Goal: Communication & Community: Answer question/provide support

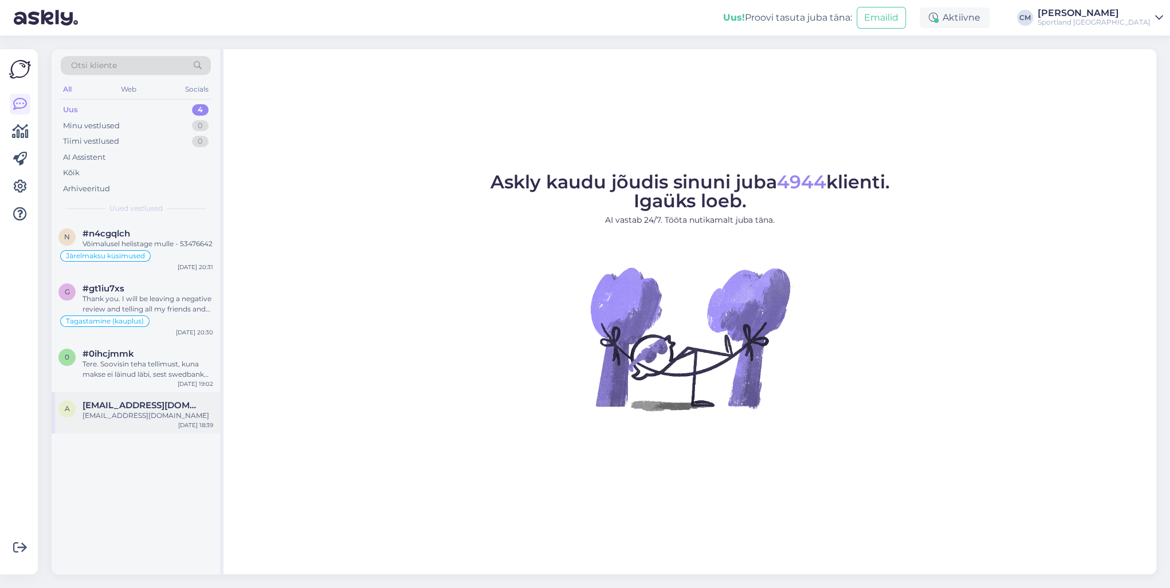
click at [136, 421] on div "[EMAIL_ADDRESS][DOMAIN_NAME]" at bounding box center [148, 416] width 131 height 10
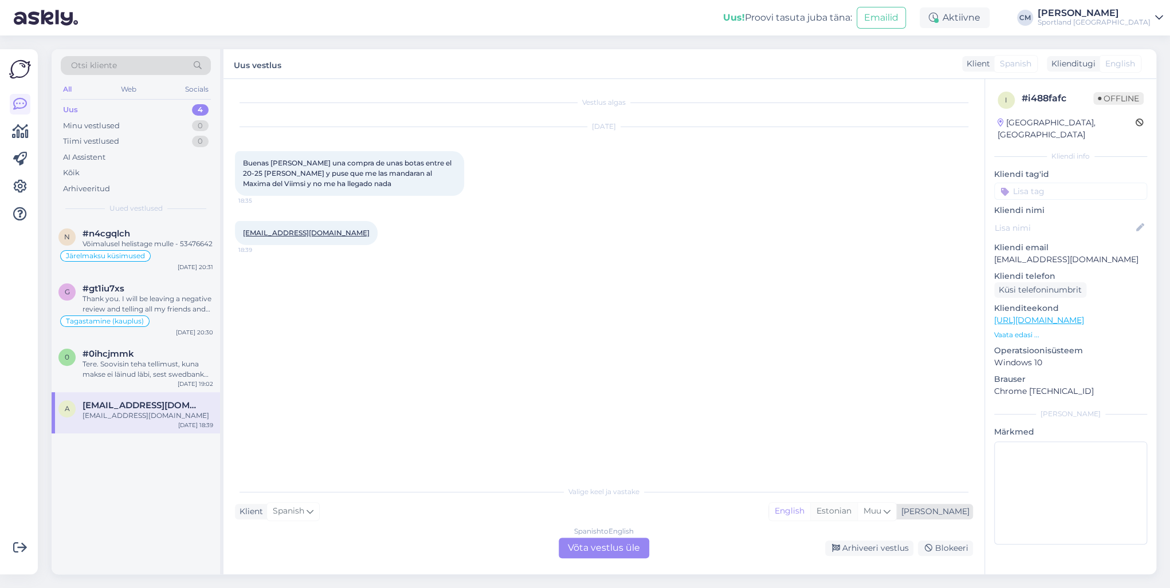
click at [857, 423] on div "Estonian" at bounding box center [833, 511] width 47 height 17
click at [596, 423] on div "Spanish to Estonian Võta vestlus üle" at bounding box center [604, 548] width 91 height 21
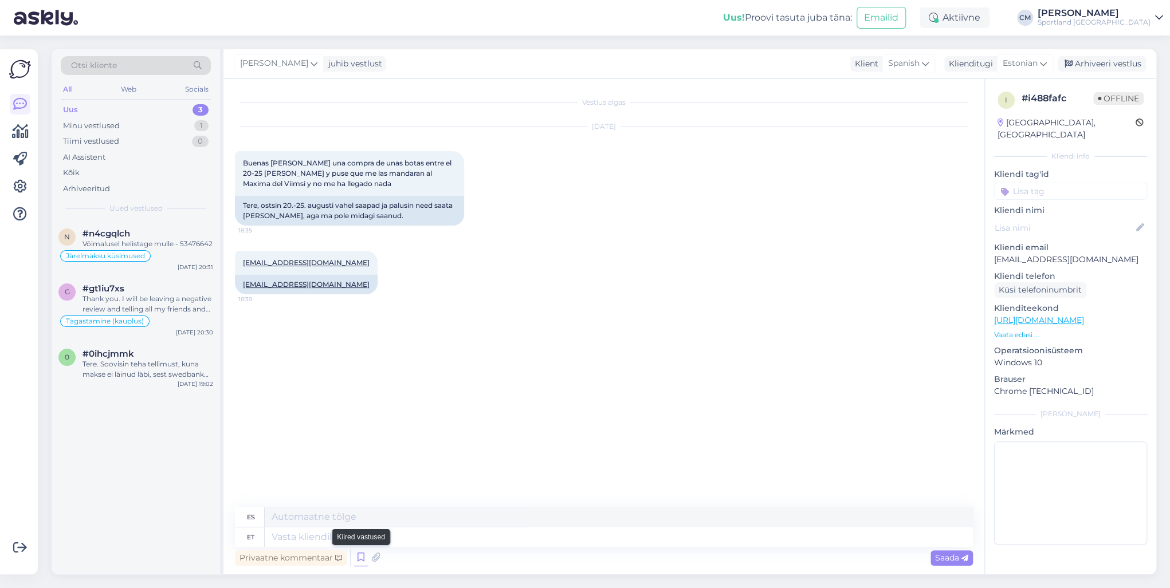
click at [360, 423] on icon at bounding box center [361, 557] width 14 height 17
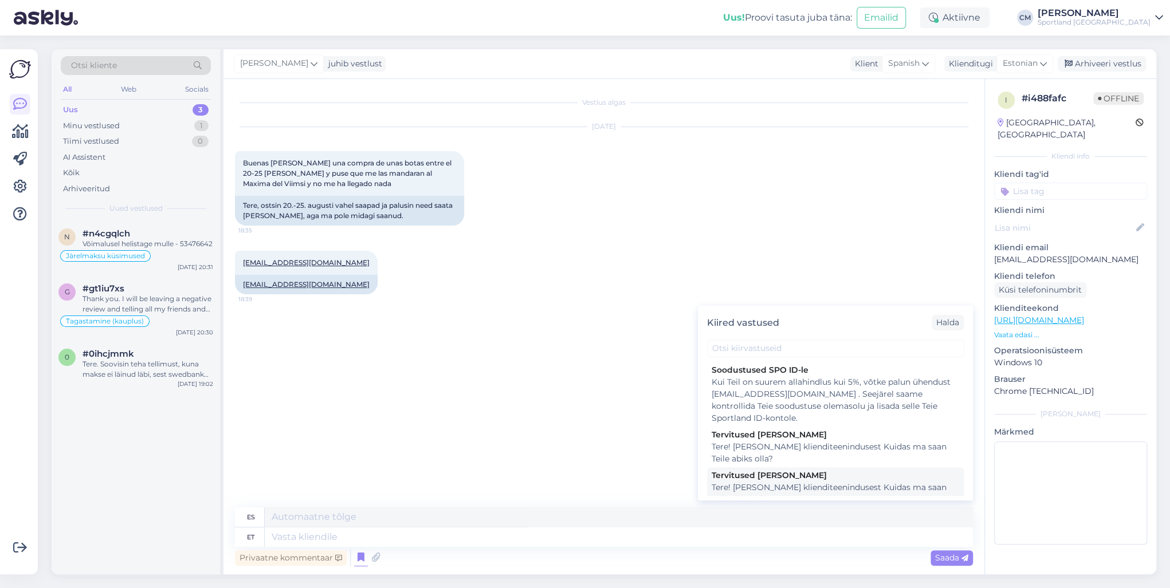
click at [759, 423] on div "Tervitused [PERSON_NAME]" at bounding box center [836, 476] width 248 height 12
type textarea "¡Hola! Soy [PERSON_NAME] de atención al cliente ¿En qué puedo ayudarte?"
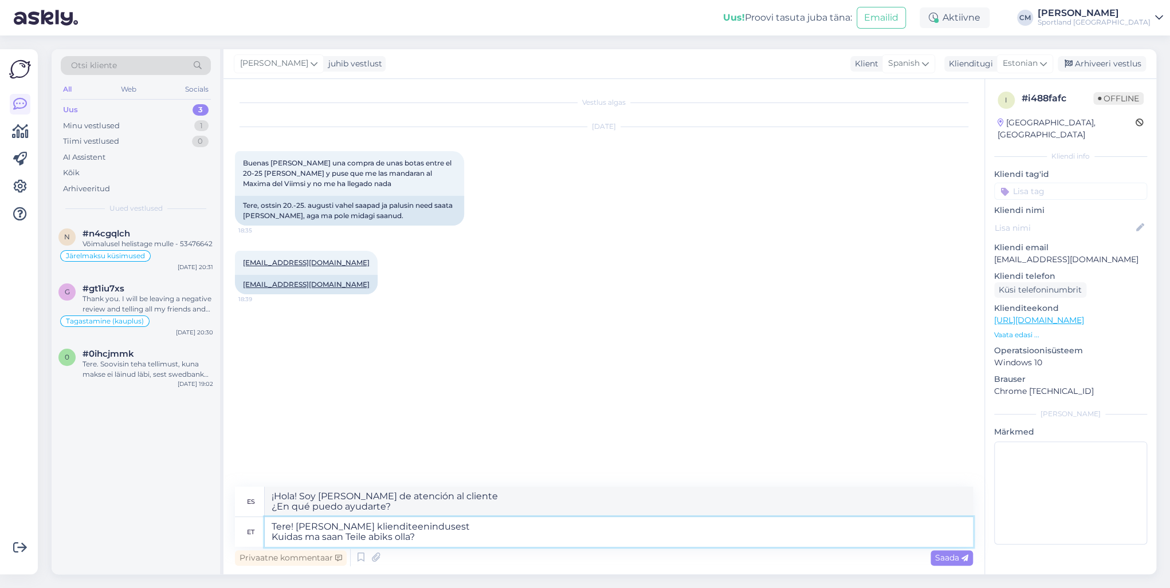
drag, startPoint x: 390, startPoint y: 541, endPoint x: 248, endPoint y: 540, distance: 142.1
click at [248, 423] on div "et Tere! [PERSON_NAME] klienditeenindusest Kuidas ma saan Teile abiks olla?" at bounding box center [604, 532] width 738 height 30
type textarea "Tere! [PERSON_NAME] klienditeenindusest"
drag, startPoint x: 461, startPoint y: 543, endPoint x: 250, endPoint y: 534, distance: 211.0
click at [250, 423] on div "et Tere! [PERSON_NAME] klienditeenindusest" at bounding box center [604, 537] width 738 height 19
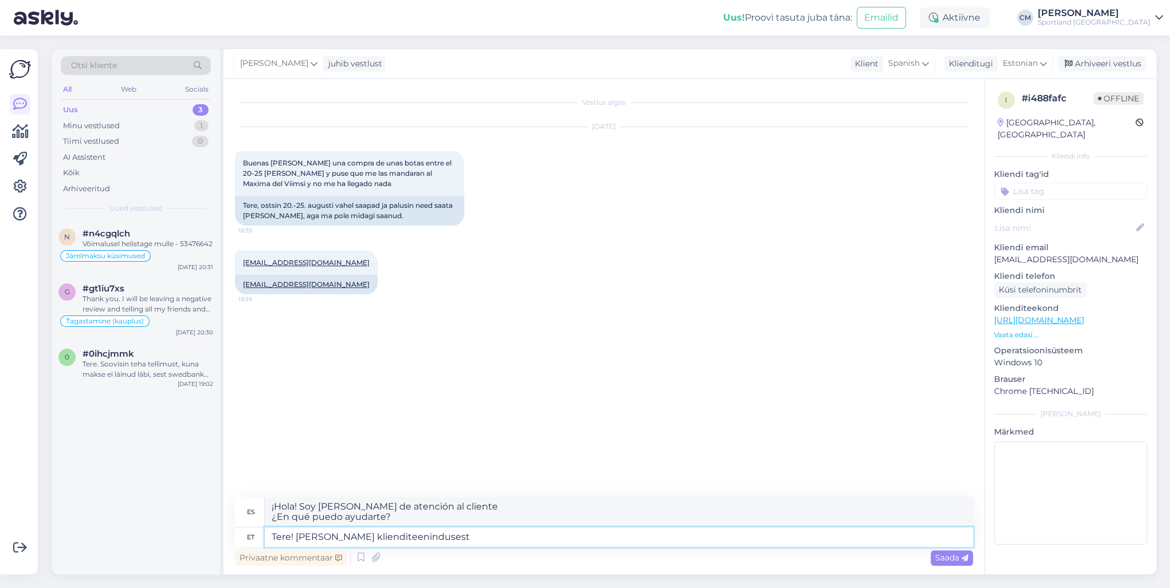
type textarea "¡Hola! [PERSON_NAME], de atención al cliente."
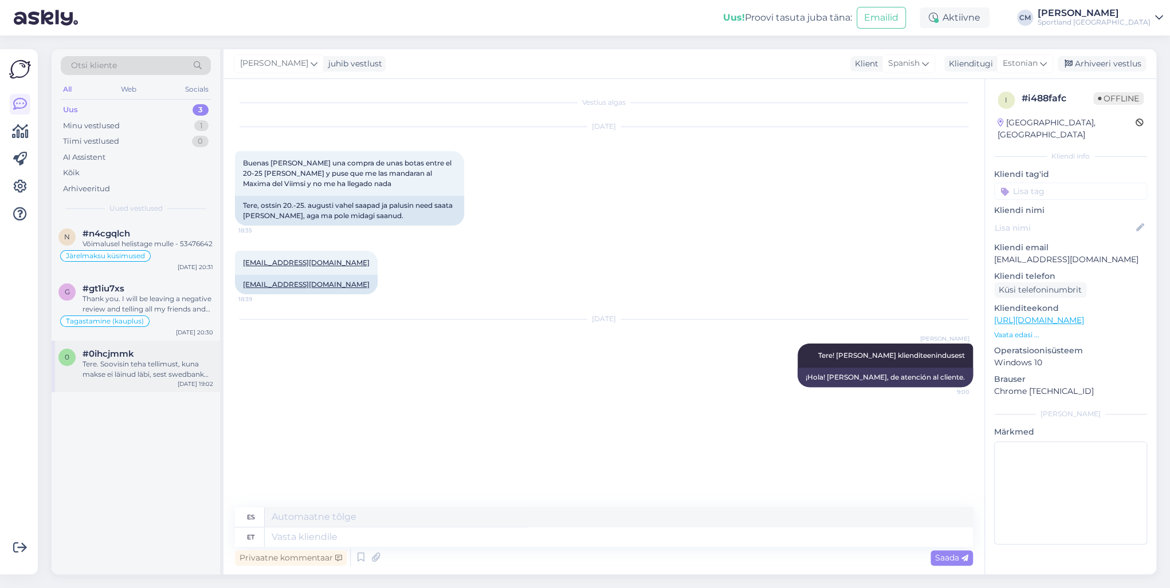
click at [164, 380] on div "Tere. Soovisin teha tellimust, kuna makse ei läinud läbi, sest swedbank on [PER…" at bounding box center [148, 369] width 131 height 21
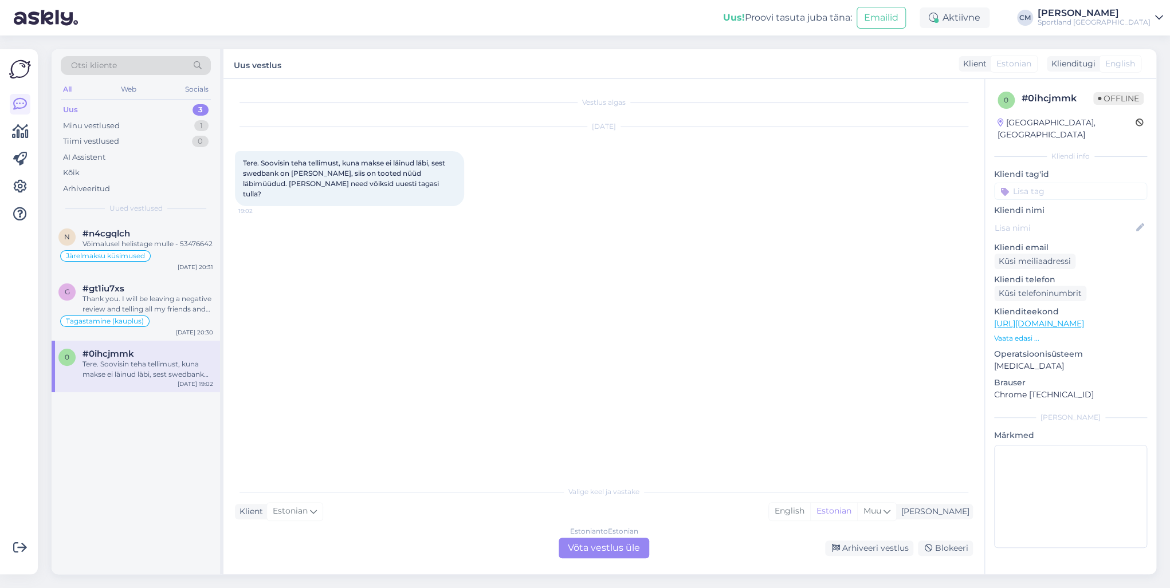
click at [612, 423] on div "Estonian to Estonian Võta vestlus üle" at bounding box center [604, 548] width 91 height 21
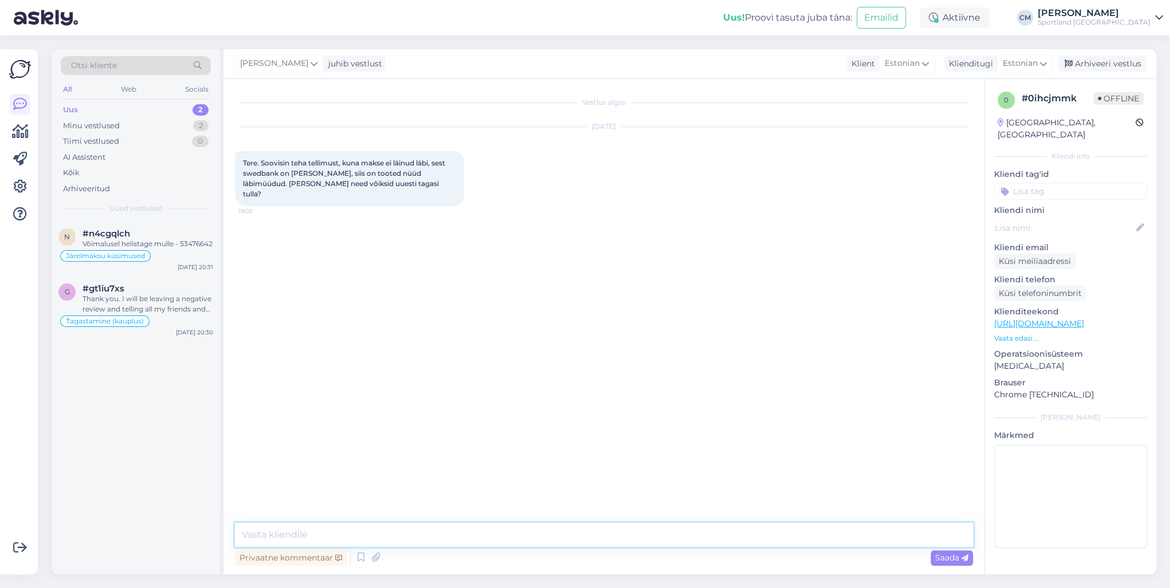
click at [534, 423] on textarea at bounding box center [604, 535] width 738 height 24
paste textarea "Tere! [PERSON_NAME] klienditeenindusest"
type textarea "Tere! [PERSON_NAME] klienditeenindusest"
click at [195, 328] on div "Tagastamine (kauplus)" at bounding box center [135, 322] width 155 height 14
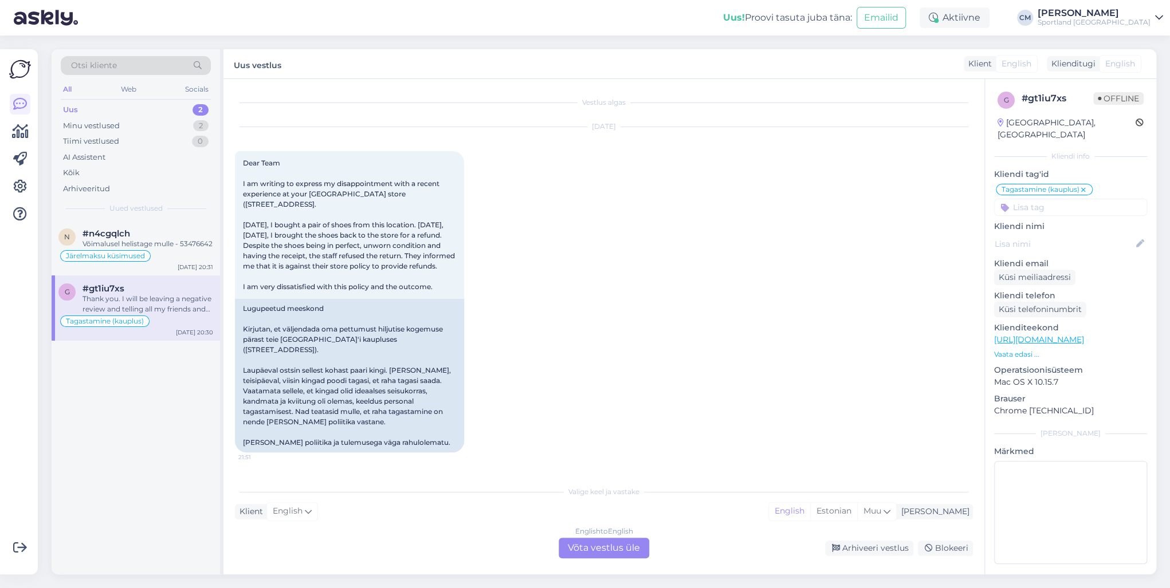
scroll to position [511, 0]
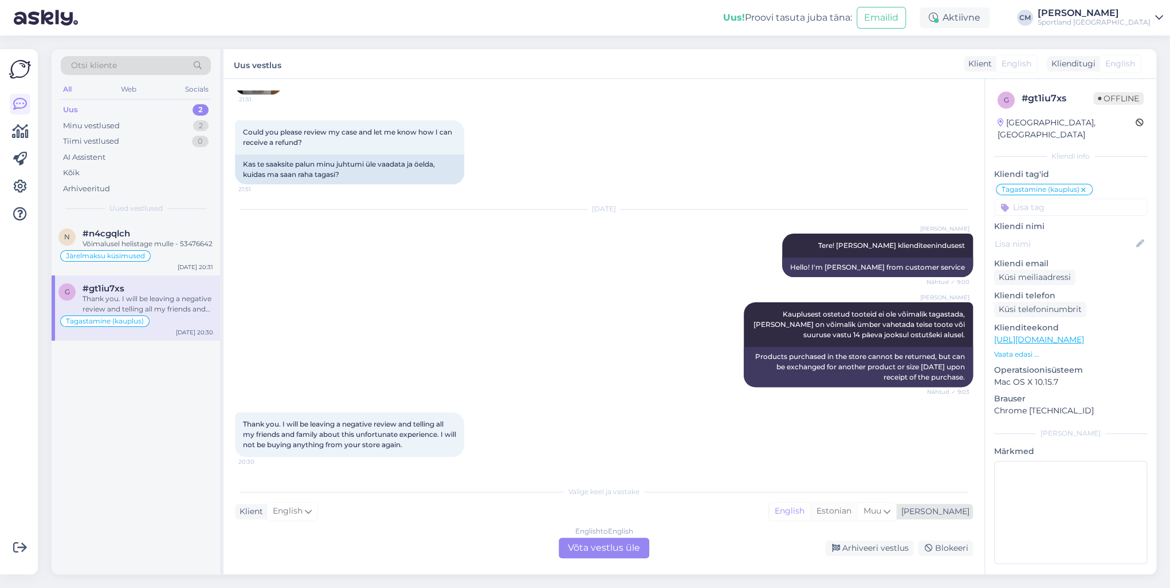
click at [857, 423] on div "Estonian" at bounding box center [833, 511] width 47 height 17
click at [648, 423] on div "English to Estonian Võta vestlus üle" at bounding box center [604, 548] width 91 height 21
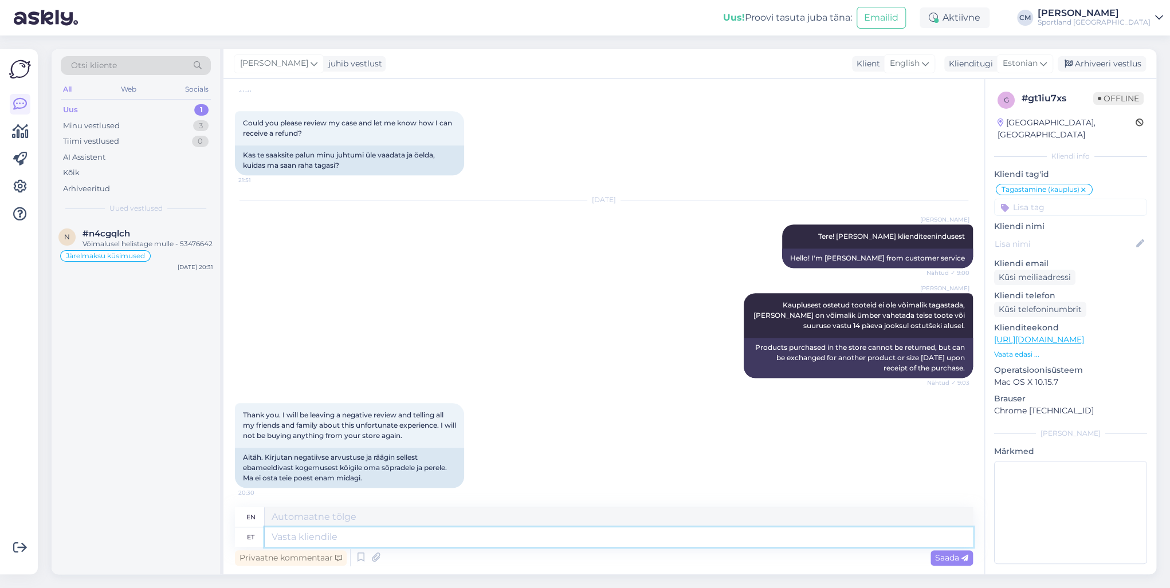
click at [610, 423] on textarea at bounding box center [619, 537] width 708 height 19
paste textarea "Tere! [PERSON_NAME] klienditeenindusest"
type textarea "Tere! [PERSON_NAME] klienditeenindusest"
type textarea "Hello! I'm [PERSON_NAME] from customer service"
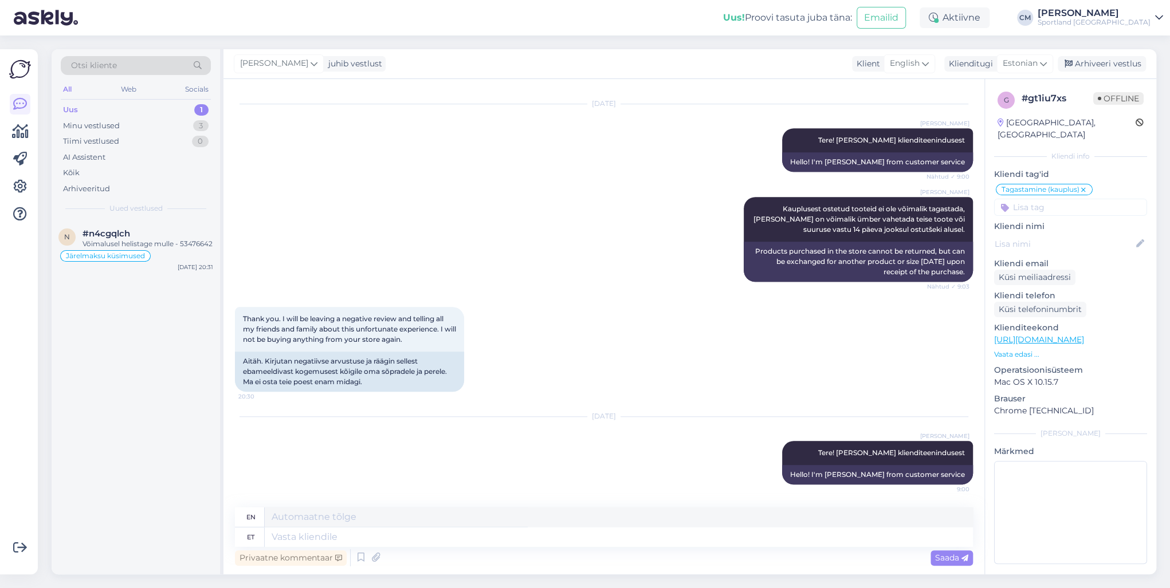
click at [156, 216] on div "Otsi kliente All Web Socials Uus 1 Minu vestlused 3 Tiimi vestlused 0 AI Assist…" at bounding box center [136, 134] width 168 height 171
click at [156, 223] on div "n #n4cgqlch Võimalusel helistage mulle - 53476642 Järelmaksu küsimused [DATE] 2…" at bounding box center [136, 248] width 168 height 55
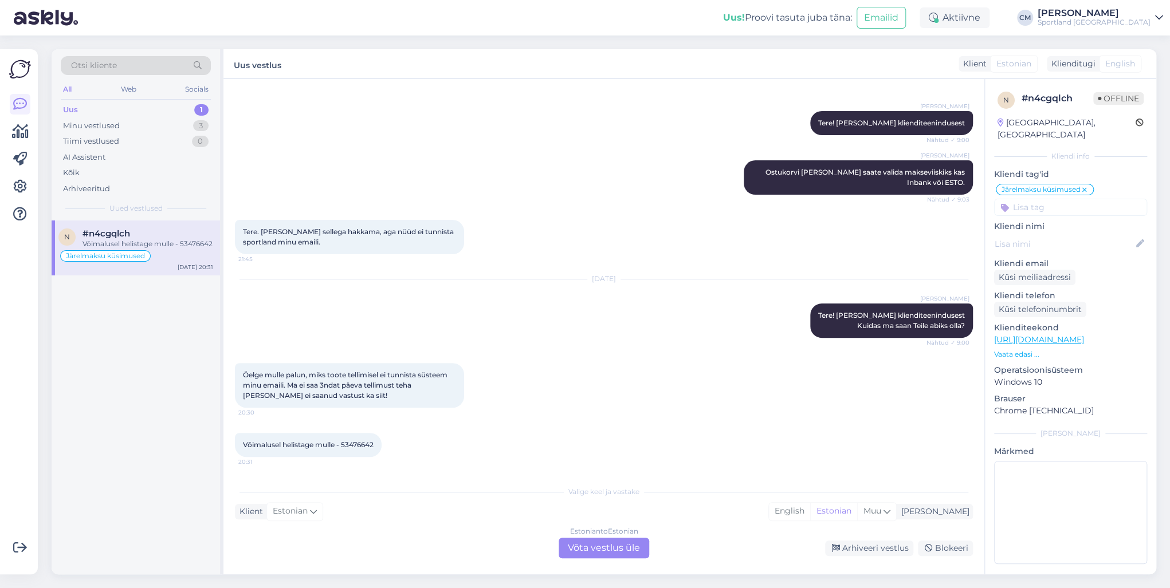
scroll to position [124, 0]
click at [603, 423] on div "Estonian to Estonian Võta vestlus üle" at bounding box center [604, 548] width 91 height 21
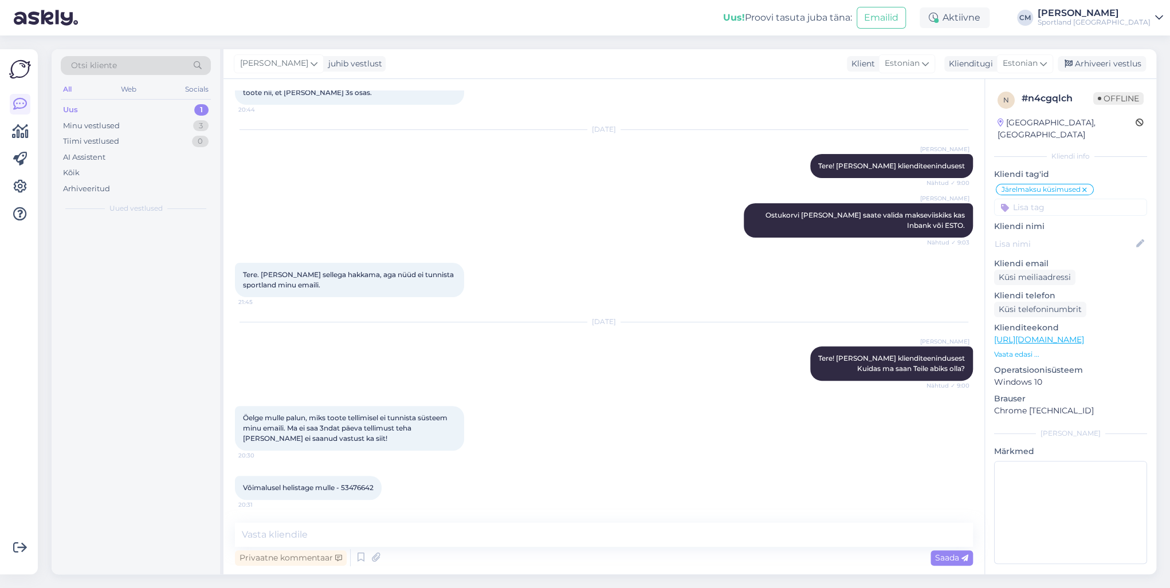
scroll to position [80, 0]
click at [549, 423] on textarea at bounding box center [604, 535] width 738 height 24
paste textarea "Tere! [PERSON_NAME] klienditeenindusest"
type textarea "Tere! [PERSON_NAME] klienditeenindusest"
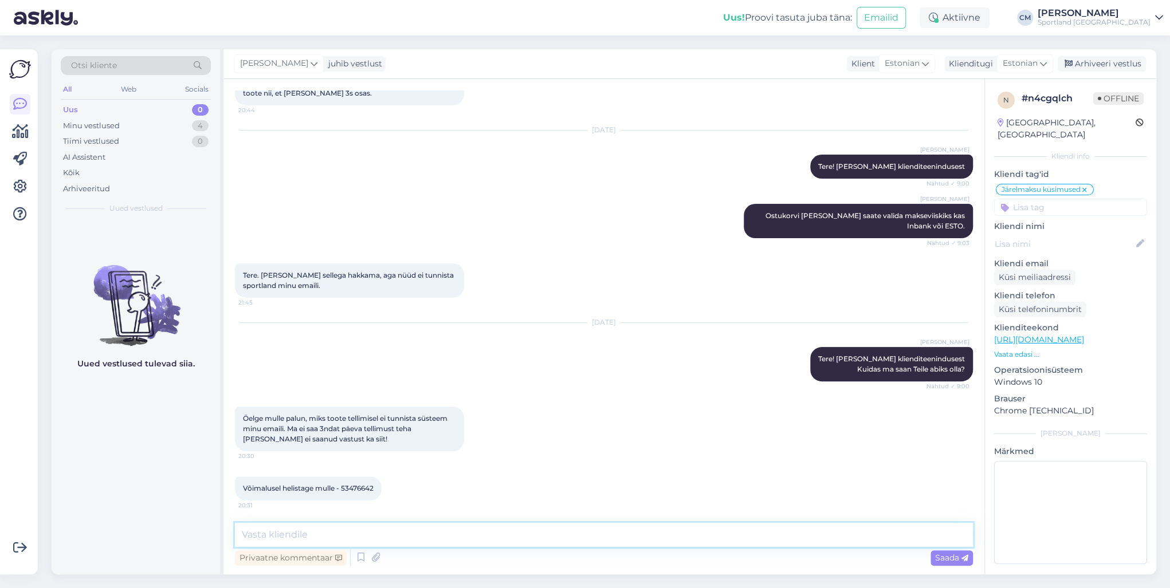
scroll to position [154, 0]
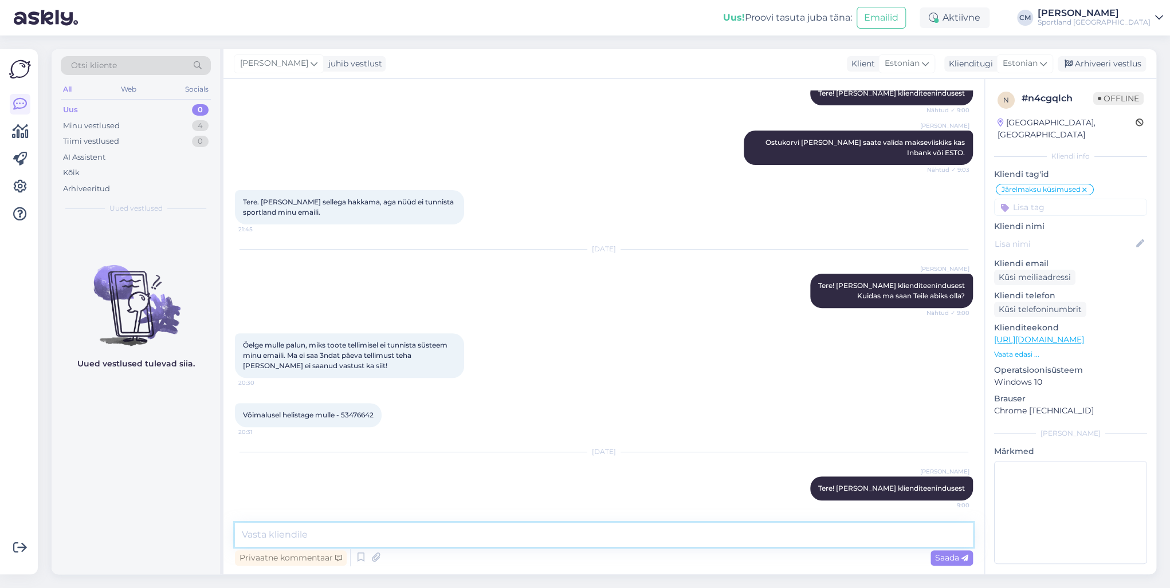
click at [265, 423] on textarea at bounding box center [604, 535] width 738 height 24
type textarea "Kahjuks ei ole hästi aru [PERSON_NAME] mõtlete selle all, et sportland "ei tunn…"
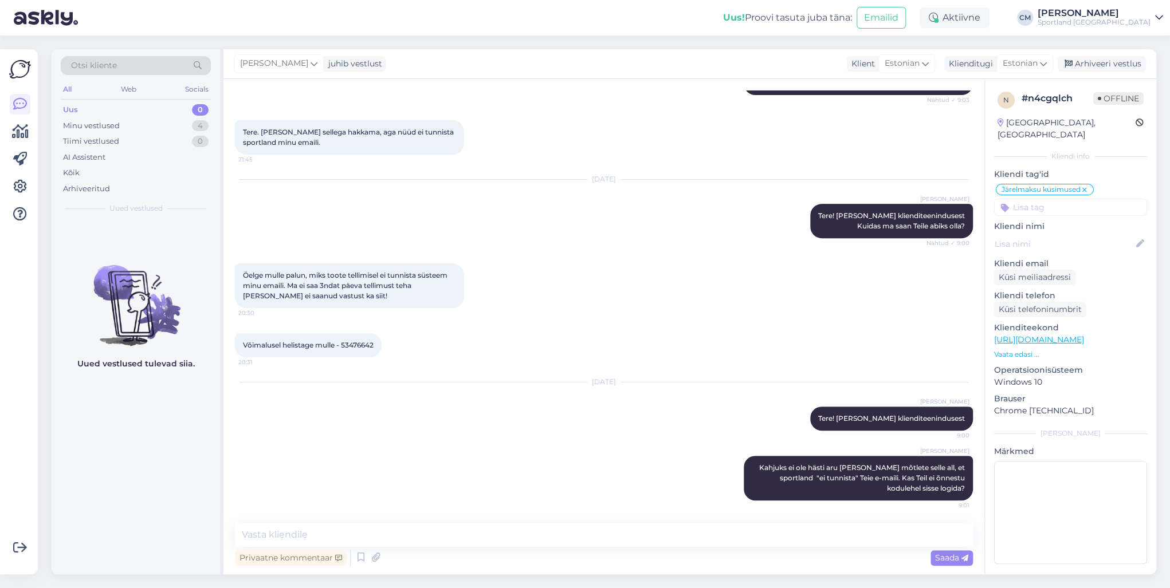
click at [180, 117] on div "Uus 0" at bounding box center [136, 110] width 150 height 16
click at [180, 120] on div "Minu vestlused 4" at bounding box center [136, 126] width 150 height 16
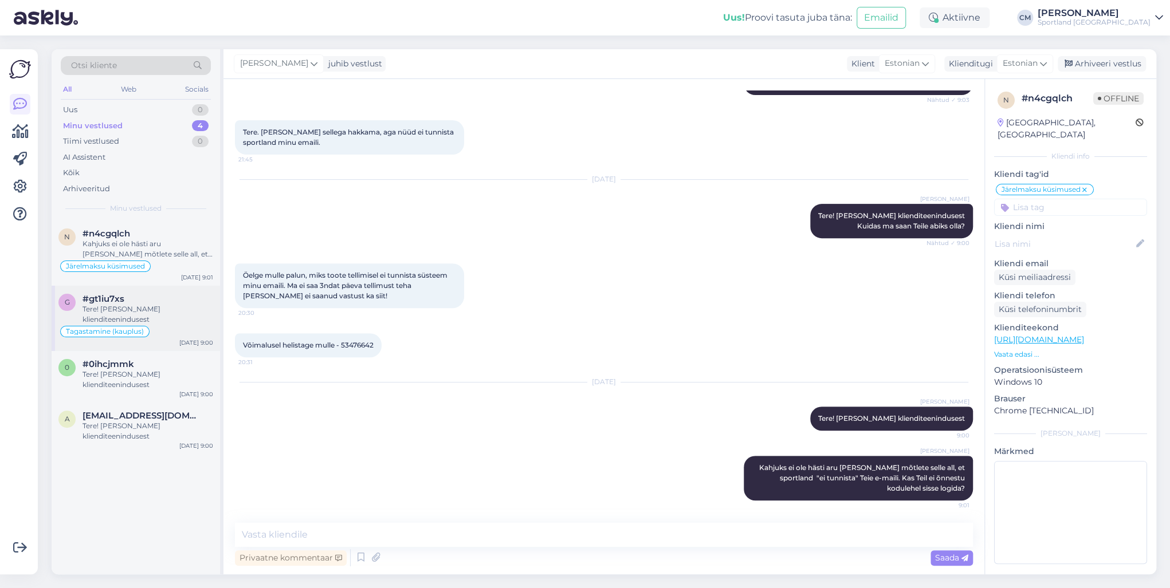
click at [134, 299] on div "#gt1iu7xs" at bounding box center [148, 299] width 131 height 10
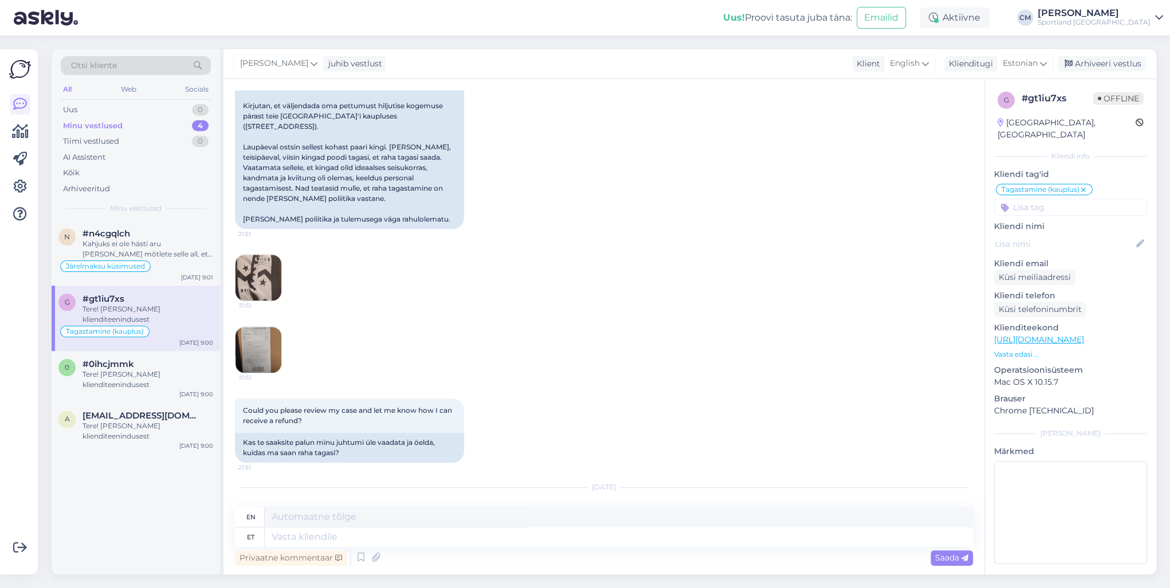
scroll to position [616, 0]
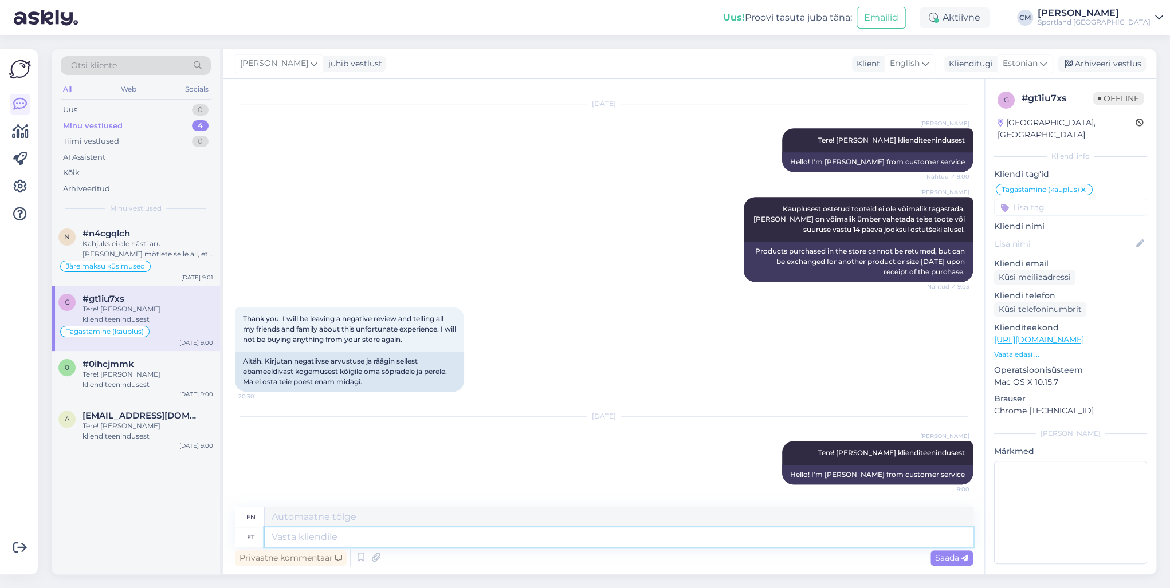
click at [376, 423] on textarea at bounding box center [619, 537] width 708 height 19
type textarea "Meil on"
type textarea "We"
type textarea "Meil on kah"
type textarea "We have"
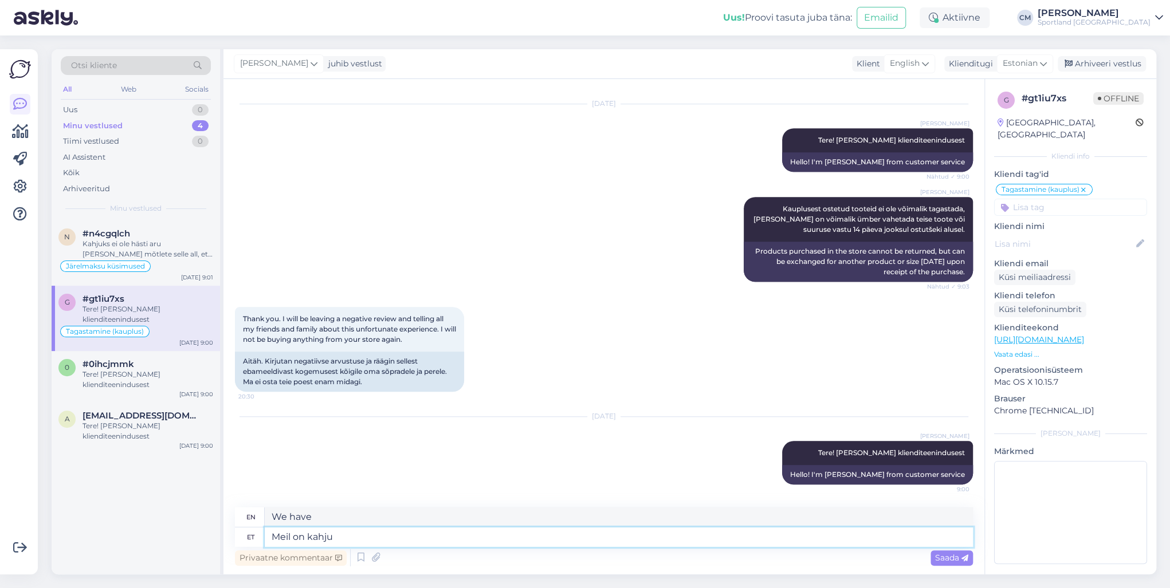
type textarea "Meil on kahju,"
type textarea "We are sorry,"
type textarea "Meil on kahju"
type textarea "We are sorry."
type textarea "Meil on kahju!"
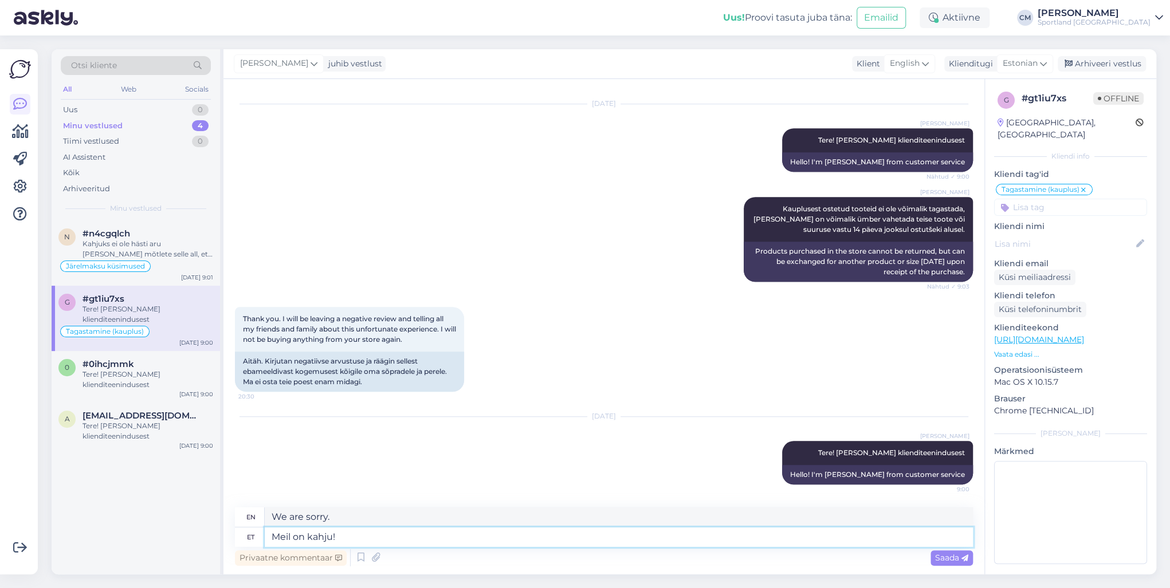
type textarea "We are sorry!"
type textarea "Meil on kahju! Täname t"
type textarea "We're sorry! Thank you."
type textarea "Meil on kahju! Täname tagasiside ee"
type textarea "We're sorry! Thanks for the feedback."
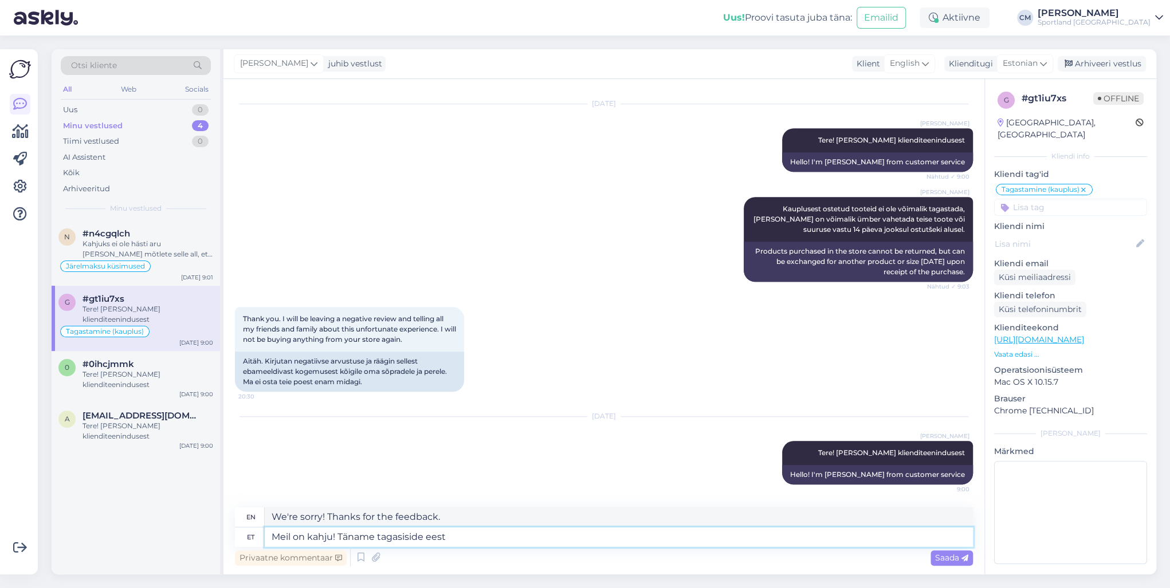
type textarea "Meil on kahju! Täname tagasiside eest."
type textarea "We're sorry! Thank you for your feedback."
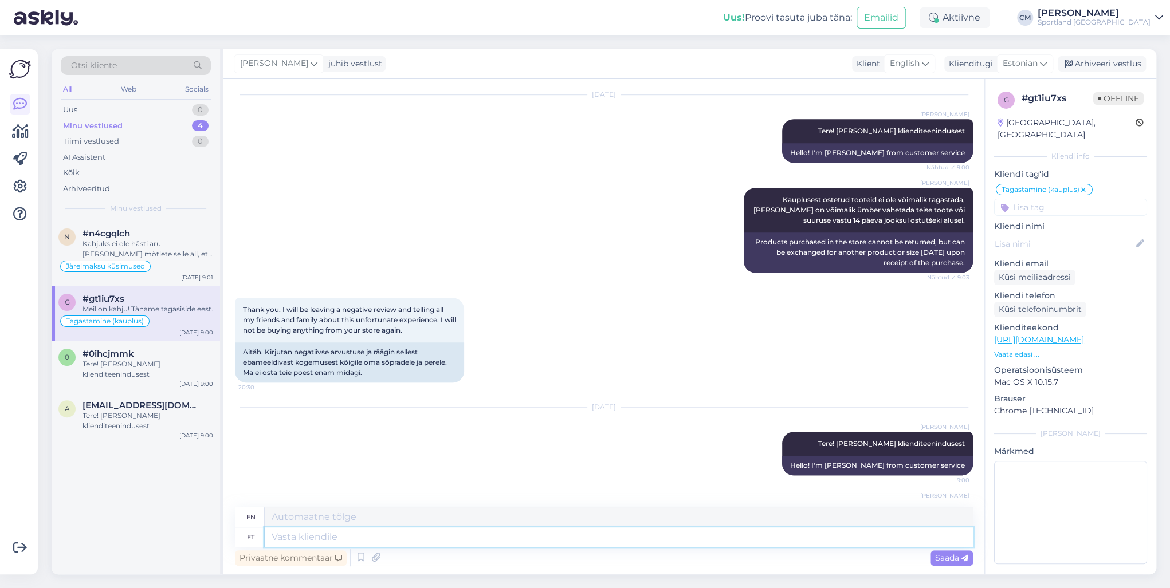
scroll to position [685, 0]
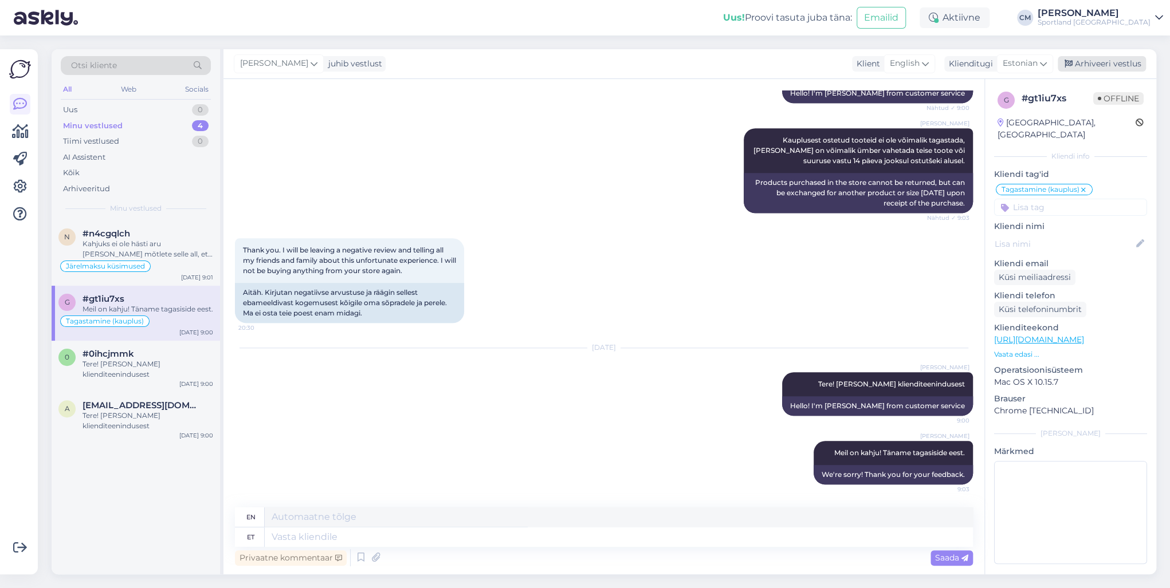
click at [876, 71] on div "Arhiveeri vestlus" at bounding box center [1102, 63] width 88 height 15
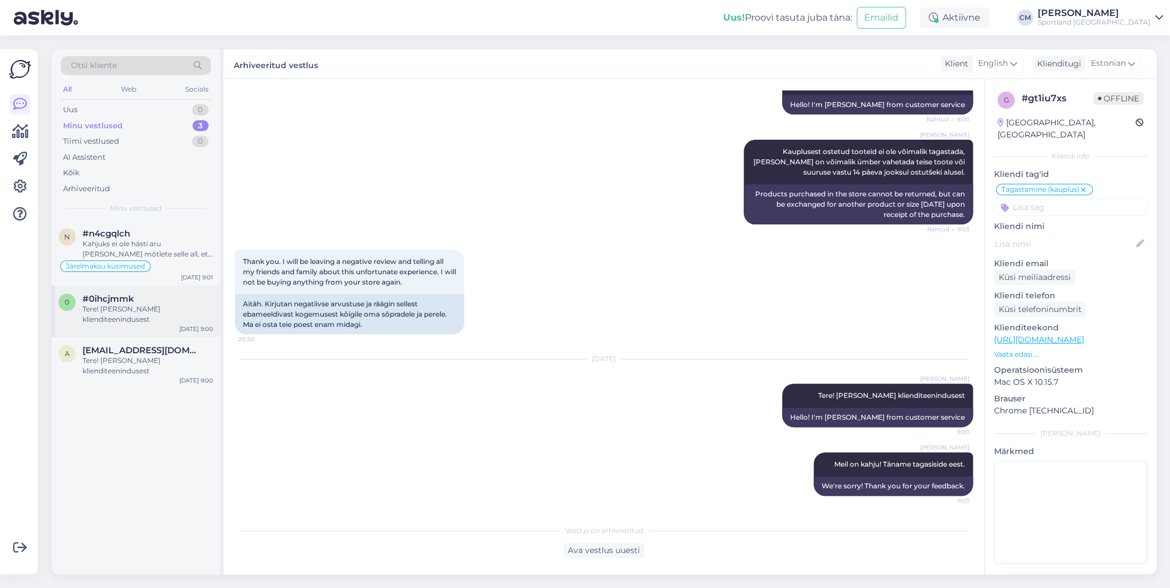
click at [138, 309] on div "Tere! [PERSON_NAME] klienditeenindusest" at bounding box center [148, 314] width 131 height 21
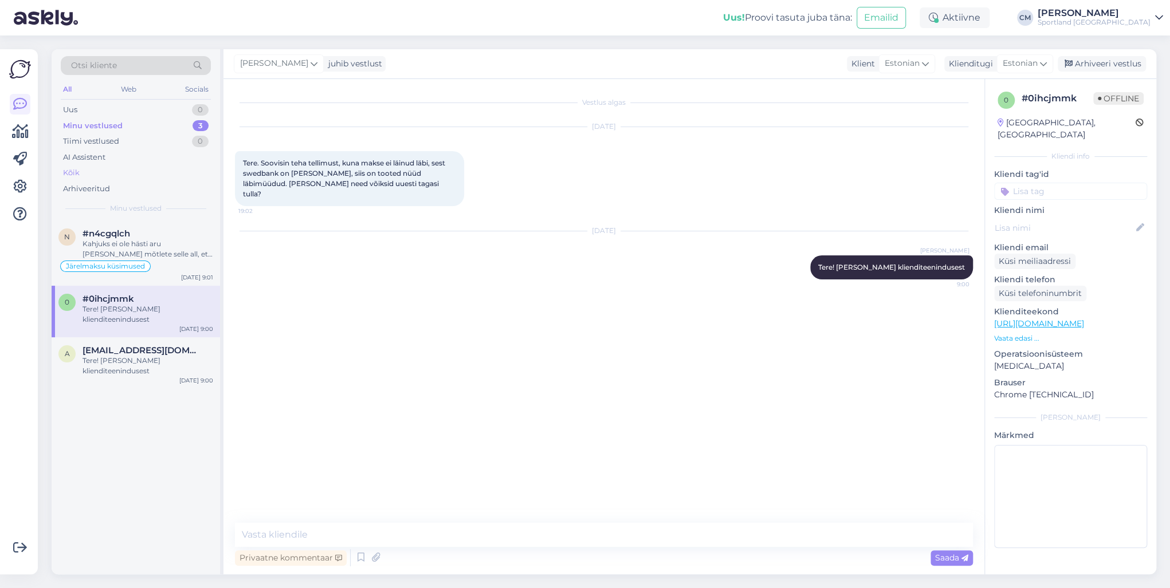
click at [73, 171] on div "Kõik" at bounding box center [71, 172] width 17 height 11
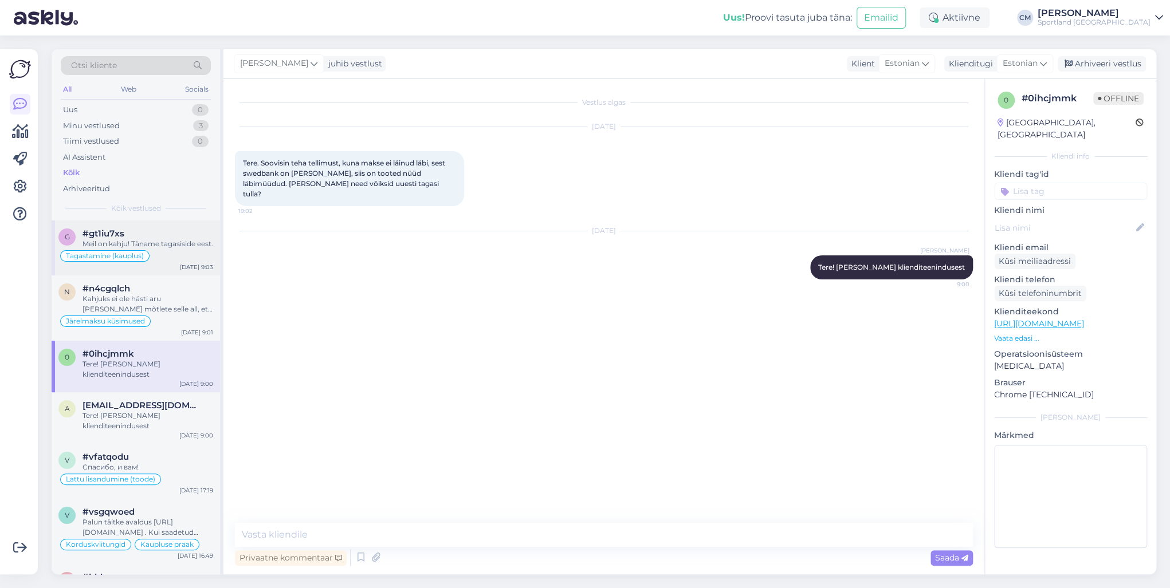
click at [138, 248] on div "Meil on kahju! Täname tagasiside eest." at bounding box center [148, 244] width 131 height 10
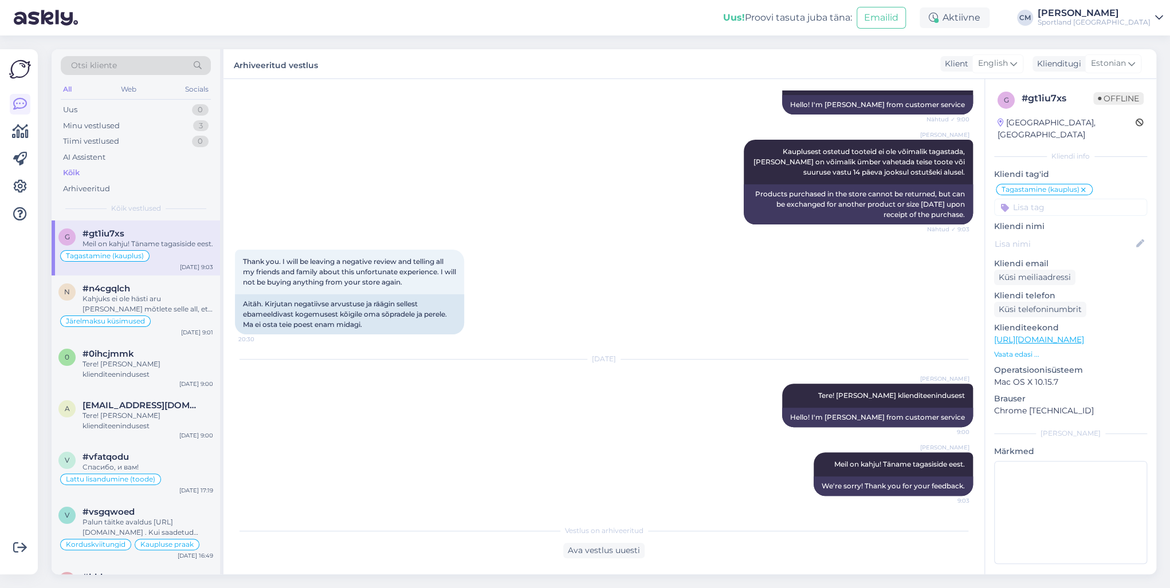
click at [876, 199] on input at bounding box center [1070, 207] width 153 height 17
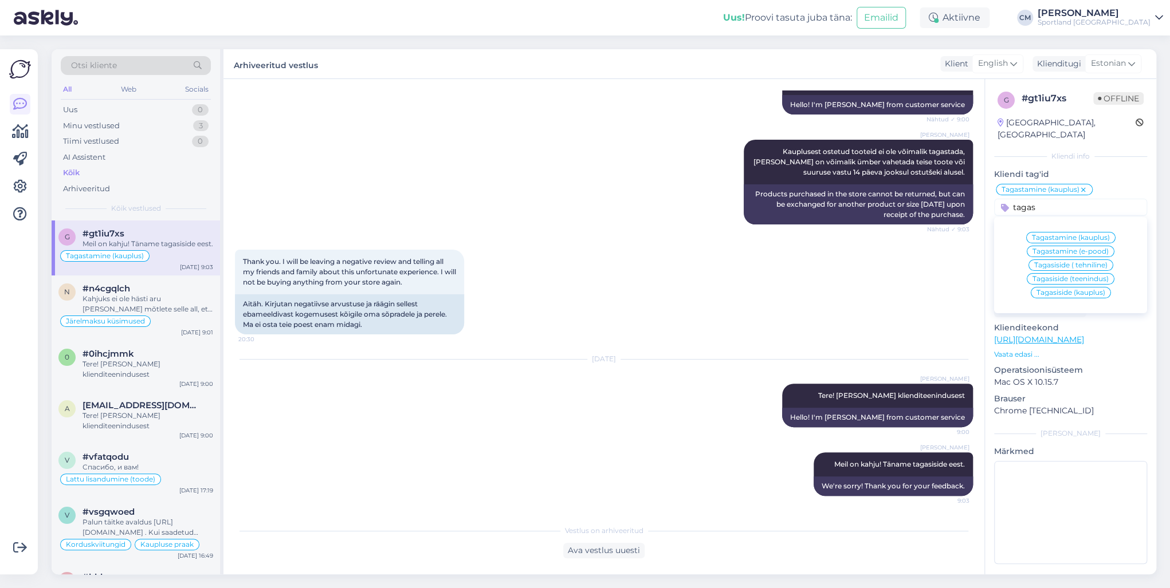
type input "tagas"
click at [876, 289] on span "Tagasiside (kauplus)" at bounding box center [1070, 292] width 69 height 7
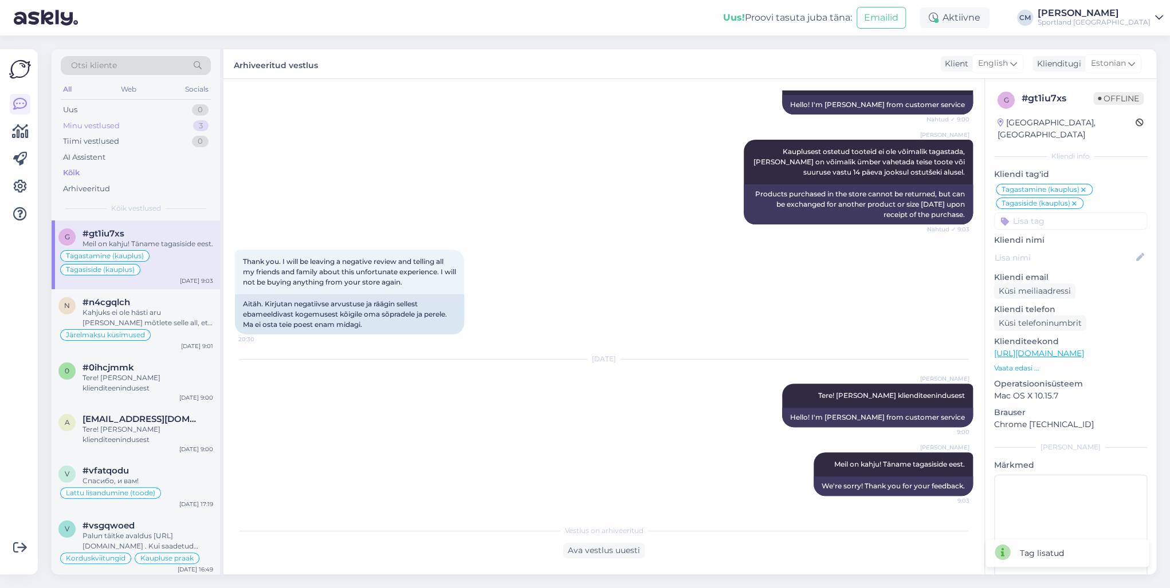
click at [177, 126] on div "Minu vestlused 3" at bounding box center [136, 126] width 150 height 16
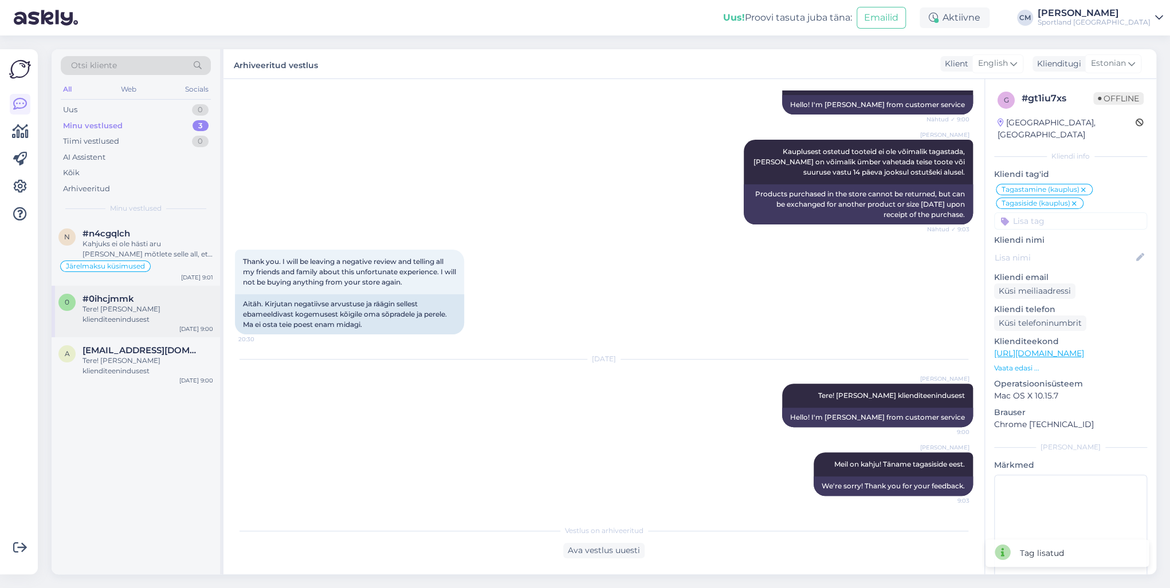
click at [166, 325] on div "0 #0ihcjmmk Tere! [PERSON_NAME] klienditeenindusest [DATE] 9:00" at bounding box center [136, 312] width 168 height 52
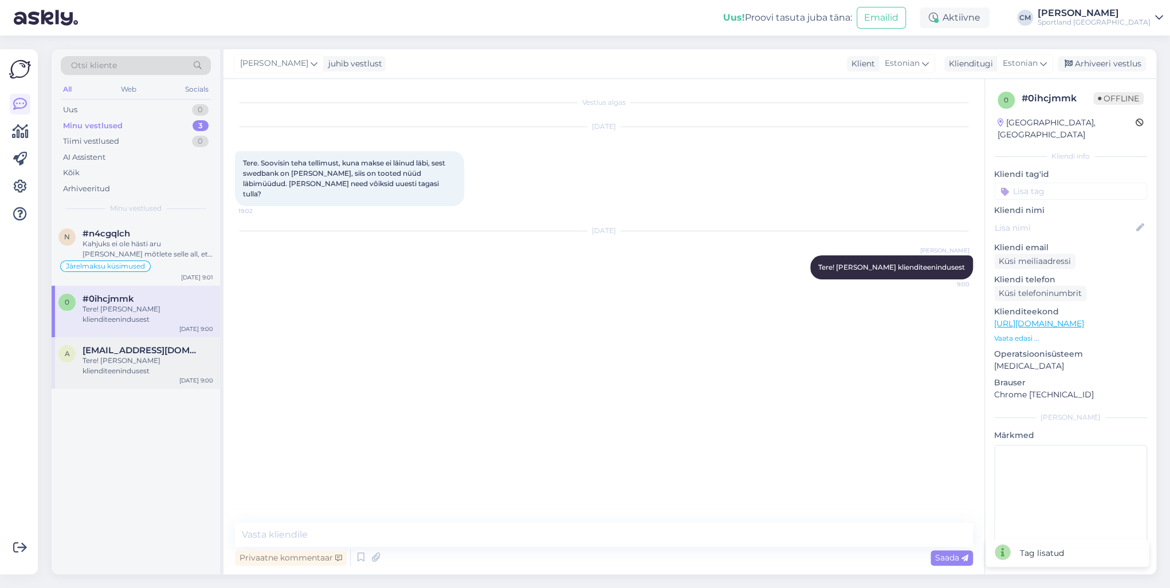
click at [152, 349] on span "[EMAIL_ADDRESS][DOMAIN_NAME]" at bounding box center [142, 350] width 119 height 10
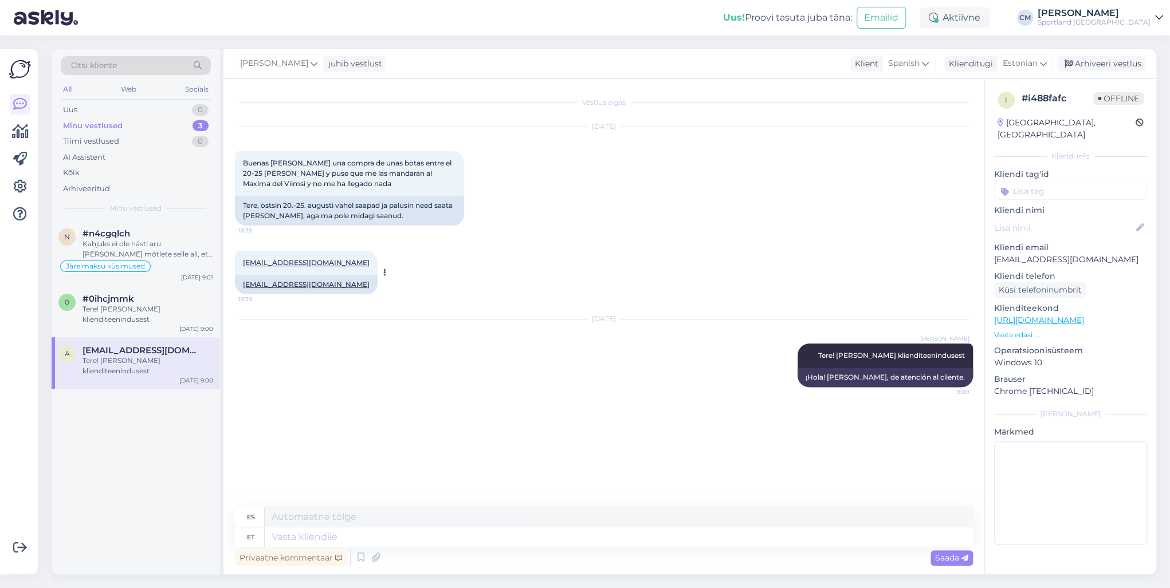
drag, startPoint x: 361, startPoint y: 288, endPoint x: 245, endPoint y: 281, distance: 116.5
click at [245, 281] on div "[EMAIL_ADDRESS][DOMAIN_NAME]" at bounding box center [306, 284] width 143 height 19
copy link "[EMAIL_ADDRESS][DOMAIN_NAME]"
click at [359, 423] on textarea at bounding box center [619, 537] width 708 height 19
type textarea "Palun t"
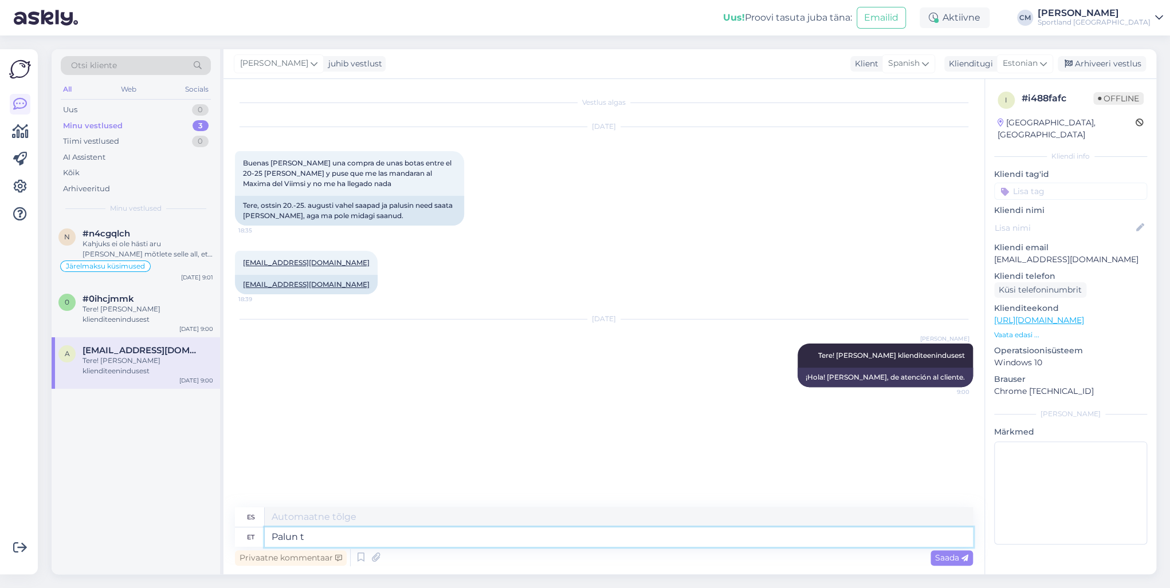
type textarea "Por favor"
type textarea "Palun täpsustage om"
type textarea "Por favor especifica"
type textarea "Palun täpsustage oma"
type textarea "Por favor especifica tu"
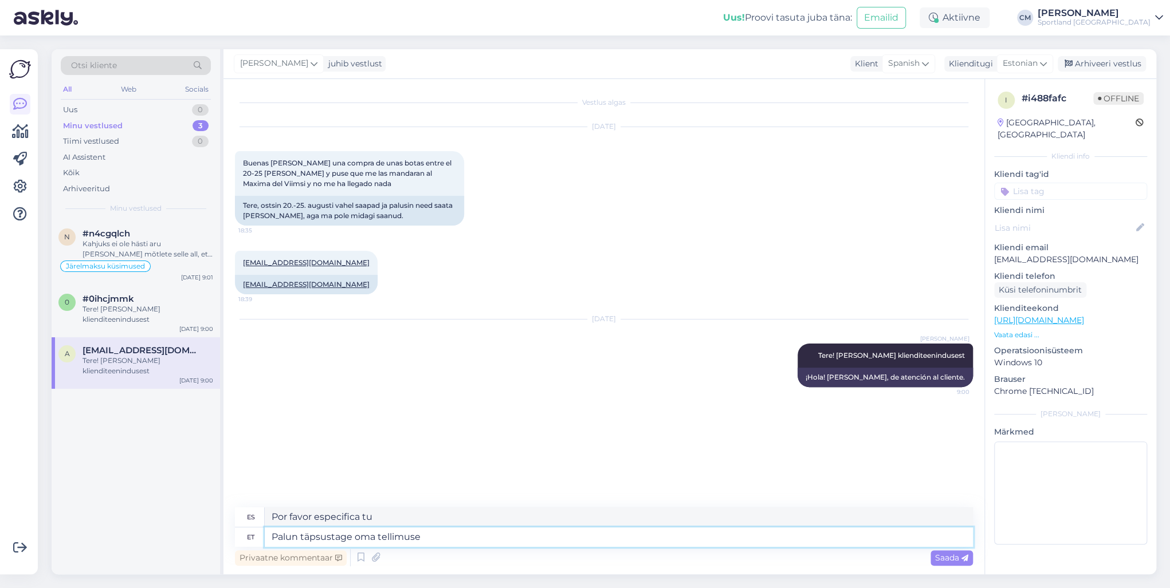
type textarea "Palun täpsustage oma tellimuse n"
type textarea "Por favor especifique su pedido."
type textarea "Palun täpsustage oma tellimuse number."
type textarea "Por favor, especifique su número de pedido."
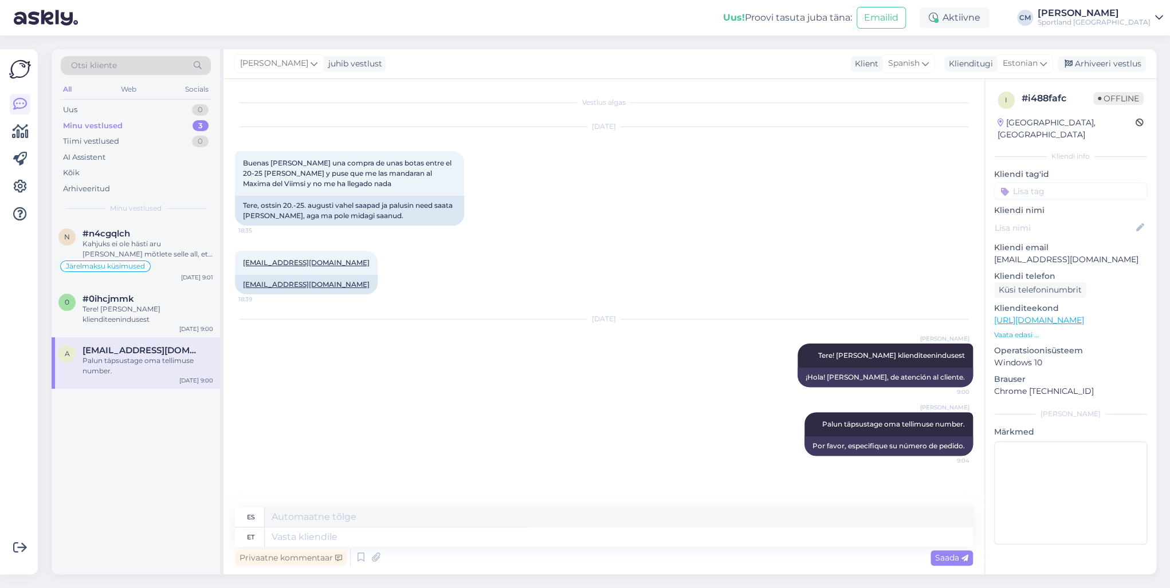
click at [876, 76] on div "[PERSON_NAME] juhib vestlust Klient [DEMOGRAPHIC_DATA] Klienditugi [DEMOGRAPHIC…" at bounding box center [689, 64] width 933 height 30
click at [876, 68] on div "Arhiveeri vestlus" at bounding box center [1102, 63] width 88 height 15
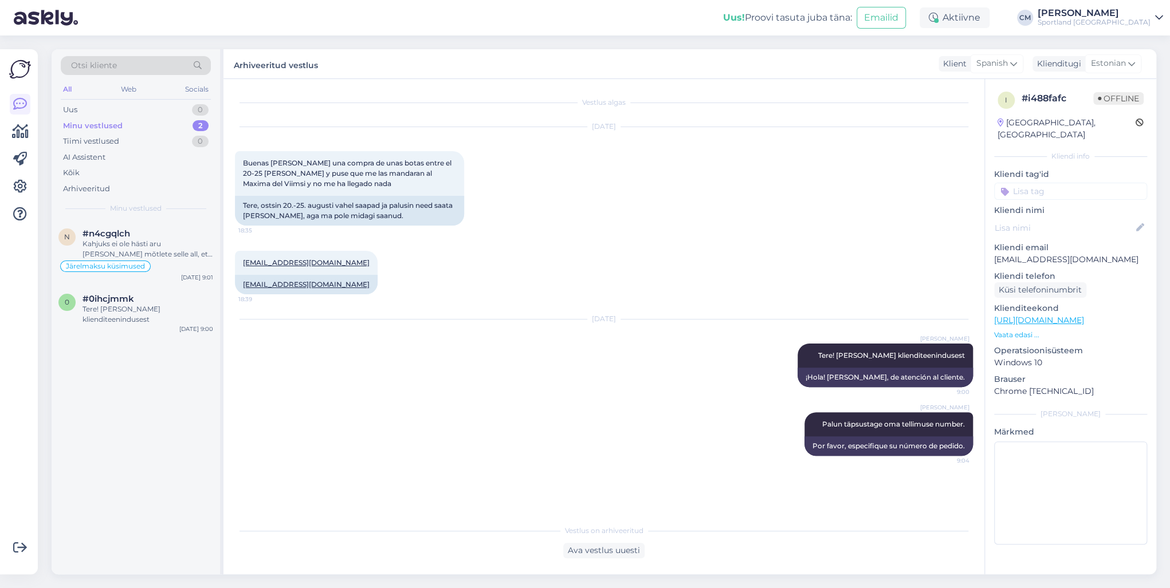
click at [876, 183] on input at bounding box center [1070, 191] width 153 height 17
type input "tagast"
click at [876, 230] on div "Tagastamine (e-pood)" at bounding box center [1071, 235] width 88 height 11
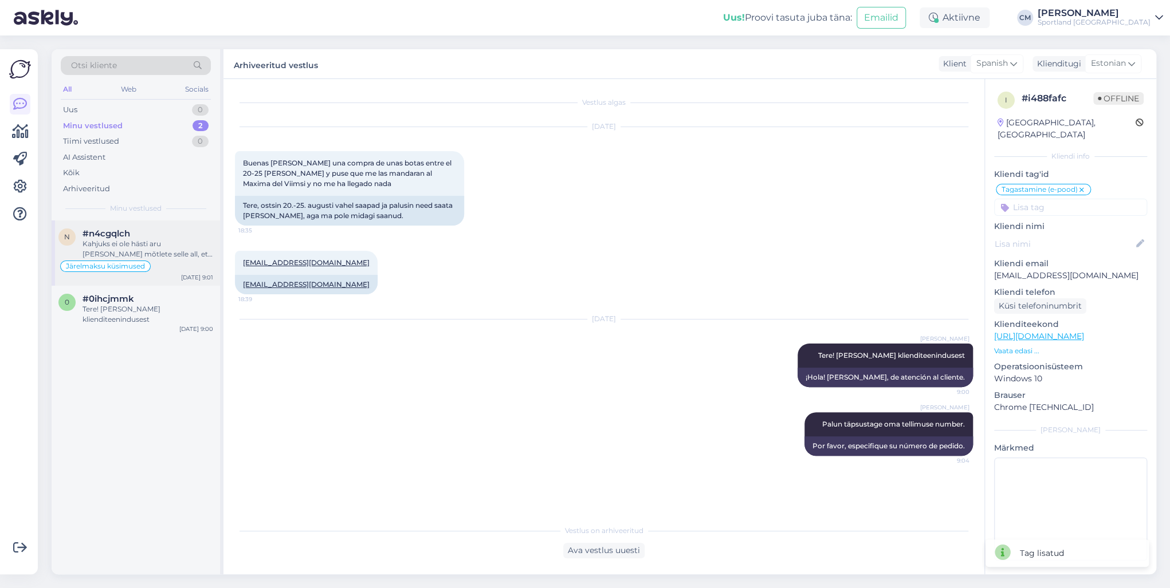
click at [152, 257] on div "Kahjuks ei ole hästi aru [PERSON_NAME] mõtlete selle all, et sportland "ei tunn…" at bounding box center [148, 249] width 131 height 21
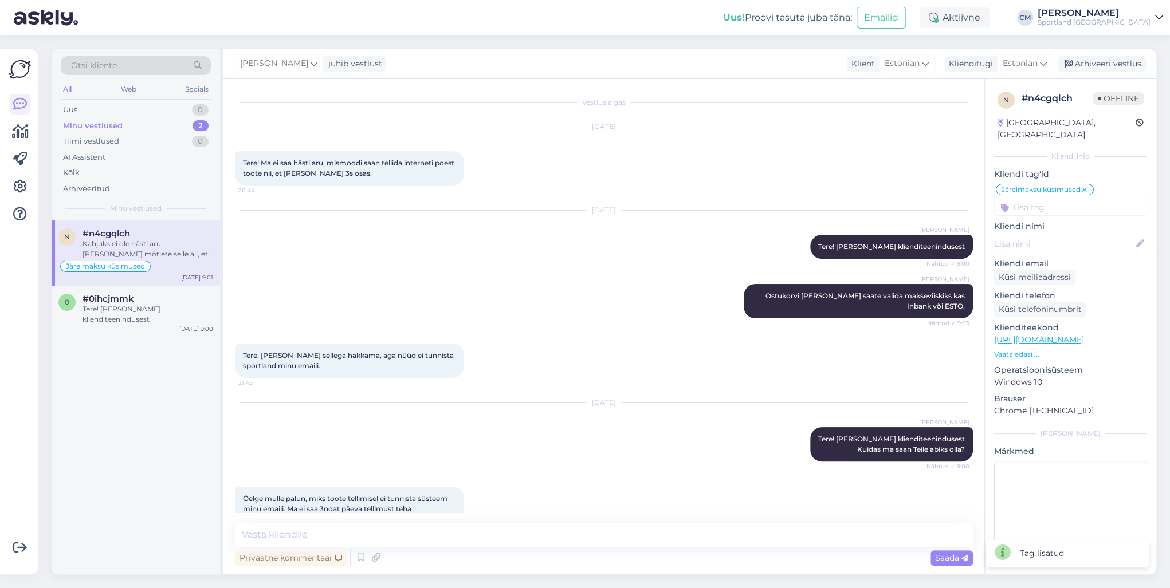
scroll to position [223, 0]
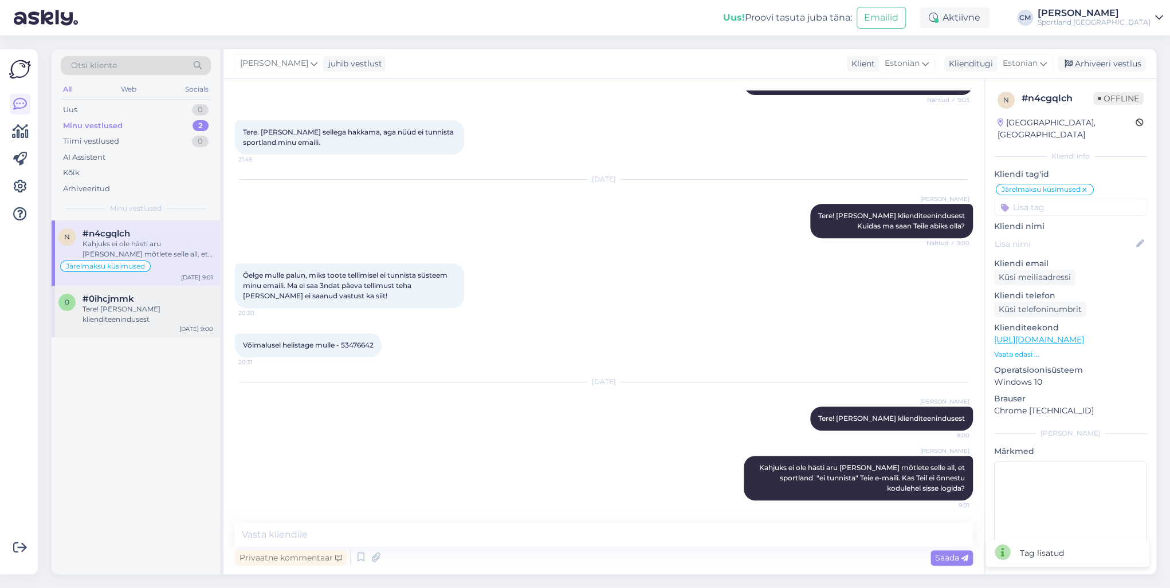
click at [136, 320] on div "Tere! [PERSON_NAME] klienditeenindusest" at bounding box center [148, 314] width 131 height 21
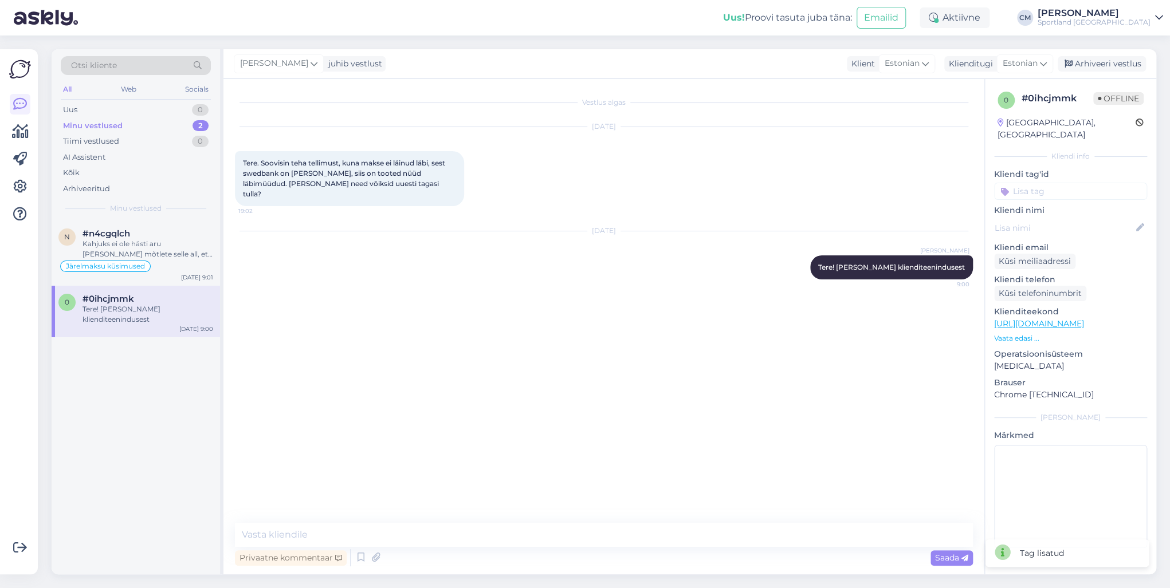
scroll to position [0, 0]
click at [324, 423] on textarea at bounding box center [604, 535] width 738 height 24
type textarea "[PERSON_NAME] nimele proovisite tellimust esitada?"
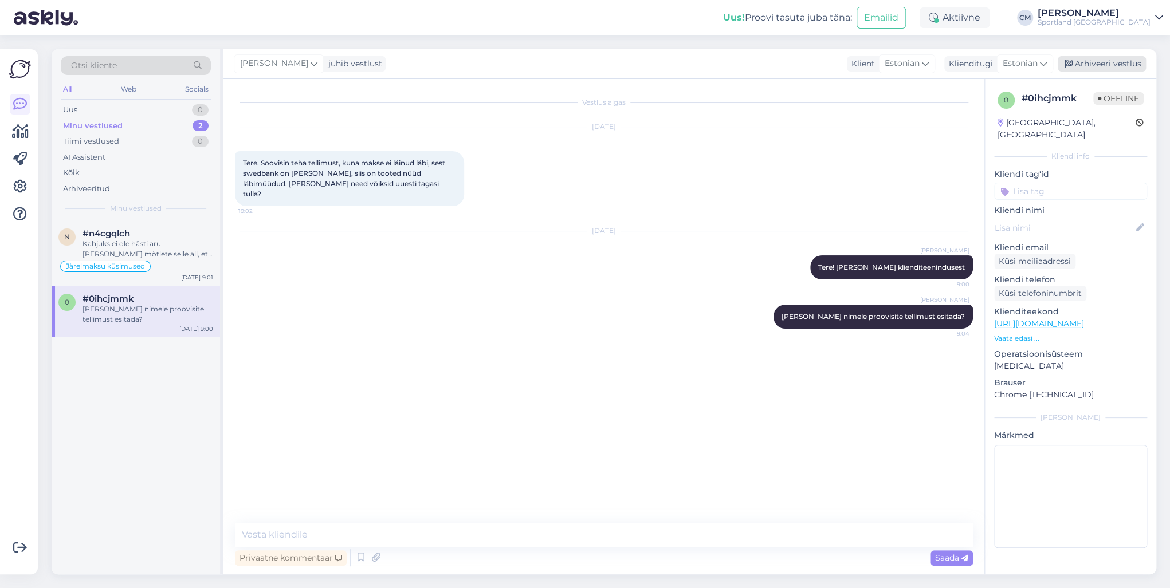
click at [876, 63] on div "Arhiveeri vestlus" at bounding box center [1102, 63] width 88 height 15
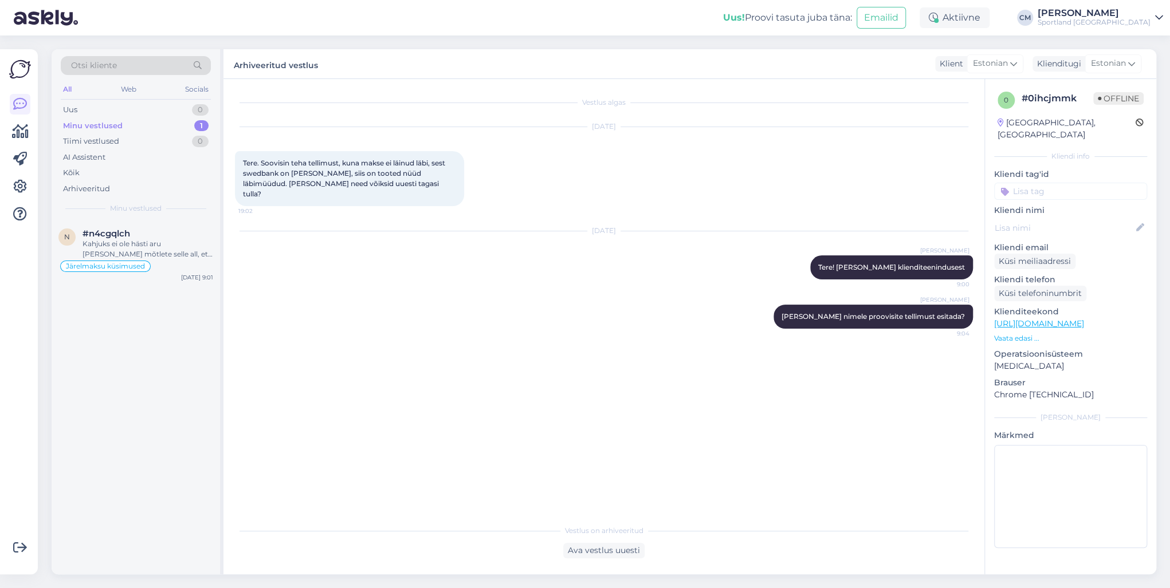
click at [876, 183] on input at bounding box center [1070, 191] width 153 height 17
type input "probl"
click at [876, 232] on span "Probleem tellimuse esitamisega" at bounding box center [1071, 235] width 92 height 7
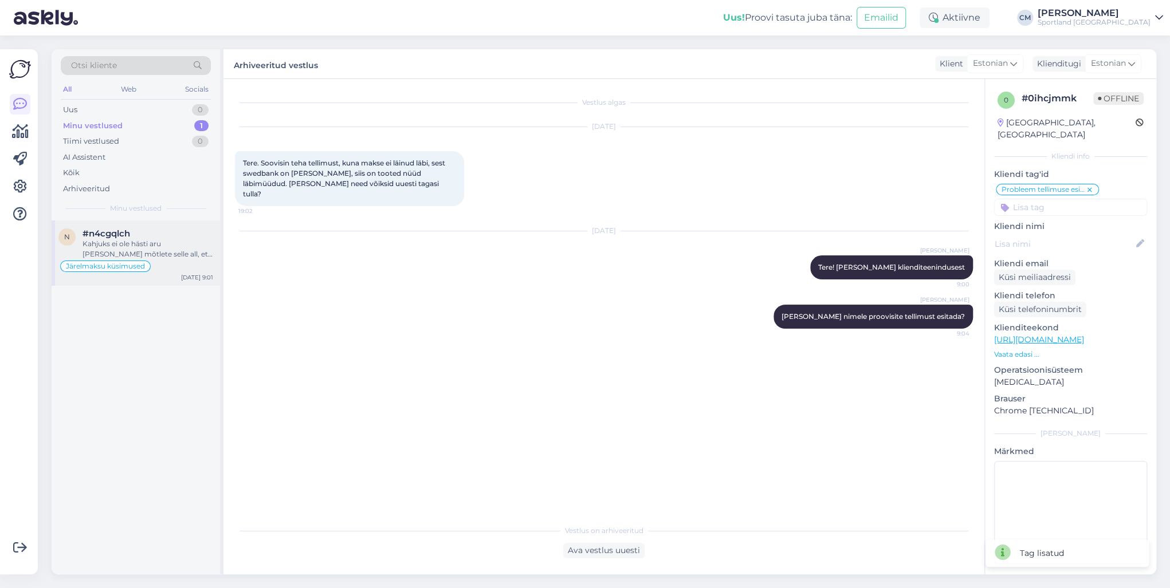
click at [84, 234] on span "#n4cgqlch" at bounding box center [107, 234] width 48 height 10
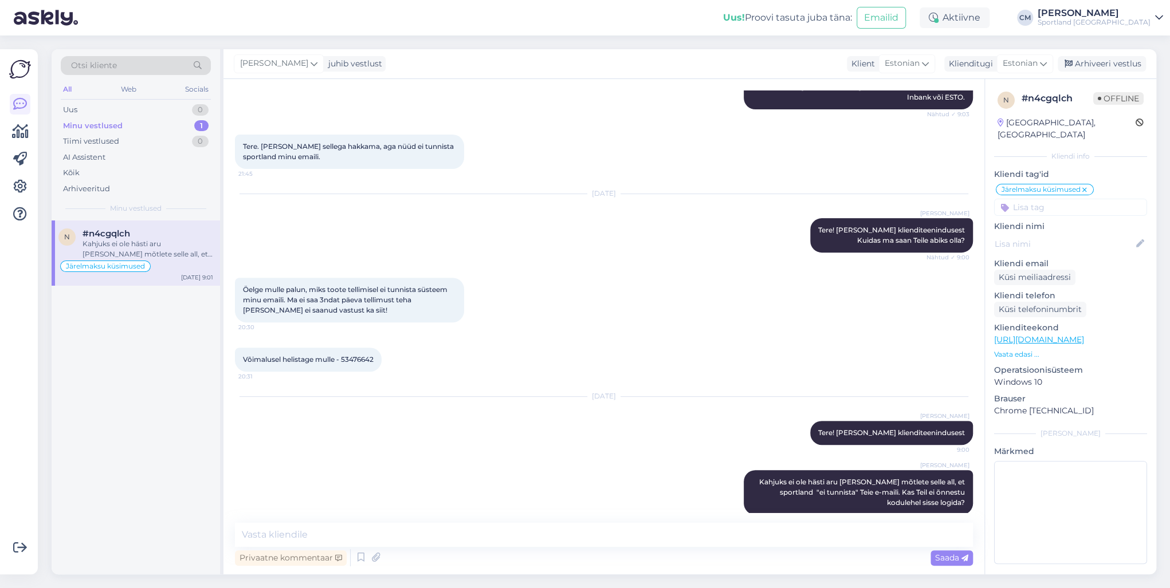
scroll to position [223, 0]
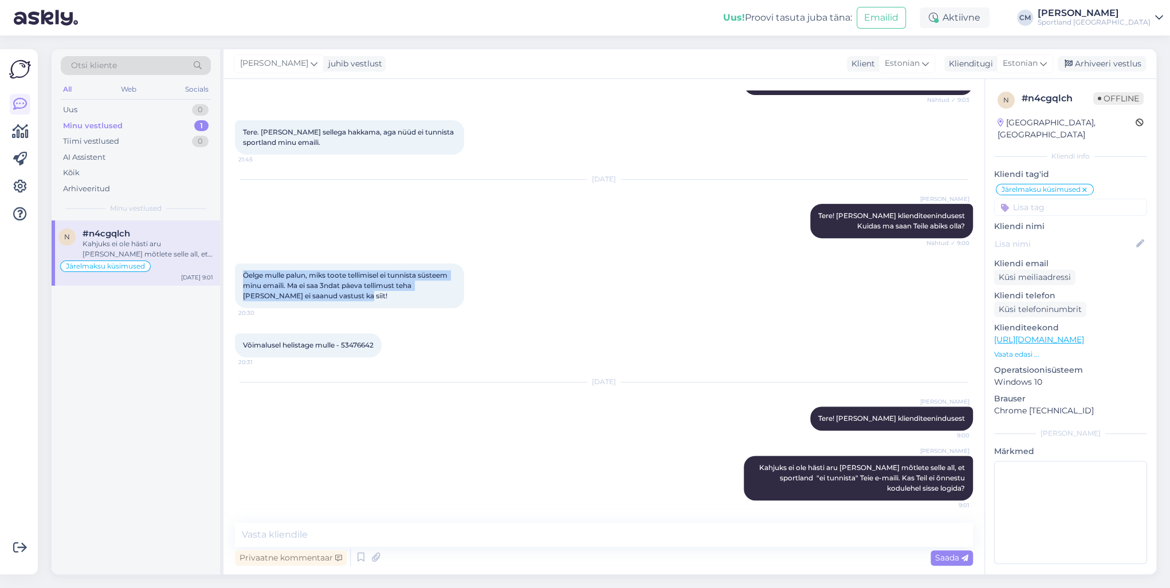
drag, startPoint x: 341, startPoint y: 294, endPoint x: 243, endPoint y: 271, distance: 100.7
click at [243, 271] on div "Öelge mulle palun, miks toote tellimisel ei tunnista süsteem minu emaili. Ma ei…" at bounding box center [349, 286] width 229 height 45
copy span "Öelge mulle palun, miks toote tellimisel ei tunnista süsteem minu emaili. Ma ei…"
click at [281, 234] on div "[DATE] [PERSON_NAME] Tere! [PERSON_NAME] klienditeenindusest Kuidas ma saan Tei…" at bounding box center [604, 209] width 738 height 84
click at [876, 56] on div "Arhiveeri vestlus" at bounding box center [1102, 63] width 88 height 15
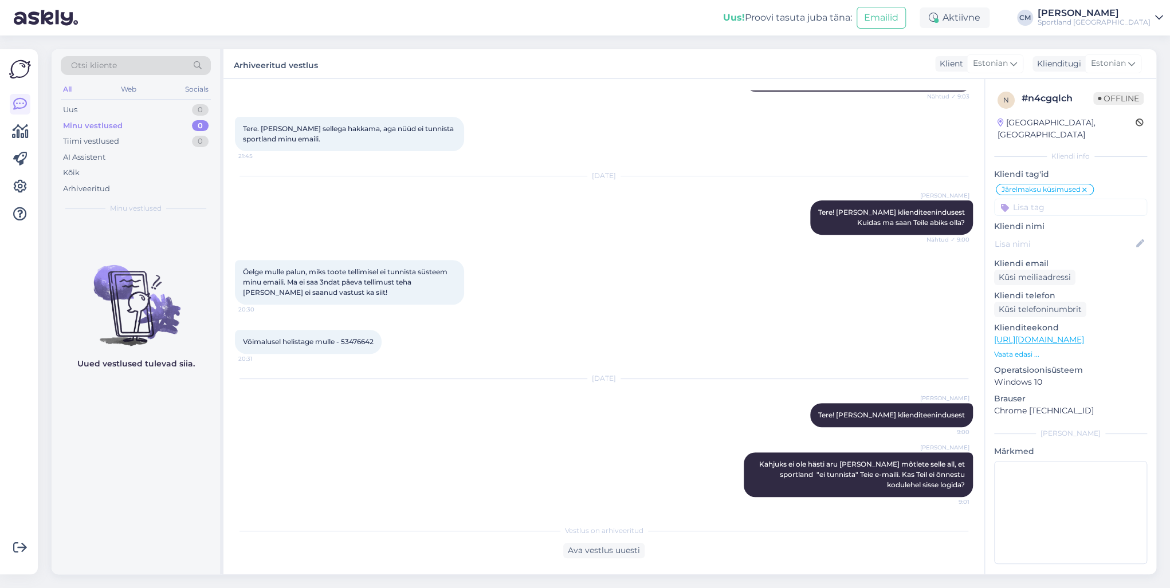
scroll to position [227, 0]
click at [585, 423] on div "Ava vestlus uuesti" at bounding box center [603, 550] width 81 height 15
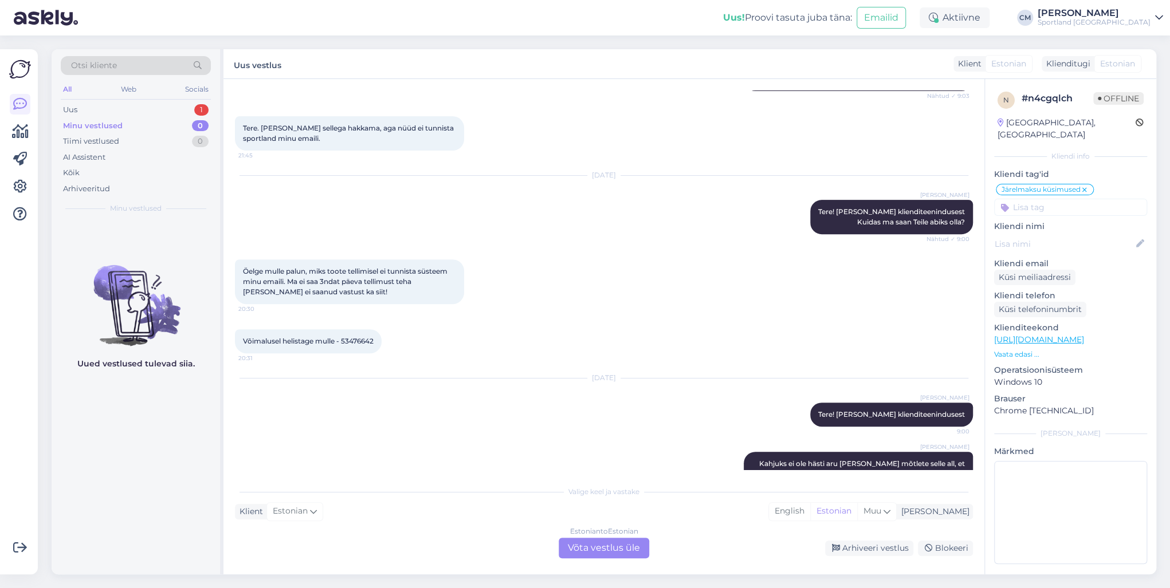
click at [617, 423] on div "Valige [PERSON_NAME] vastake Klient Estonian Mina English Estonian Muu Estonian…" at bounding box center [604, 519] width 738 height 78
click at [613, 423] on div "Estonian to Estonian Võta vestlus üle" at bounding box center [604, 548] width 91 height 21
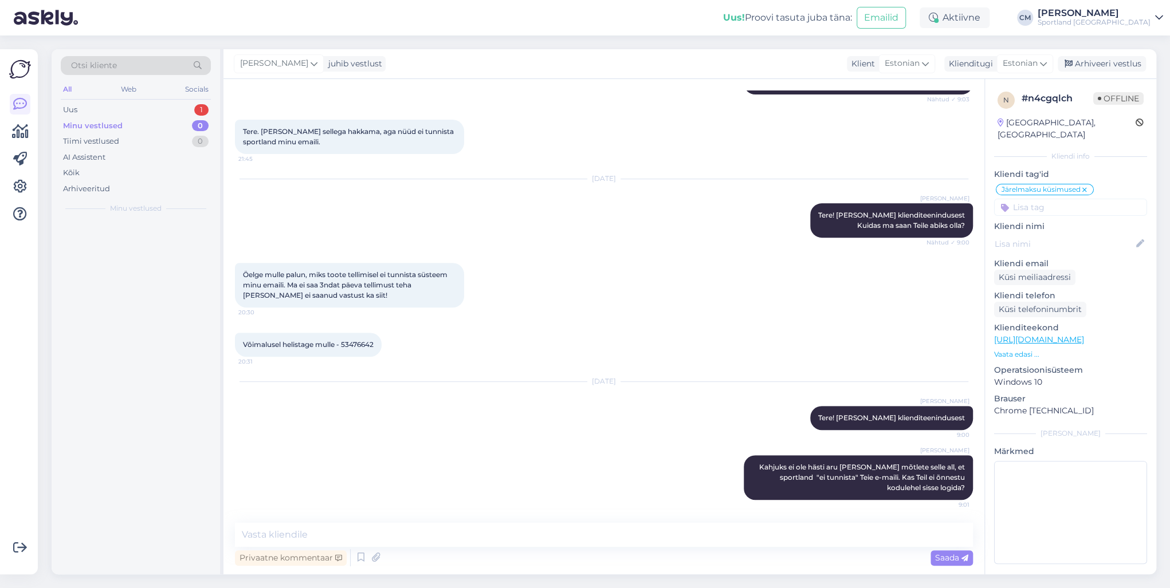
scroll to position [223, 0]
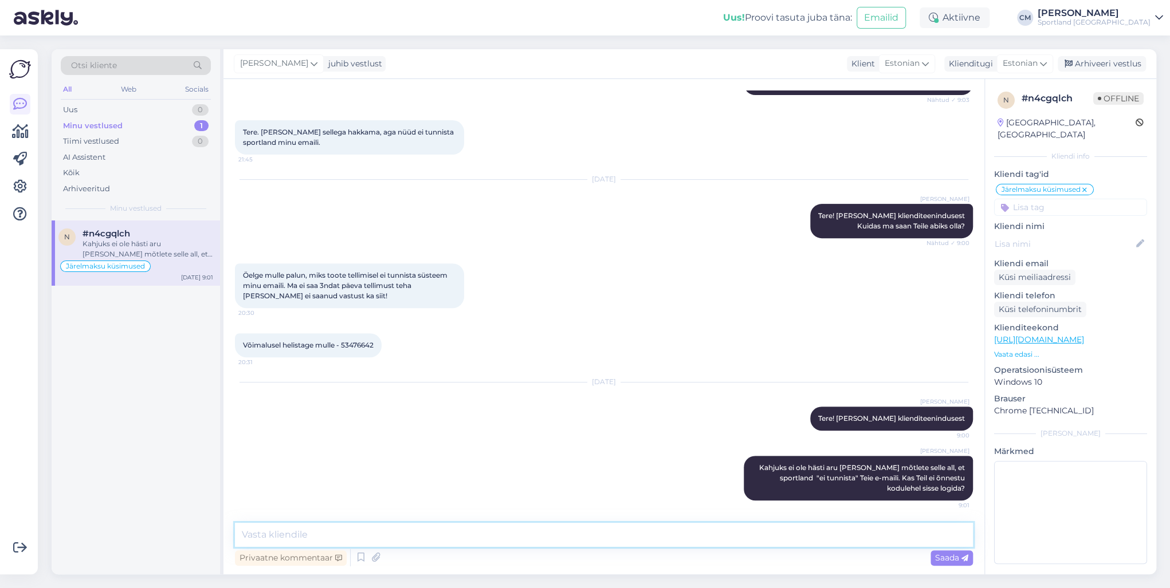
click at [536, 423] on textarea at bounding box center [604, 535] width 738 height 24
click at [361, 423] on textarea "[PERSON_NAME] meeldiva telefoni kõne eest. Küsimuste korral oleme Tei ejaoks ol…" at bounding box center [604, 535] width 738 height 24
type textarea "Täname meeldiva telefonikõne eest. Küsimuste korral oleme Tei ejaoks olemas."
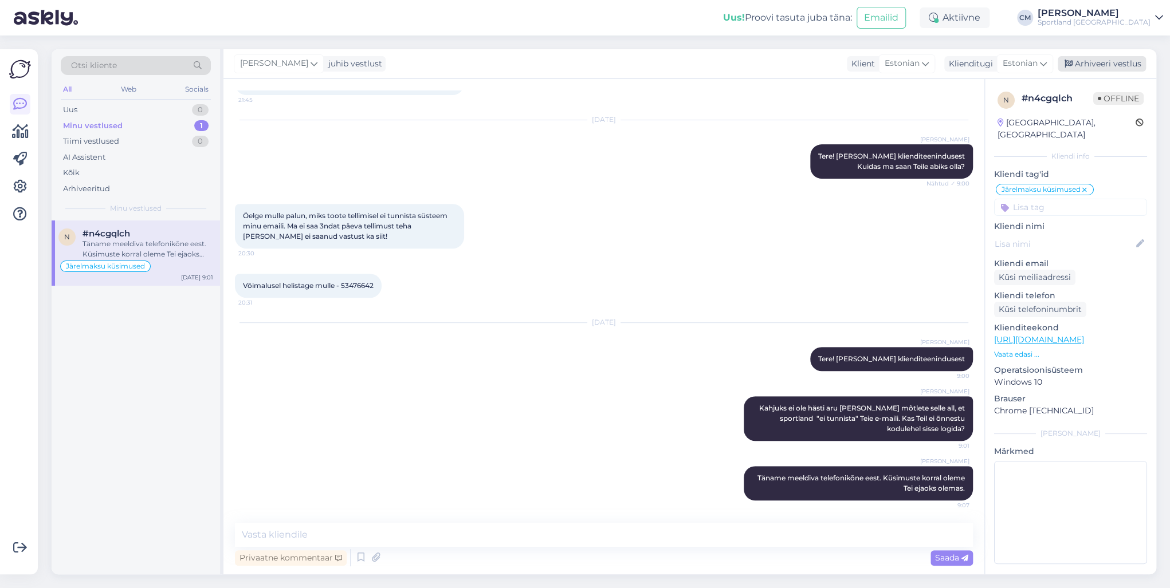
click at [876, 62] on div "Arhiveeri vestlus" at bounding box center [1102, 63] width 88 height 15
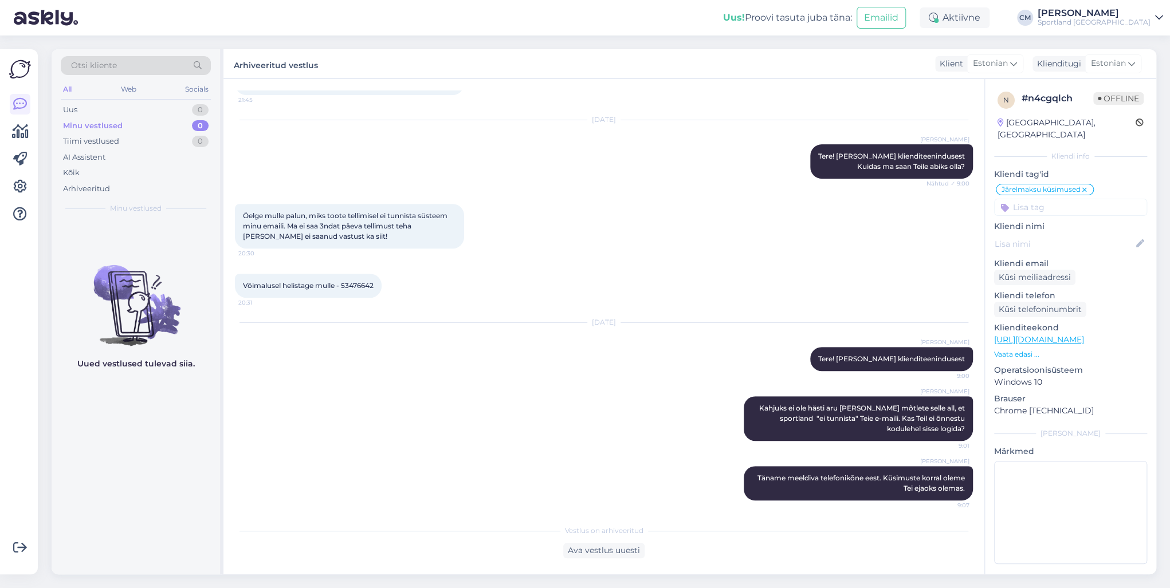
click at [489, 423] on div "[PERSON_NAME] [PERSON_NAME] meeldiva telefonikõne eest. Küsimuste korral oleme …" at bounding box center [604, 484] width 738 height 60
click at [400, 423] on div "Vestlus algas [DATE] Tere! Ma ei saa hästi aru, mismoodi saan tellida interneti…" at bounding box center [603, 327] width 761 height 496
click at [95, 305] on img at bounding box center [136, 296] width 168 height 103
click at [186, 108] on div "Uus 1" at bounding box center [136, 110] width 150 height 16
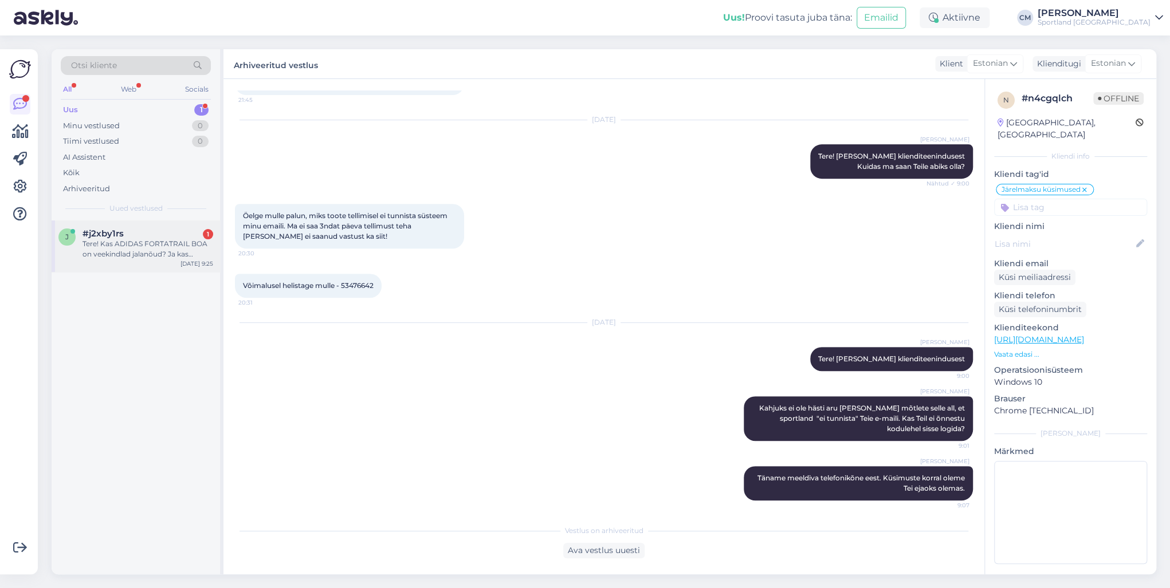
click at [184, 251] on div "Tere! Kas ADIDAS FORTATRAIL BOA on veekindlad jalanõud? Ja kas sobivad kandmise…" at bounding box center [148, 249] width 131 height 21
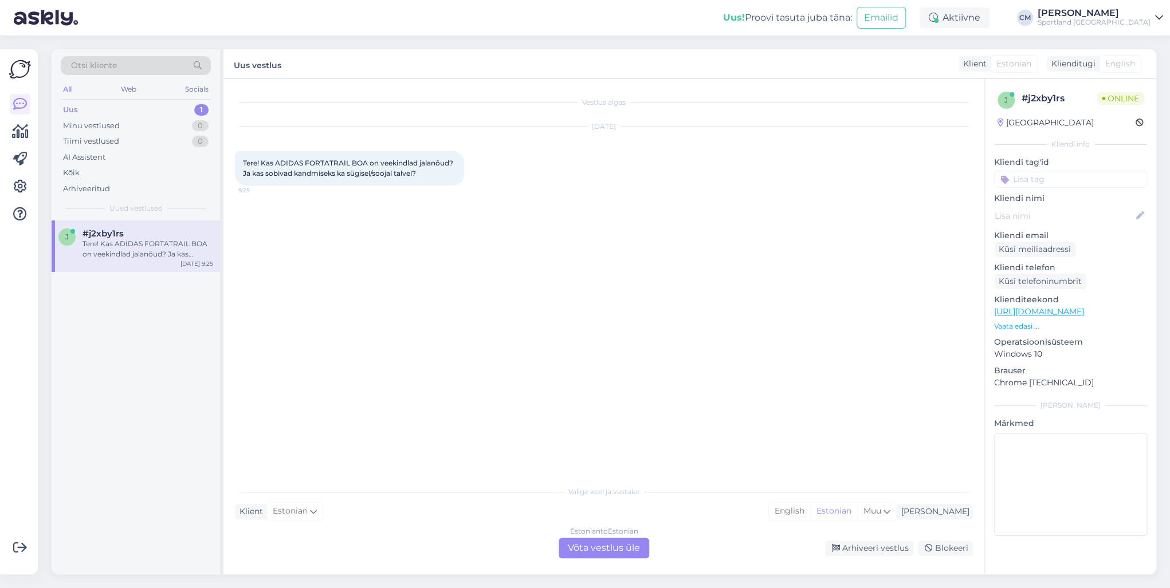
click at [605, 423] on div "Estonian to Estonian Võta vestlus üle" at bounding box center [604, 548] width 91 height 21
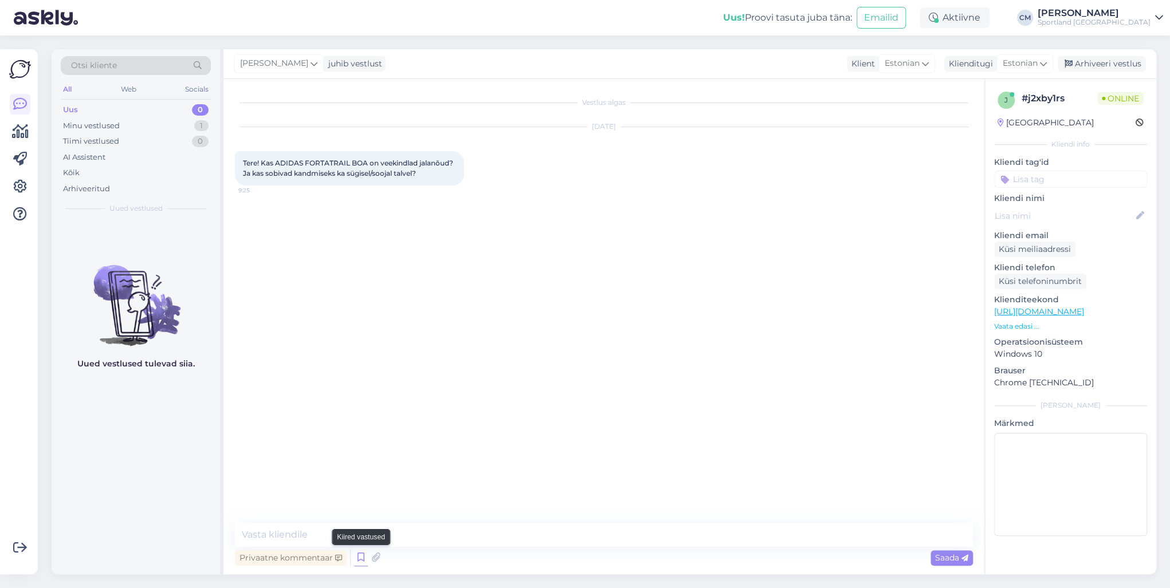
click at [365, 423] on icon at bounding box center [361, 557] width 14 height 17
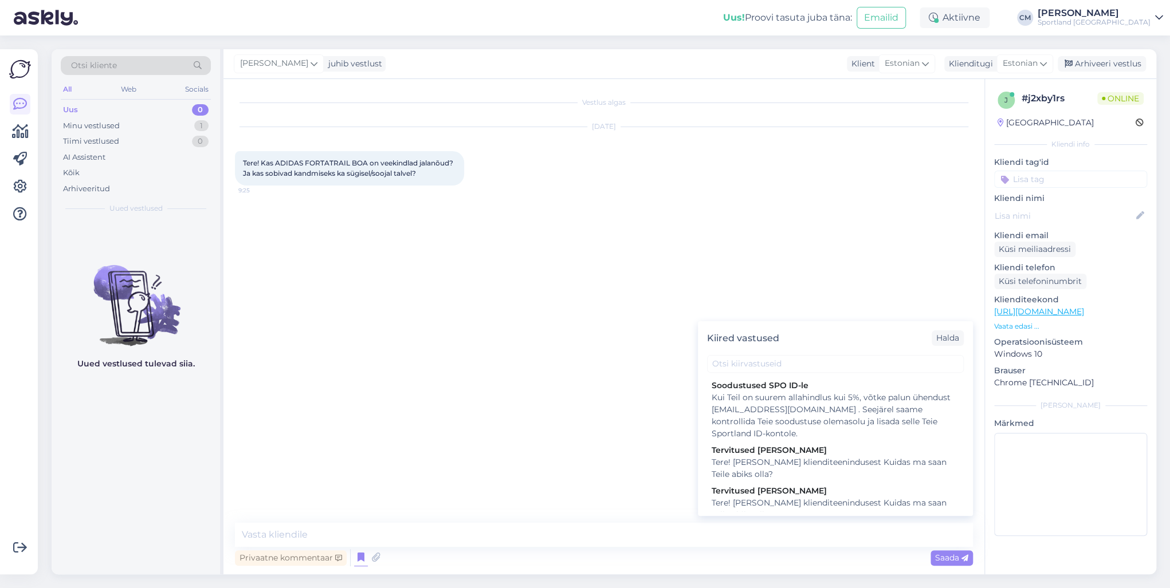
click at [737, 423] on div "Tere! [PERSON_NAME] klienditeenindusest Kuidas ma saan Teile abiks olla?" at bounding box center [836, 509] width 248 height 24
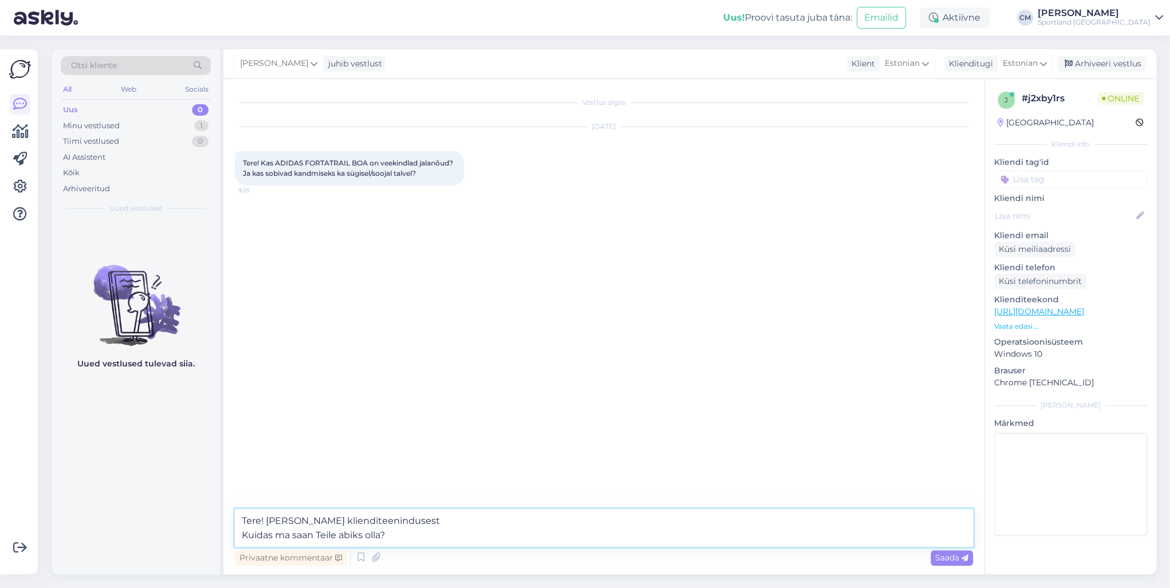
drag, startPoint x: 413, startPoint y: 539, endPoint x: 182, endPoint y: 539, distance: 230.9
click at [182, 423] on div "Otsi kliente All Web Socials Uus 0 Minu vestlused 1 Tiimi vestlused 0 AI Assist…" at bounding box center [604, 311] width 1105 height 525
type textarea "Tere! [PERSON_NAME] klienditeenindusest"
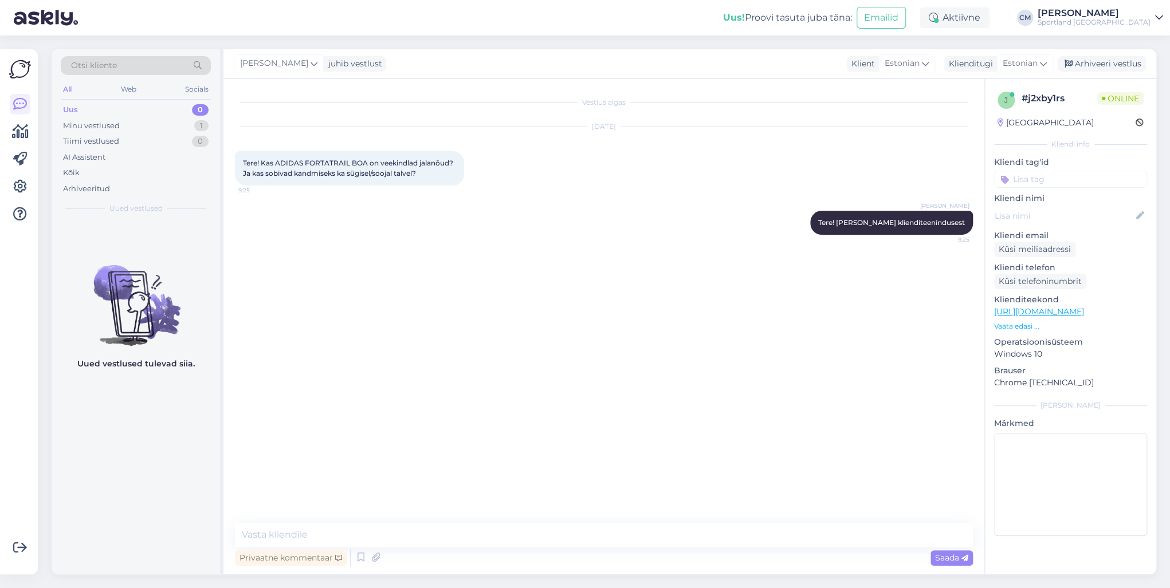
click at [876, 313] on link "[URL][DOMAIN_NAME]" at bounding box center [1039, 312] width 90 height 10
drag, startPoint x: 440, startPoint y: 171, endPoint x: 242, endPoint y: 155, distance: 198.3
click at [242, 155] on div "Tere! Kas ADIDAS FORTATRAIL BOA on veekindlad jalanõud? Ja kas sobivad kandmise…" at bounding box center [349, 168] width 229 height 34
copy span "Tere! Kas ADIDAS FORTATRAIL BOA on veekindlad jalanõud? Ja kas sobivad kandmise…"
click at [295, 218] on div "[PERSON_NAME] Tere! [PERSON_NAME] klienditeenindusest Nähtud ✓ 9:25" at bounding box center [604, 222] width 738 height 49
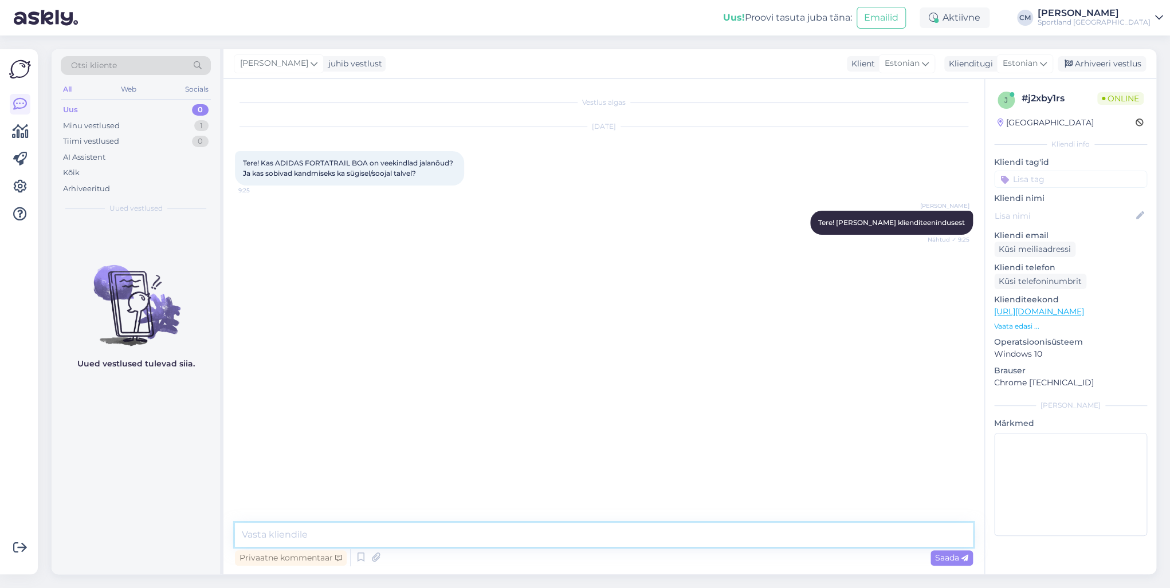
click at [296, 423] on textarea at bounding box center [604, 535] width 738 height 24
paste textarea "Kui aga vajad mõnusalt [PERSON_NAME] mugavat mudelit, mis sobib peamiselt kuiva…"
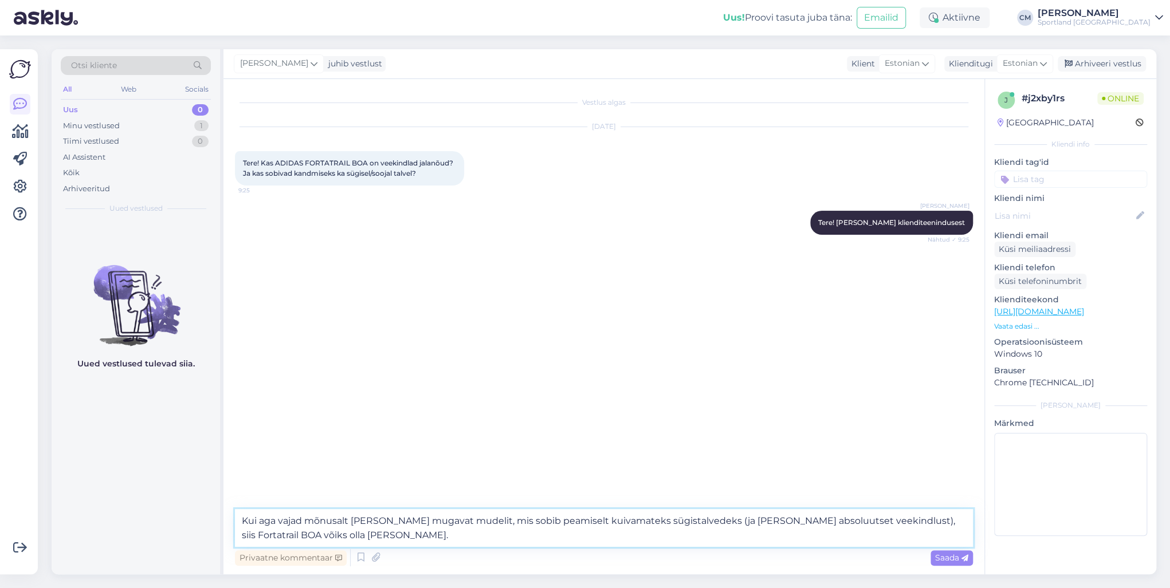
click at [277, 423] on textarea "Kui aga vajad mõnusalt [PERSON_NAME] mugavat mudelit, mis sobib peamiselt kuiva…" at bounding box center [604, 528] width 738 height 38
click at [290, 423] on textarea "Kui vajad mõnusalt [PERSON_NAME] mugavat mudelit, mis sobib peamiselt kuivamate…" at bounding box center [604, 528] width 738 height 38
drag, startPoint x: 679, startPoint y: 521, endPoint x: 836, endPoint y: 518, distance: 157.6
click at [836, 423] on textarea "Kui vajate mõnusalt [PERSON_NAME] mugavat mudelit, mis sobib peamiselt kuivamat…" at bounding box center [604, 528] width 738 height 38
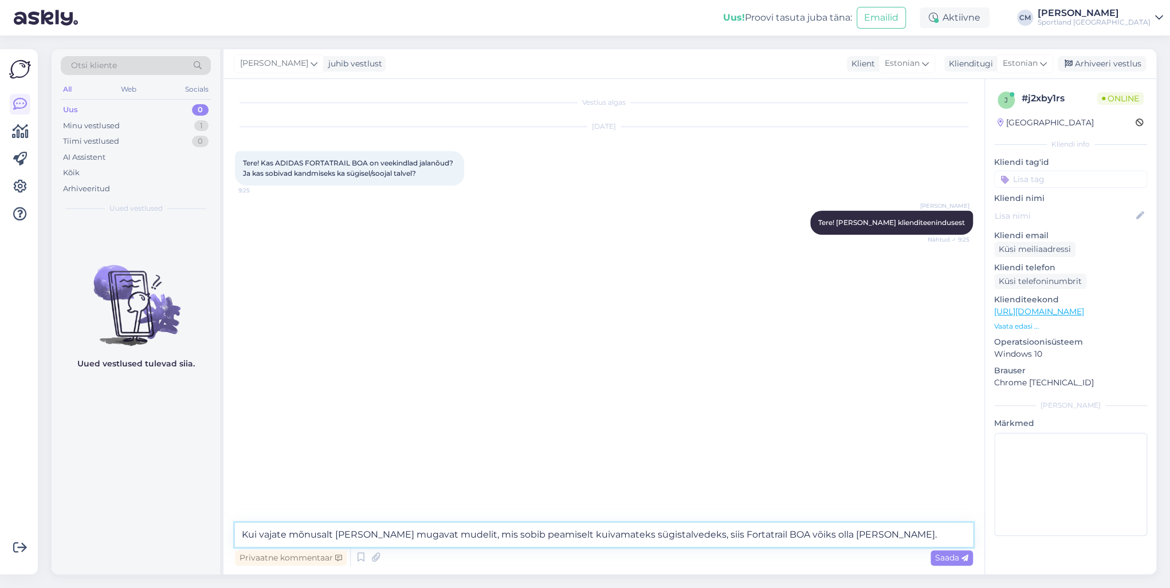
click at [862, 423] on textarea "Kui vajate mõnusalt [PERSON_NAME] mugavat mudelit, mis sobib peamiselt kuivamat…" at bounding box center [604, 535] width 738 height 24
paste textarea "Ei sisalda tõestatud veekindlat membraani (näiteks [PERSON_NAME]‑TEX)"
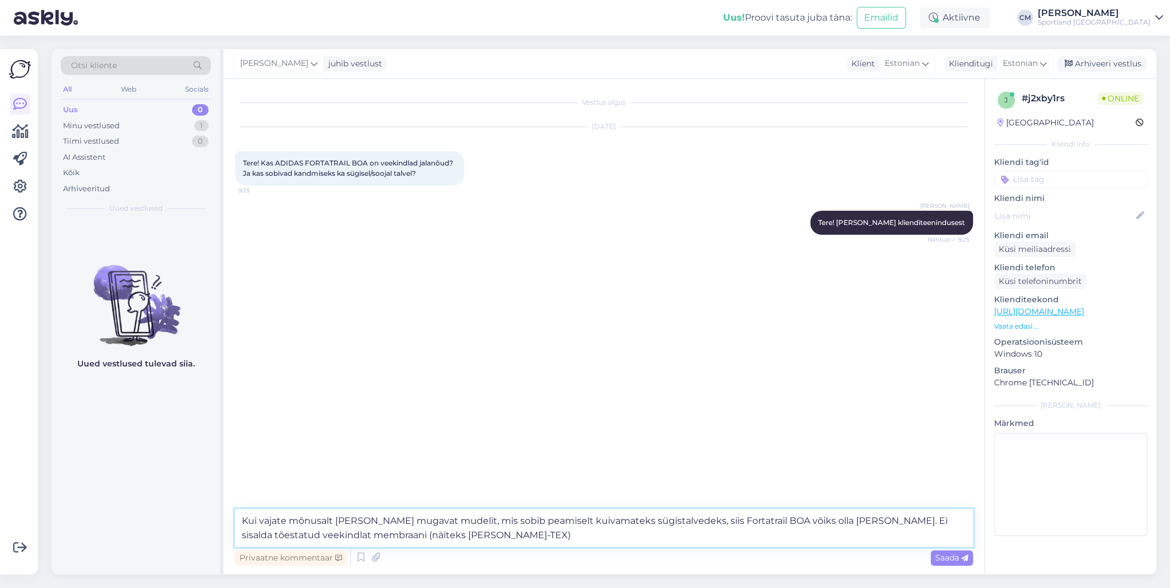
click at [353, 423] on textarea "Kui vajate mõnusalt [PERSON_NAME] mugavat mudelit, mis sobib peamiselt kuivamat…" at bounding box center [604, 528] width 738 height 38
click at [457, 423] on textarea "Kui vajate mõnusalt [PERSON_NAME] mugavat mudelit, mis sobib peamiselt kuivamat…" at bounding box center [604, 528] width 738 height 38
click at [876, 423] on textarea "Kui vajate mõnusalt [PERSON_NAME] mugavat mudelit, mis sobib peamiselt kuivamat…" at bounding box center [604, 528] width 738 height 38
click at [399, 423] on textarea "Kui vajate mõnusalt [PERSON_NAME] mugavat mudelit, mis sobib peamiselt kuivamat…" at bounding box center [604, 528] width 738 height 38
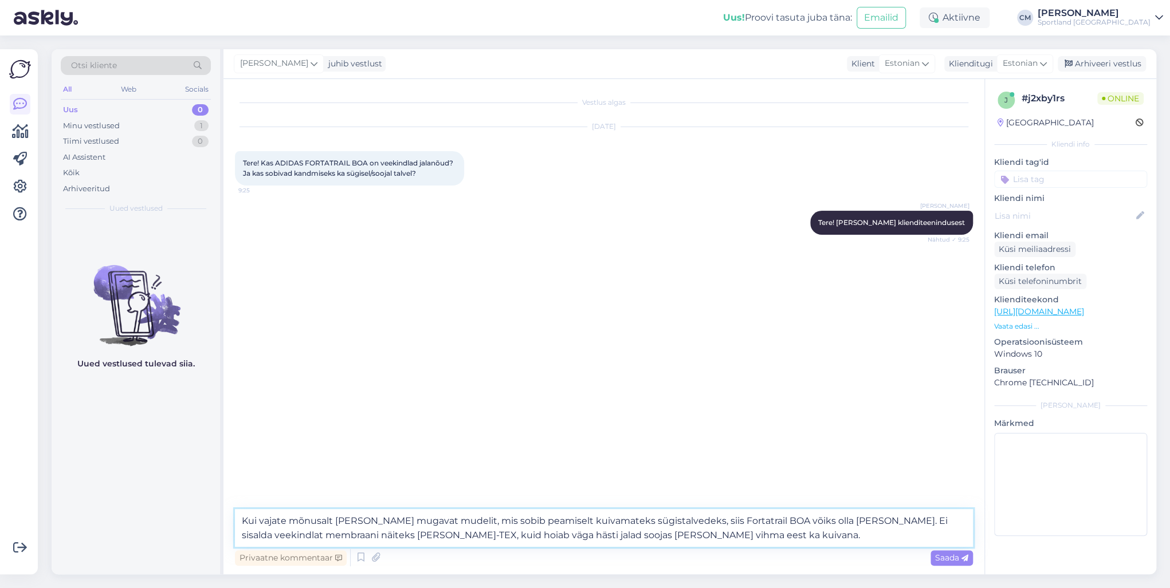
click at [404, 423] on textarea "Kui vajate mõnusalt [PERSON_NAME] mugavat mudelit, mis sobib peamiselt kuivamat…" at bounding box center [604, 528] width 738 height 38
click at [409, 423] on textarea "Kui vajate mõnusalt [PERSON_NAME] mugavat mudelit, mis sobib peamiselt kuivamat…" at bounding box center [604, 528] width 738 height 38
paste textarea ", tänu fliisvoodrile ja isolatsioonile hoiavad jalad soojas;"
drag, startPoint x: 657, startPoint y: 532, endPoint x: 789, endPoint y: 539, distance: 132.6
click at [789, 423] on textarea "Kui vajate mõnusalt [PERSON_NAME] mugavat mudelit, mis sobib peamiselt kuivamat…" at bounding box center [604, 528] width 738 height 38
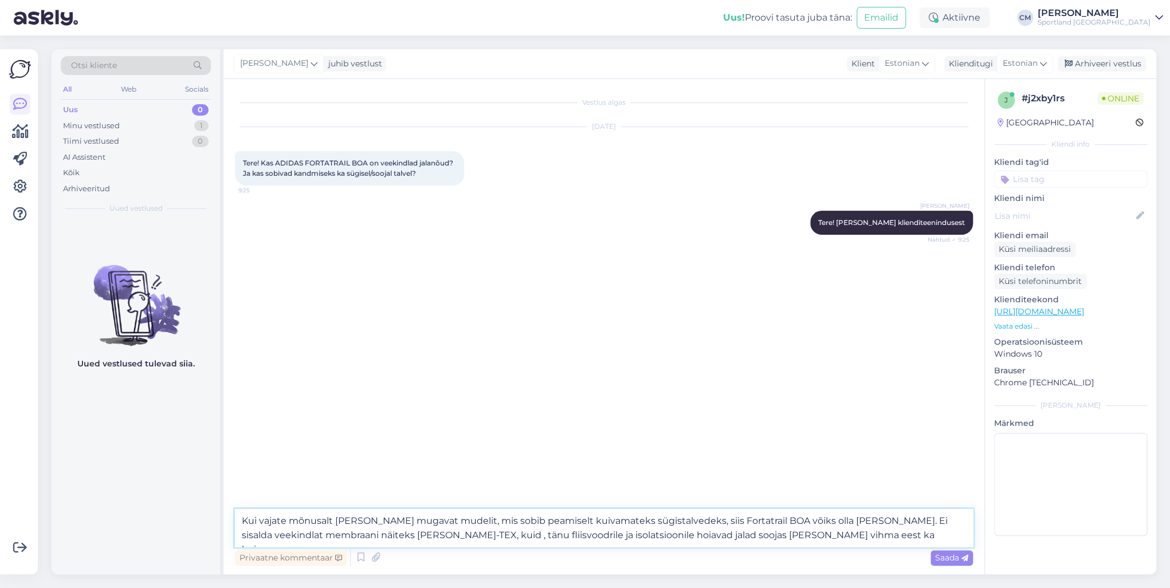
click at [408, 423] on textarea "Kui vajate mõnusalt [PERSON_NAME] mugavat mudelit, mis sobib peamiselt kuivamat…" at bounding box center [604, 528] width 738 height 38
click at [413, 423] on textarea "Kui vajate mõnusalt [PERSON_NAME] mugavat mudelit, mis sobib peamiselt kuivamat…" at bounding box center [604, 528] width 738 height 38
click at [814, 423] on textarea "Kui vajate mõnusalt [PERSON_NAME] mugavat mudelit, mis sobib peamiselt kuivamat…" at bounding box center [604, 528] width 738 height 38
click at [816, 423] on textarea "Kui vajate mõnusalt [PERSON_NAME] mugavat mudelit, mis sobib peamiselt kuivamat…" at bounding box center [604, 528] width 738 height 38
paste textarea "; hea haarduvus lisab julgust märgas või porises maastikul."
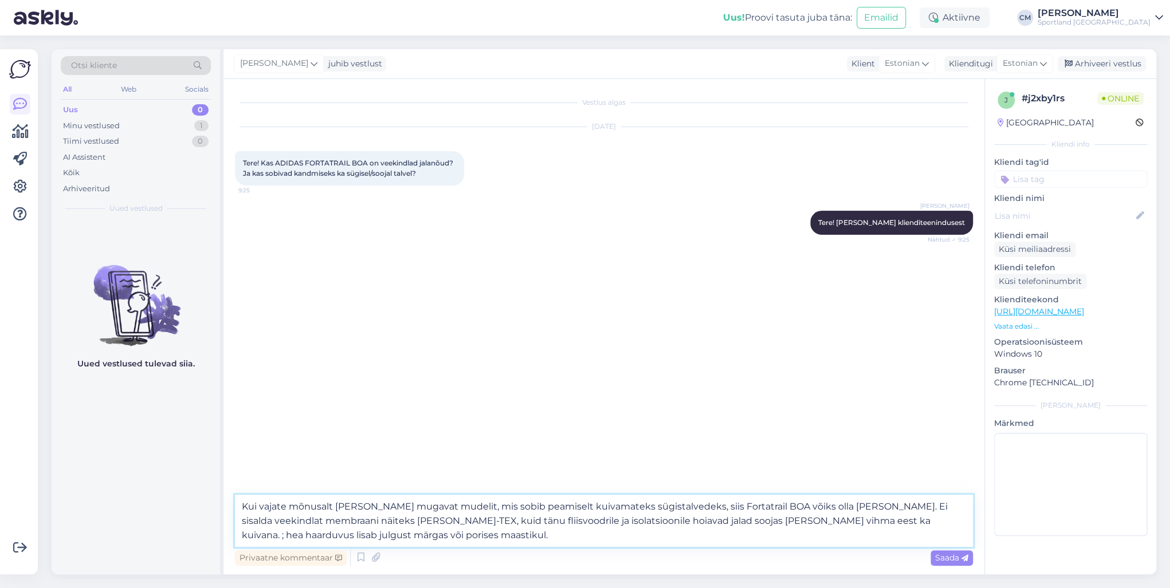
click at [807, 423] on textarea "Kui vajate mõnusalt [PERSON_NAME] mugavat mudelit, mis sobib peamiselt kuivamat…" at bounding box center [604, 521] width 738 height 52
drag, startPoint x: 257, startPoint y: 536, endPoint x: 928, endPoint y: 522, distance: 670.5
click at [876, 423] on textarea "Kui vajate mõnusalt [PERSON_NAME] mugavat mudelit, mis sobib peamiselt kuivamat…" at bounding box center [604, 521] width 738 height 52
click at [273, 423] on textarea "Kui vajate mõnusalt [PERSON_NAME] mugavat mudelit, mis sobib peamiselt kuivamat…" at bounding box center [604, 521] width 738 height 52
type textarea "Kui vajate mõnusalt [PERSON_NAME] mugavat mudelit, mis sobib peamiselt kuivamat…"
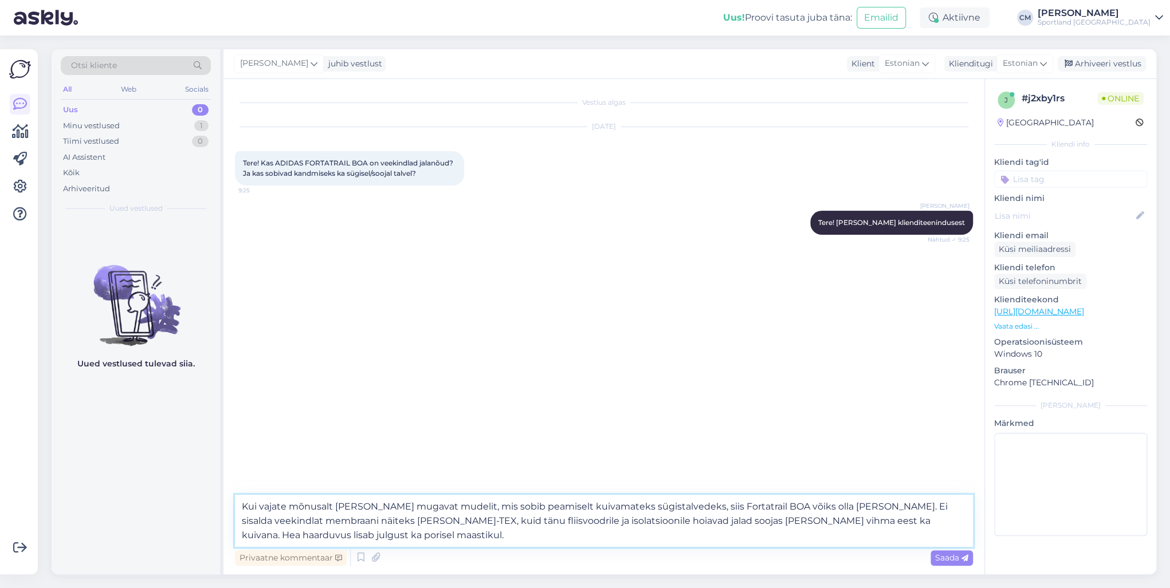
click at [373, 423] on textarea "Kui vajate mõnusalt [PERSON_NAME] mugavat mudelit, mis sobib peamiselt kuivamat…" at bounding box center [604, 521] width 738 height 52
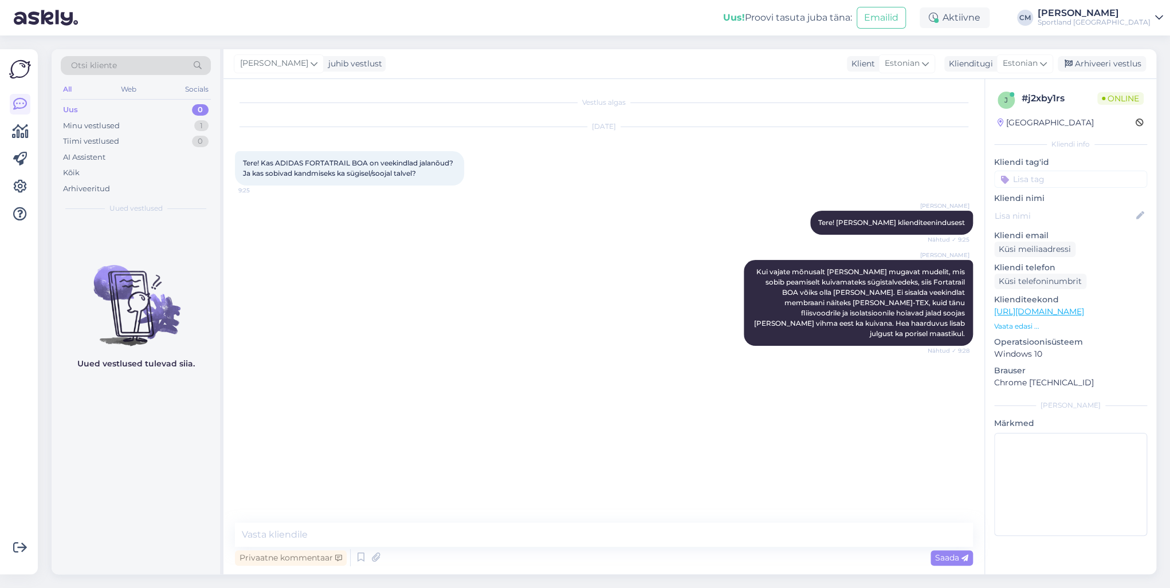
click at [876, 55] on div "[PERSON_NAME] juhib vestlust Klient [DEMOGRAPHIC_DATA] Klienditugi [DEMOGRAPHIC…" at bounding box center [689, 64] width 933 height 30
click at [876, 57] on div "Arhiveeri vestlus" at bounding box center [1102, 63] width 88 height 15
click at [876, 175] on input at bounding box center [1070, 179] width 153 height 17
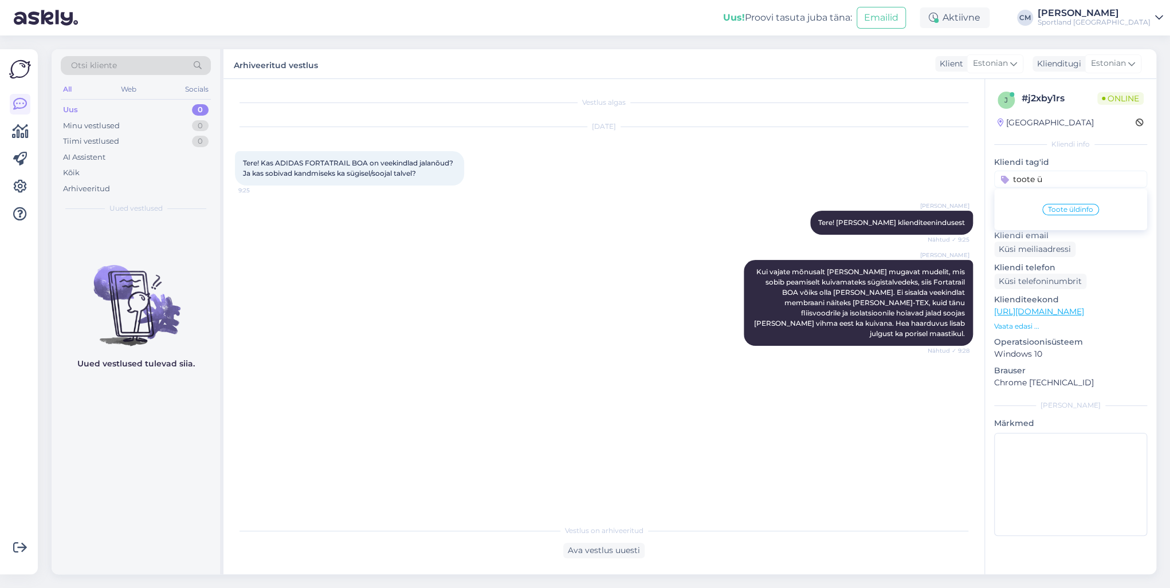
type input "toote ü"
click at [876, 212] on span "Toote üldinfo" at bounding box center [1070, 209] width 45 height 7
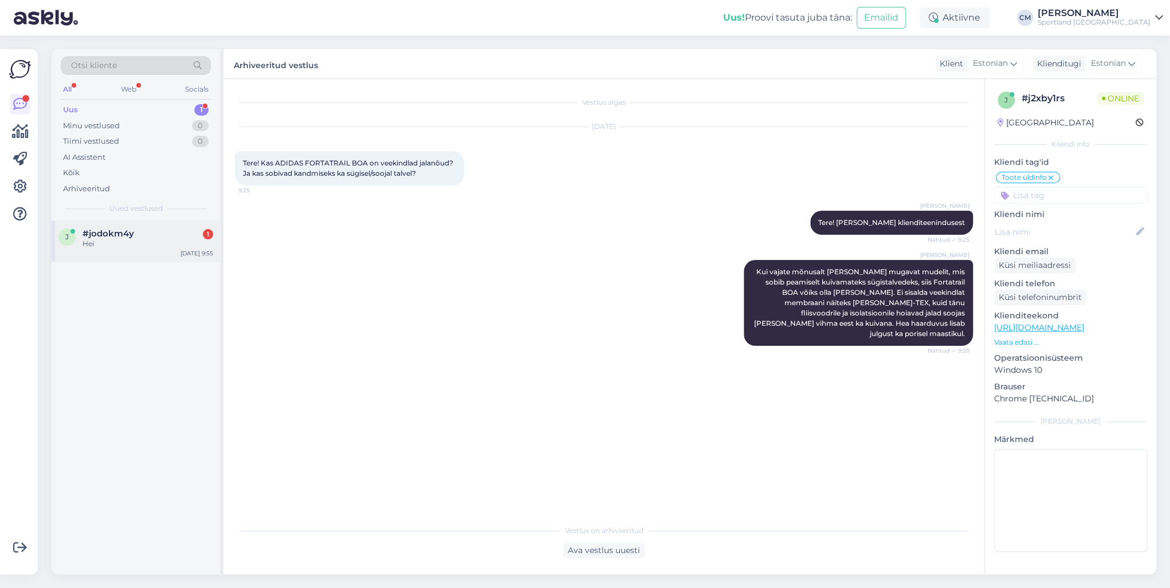
click at [170, 243] on div "Hei" at bounding box center [148, 244] width 131 height 10
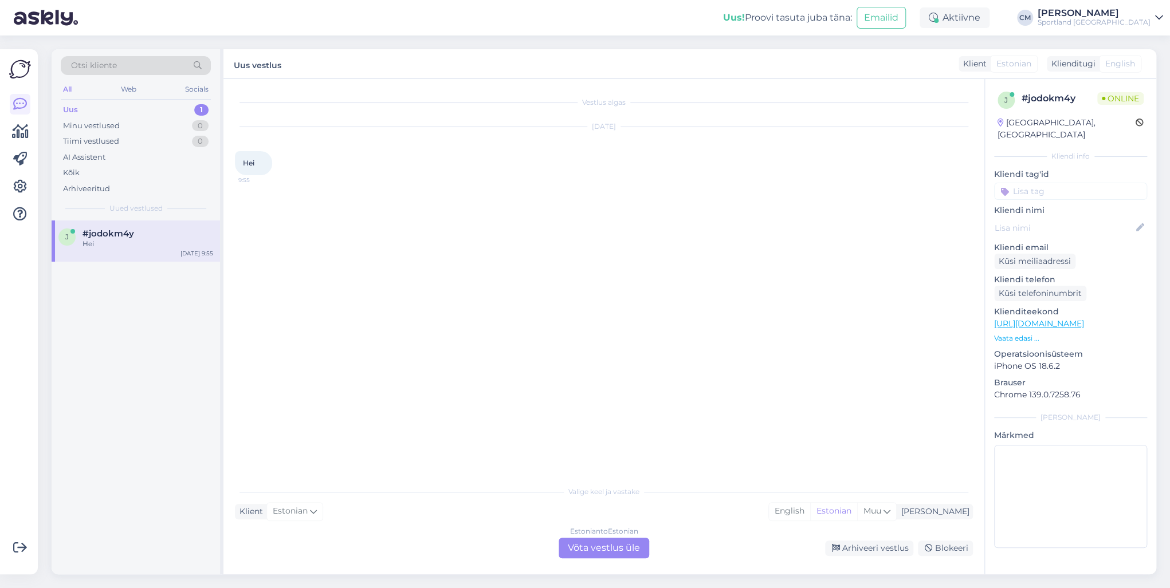
click at [621, 423] on div "Estonian to Estonian Võta vestlus üle" at bounding box center [604, 548] width 91 height 21
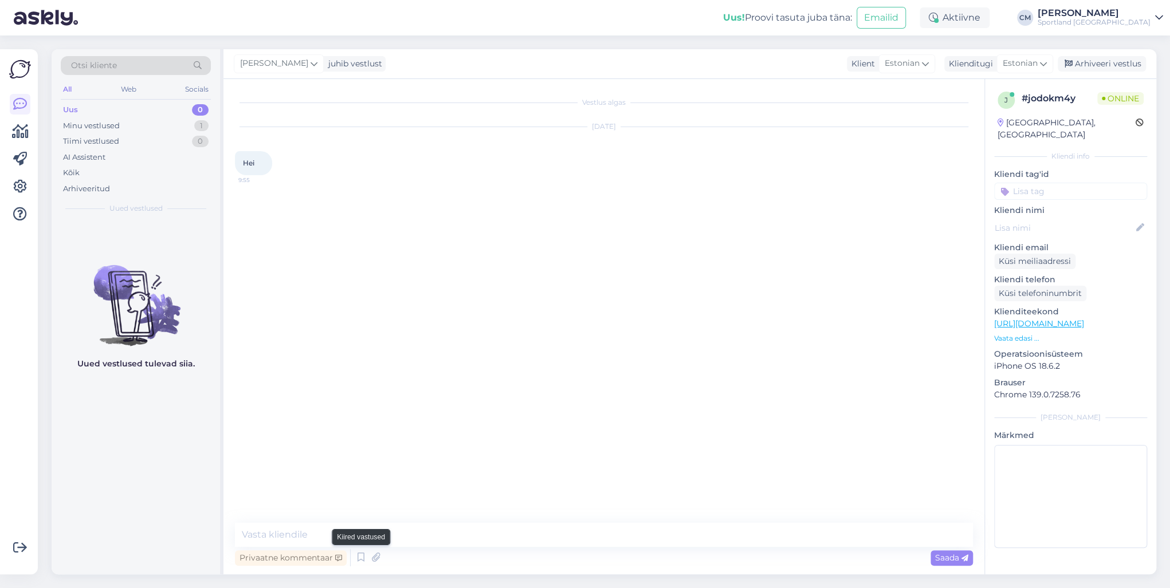
click at [358, 423] on icon at bounding box center [361, 557] width 14 height 17
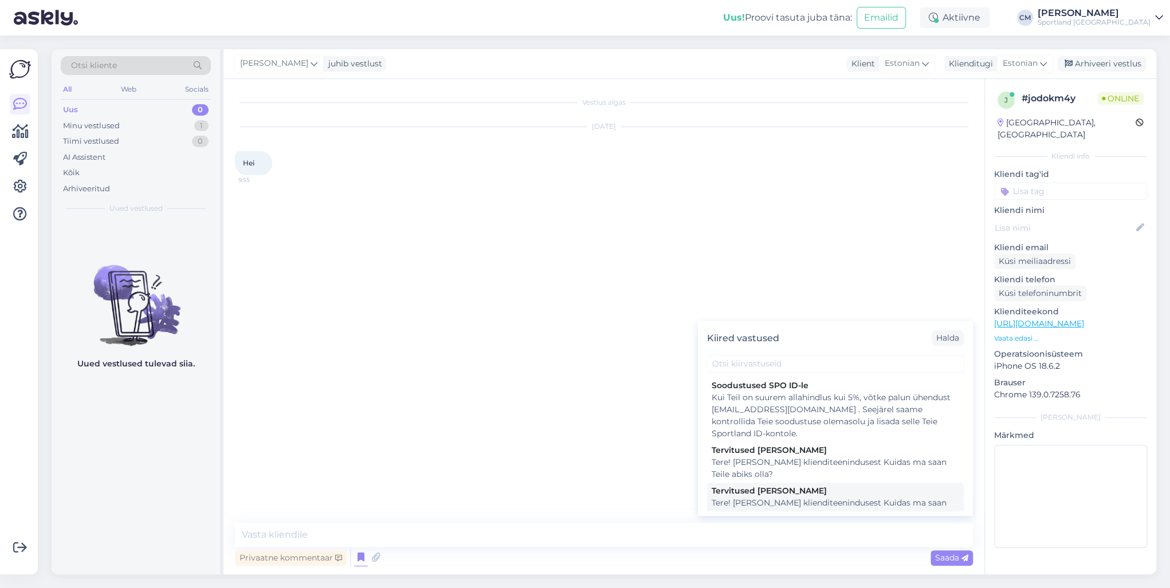
click at [766, 423] on div "Tervitused [PERSON_NAME]" at bounding box center [836, 491] width 248 height 12
type textarea "Tere! [PERSON_NAME] klienditeenindusest Kuidas ma saan Teile abiks olla?"
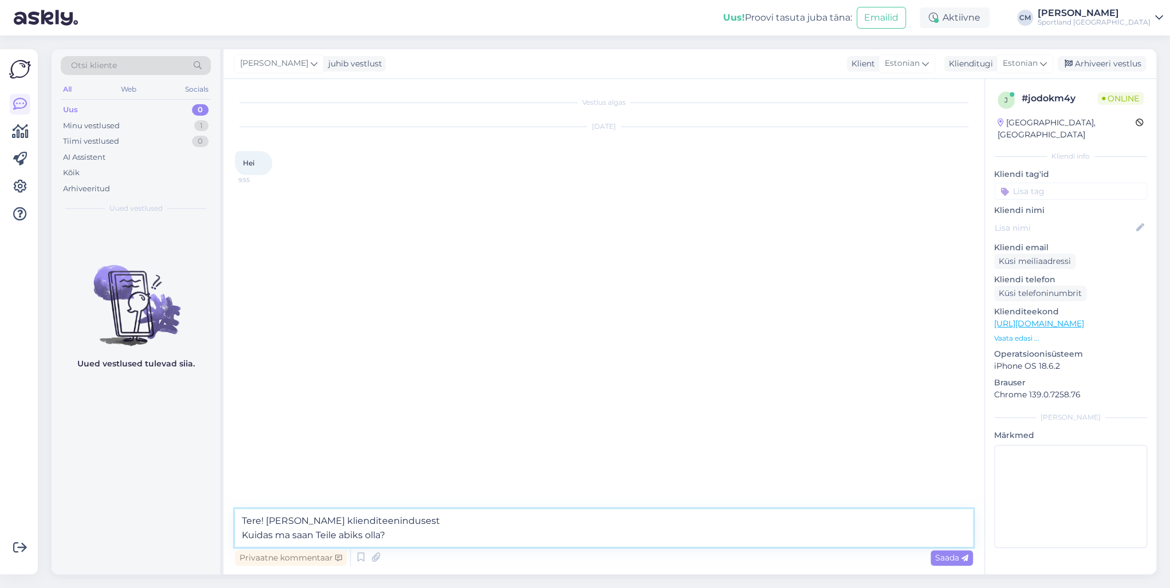
click at [706, 423] on textarea "Tere! [PERSON_NAME] klienditeenindusest Kuidas ma saan Teile abiks olla?" at bounding box center [604, 528] width 738 height 38
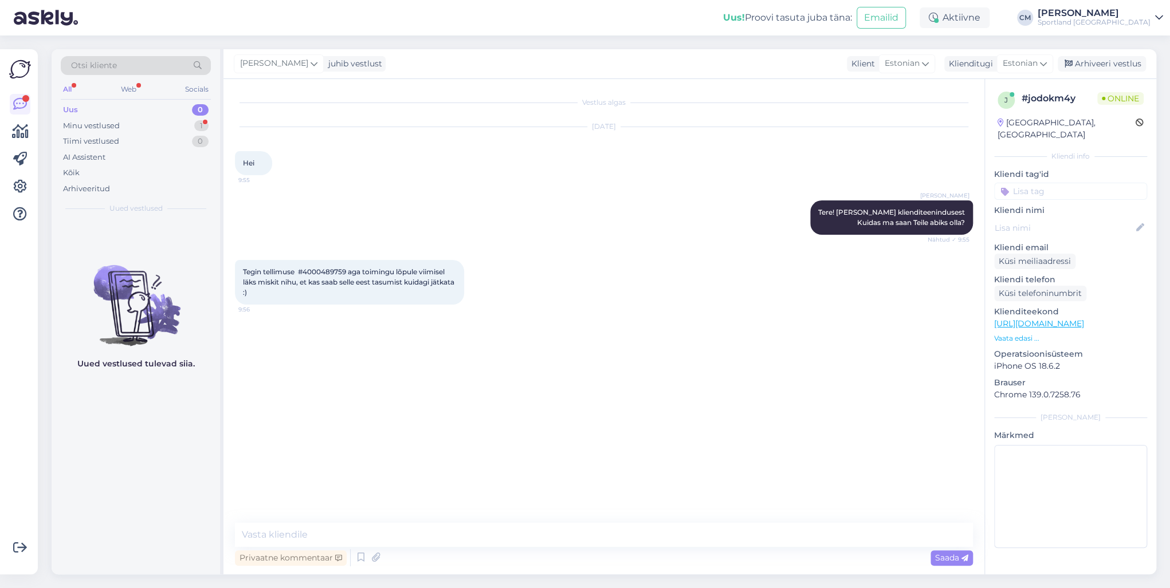
click at [333, 272] on span "Tegin tellimuse #4000489759 aga toimingu lõpule viimisel läks miskit nihu, et k…" at bounding box center [349, 282] width 213 height 29
copy span "4000489759"
click at [310, 423] on textarea at bounding box center [604, 535] width 738 height 24
type textarea "Näen, et jätsite oma ESTO lepingu pooleli."
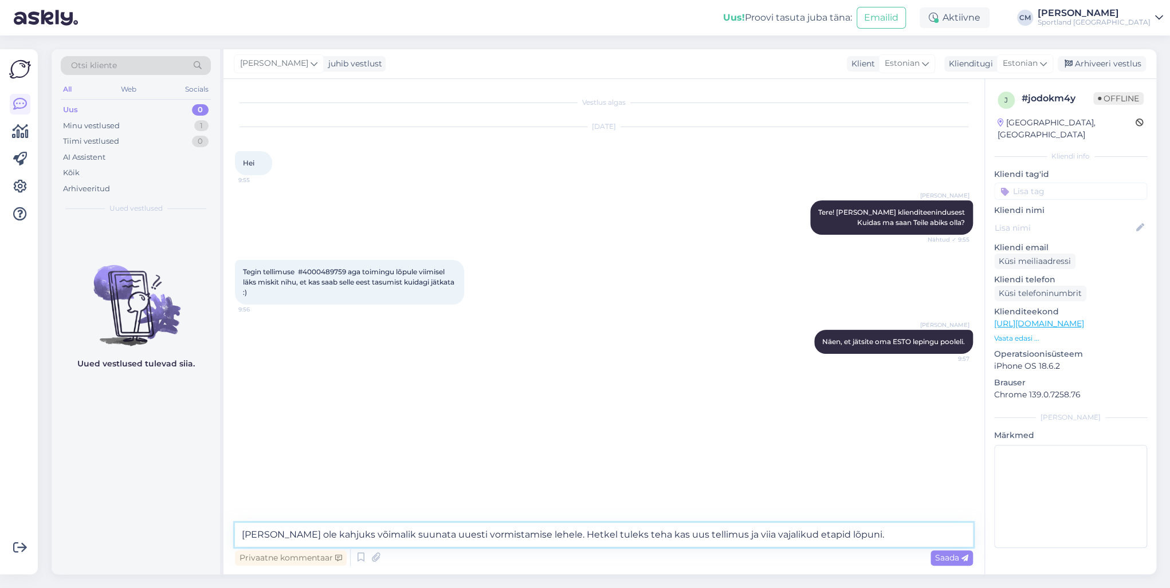
click at [631, 423] on textarea "[PERSON_NAME] ole kahjuks võimalik suunata uuesti vormistamise lehele. Hetkel t…" at bounding box center [604, 535] width 738 height 24
type textarea "[PERSON_NAME] ole kahjuks võimalik suunata uuesti vormistamise lehele. Hetkel t…"
click at [850, 423] on textarea "[PERSON_NAME] ole kahjuks võimalik suunata uuesti vormistamise lehele. Hetkel t…" at bounding box center [604, 535] width 738 height 24
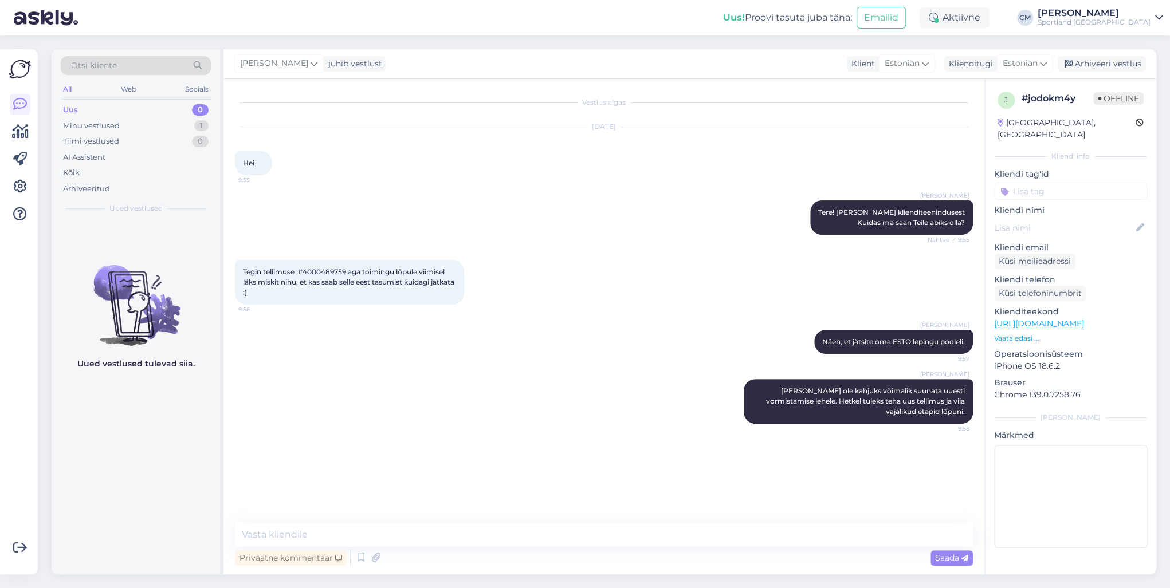
click at [876, 183] on input at bounding box center [1070, 191] width 153 height 17
type input "pro"
click at [876, 232] on span "Probleem tellimuse esitamisega" at bounding box center [1071, 235] width 92 height 7
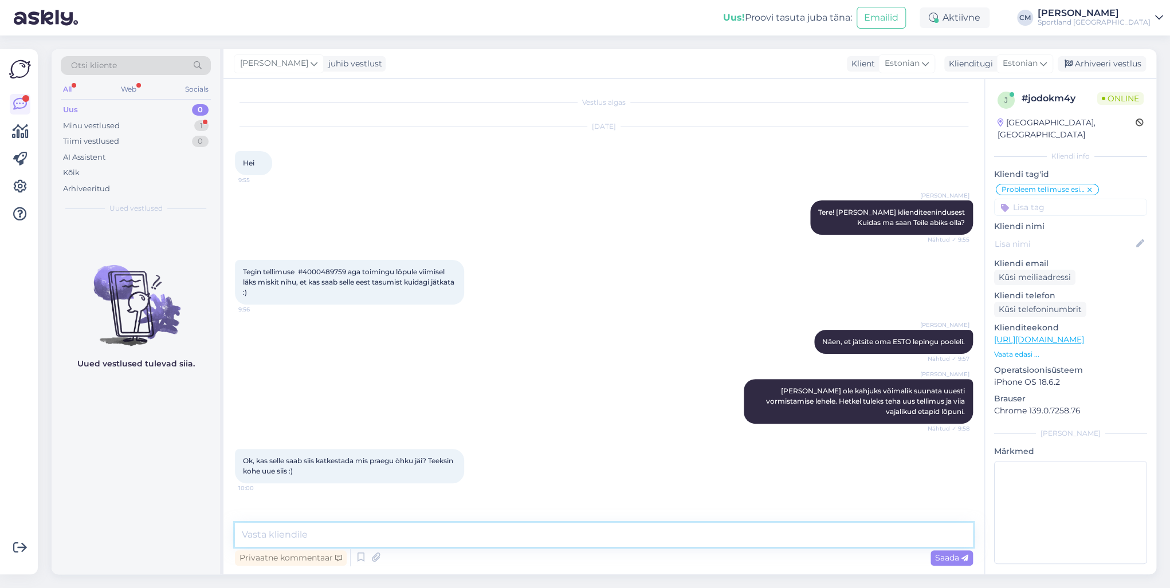
click at [325, 423] on textarea at bounding box center [604, 535] width 738 height 24
click at [286, 423] on textarea "Jah, tühisan poolelijäänud tellimuse." at bounding box center [604, 535] width 738 height 24
type textarea "Jah, tühistan poolelijäänud tellimuse."
click at [442, 423] on textarea "Jah, tühistan poolelijäänud tellimuse." at bounding box center [604, 535] width 738 height 24
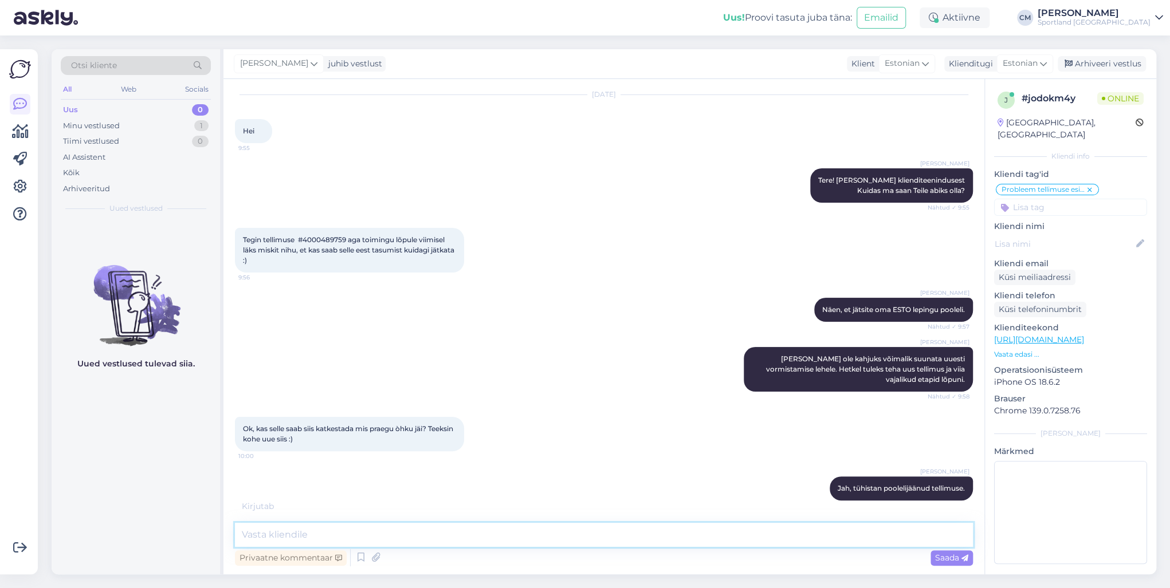
click at [440, 423] on textarea at bounding box center [604, 535] width 738 height 24
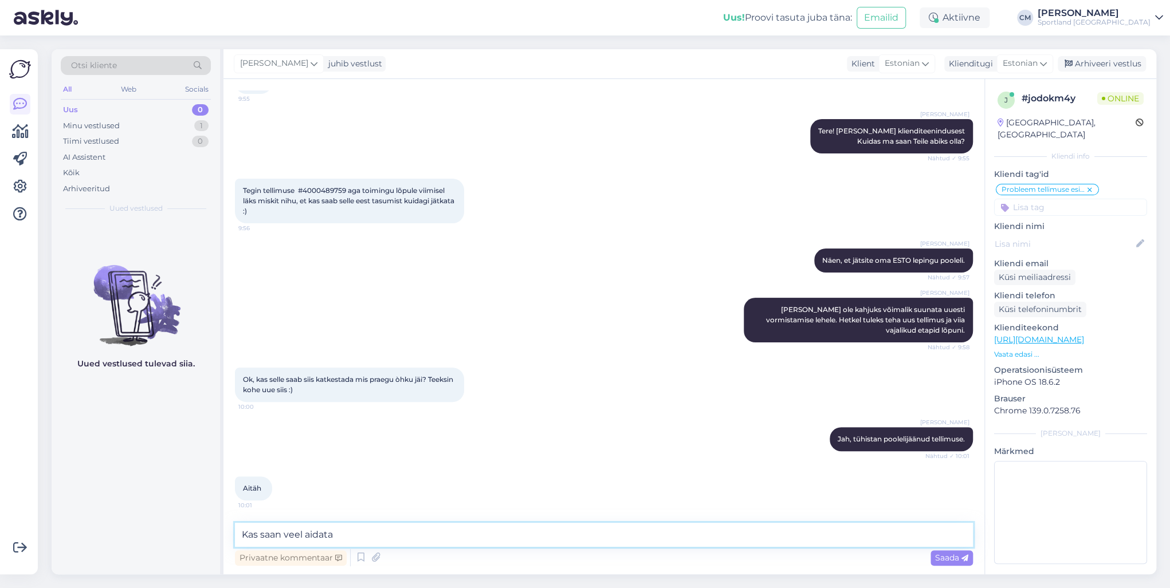
type textarea "Kas saan veel aidata?"
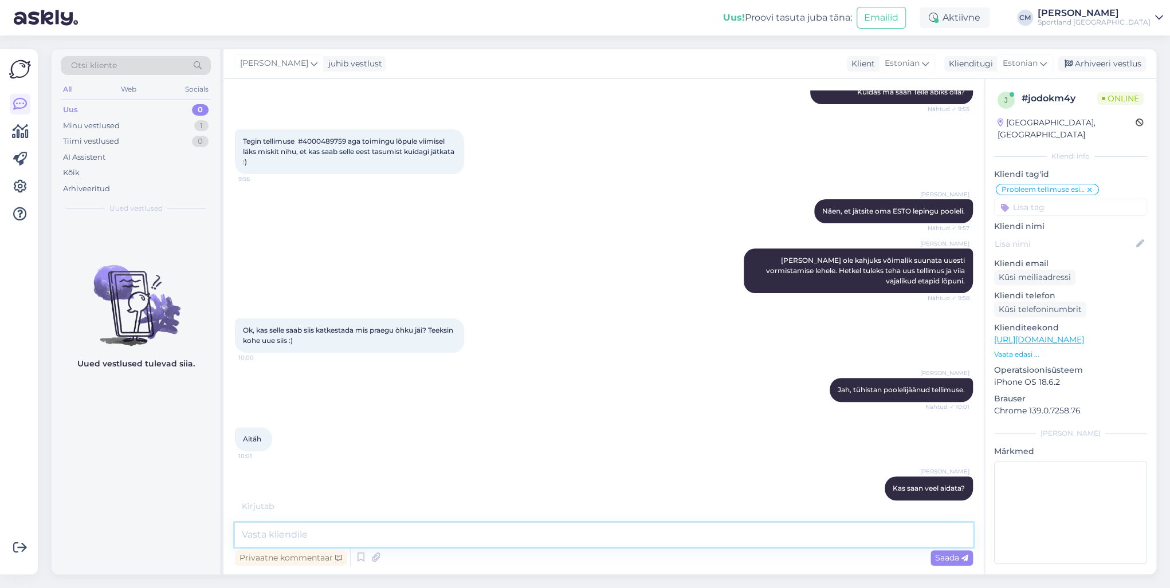
scroll to position [180, 0]
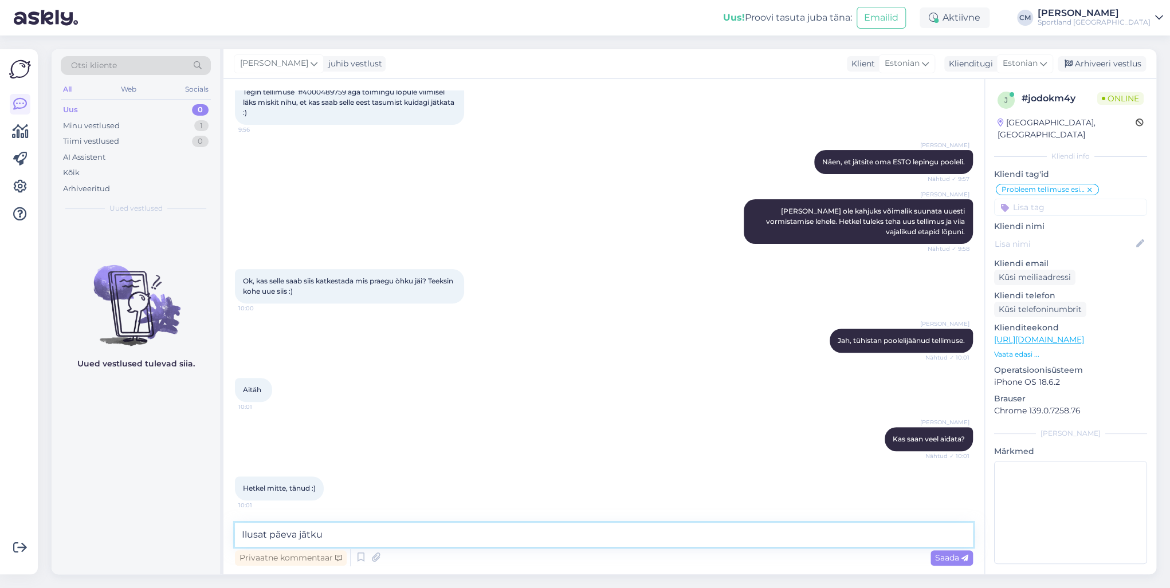
type textarea "Ilusat päeva jätku!"
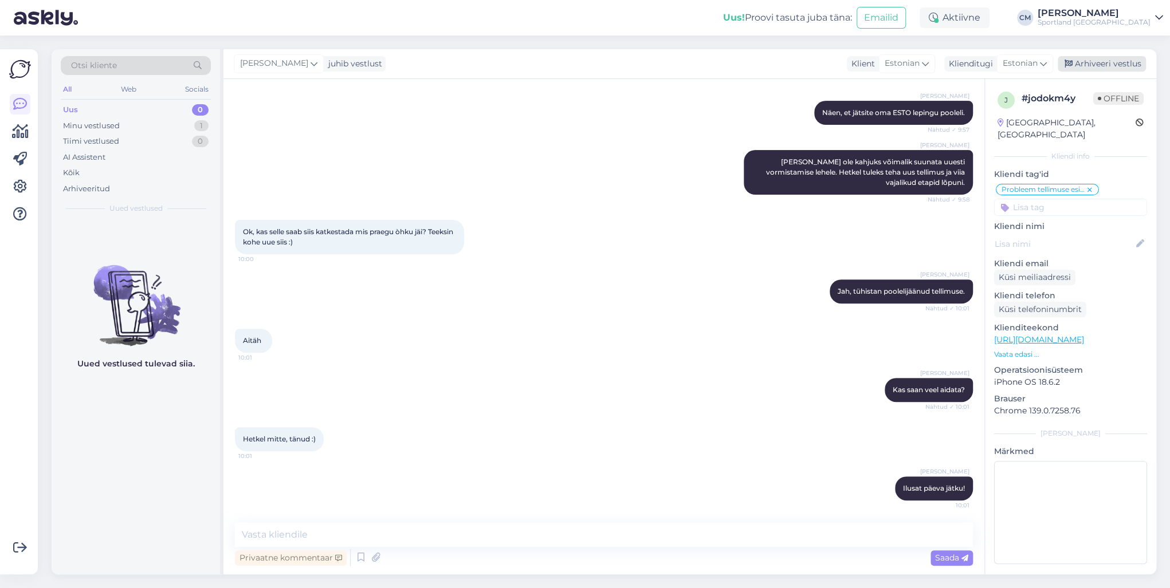
click at [876, 68] on div "Arhiveeri vestlus" at bounding box center [1102, 63] width 88 height 15
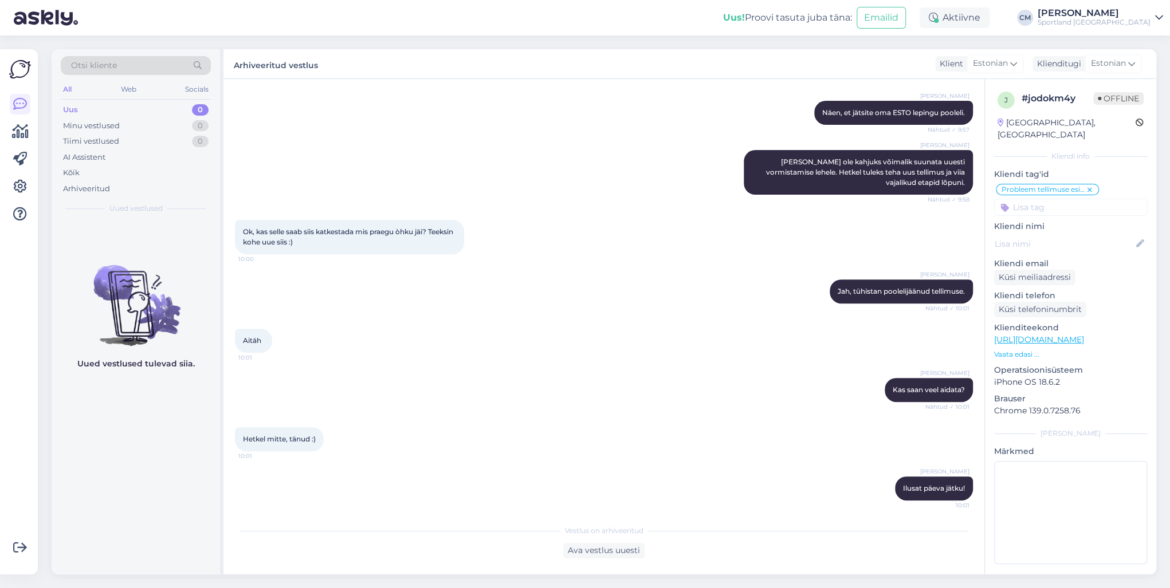
click at [876, 199] on input at bounding box center [1070, 207] width 153 height 17
type input "tüh"
click at [876, 234] on span "Tellimuse tühistamine" at bounding box center [1071, 237] width 76 height 7
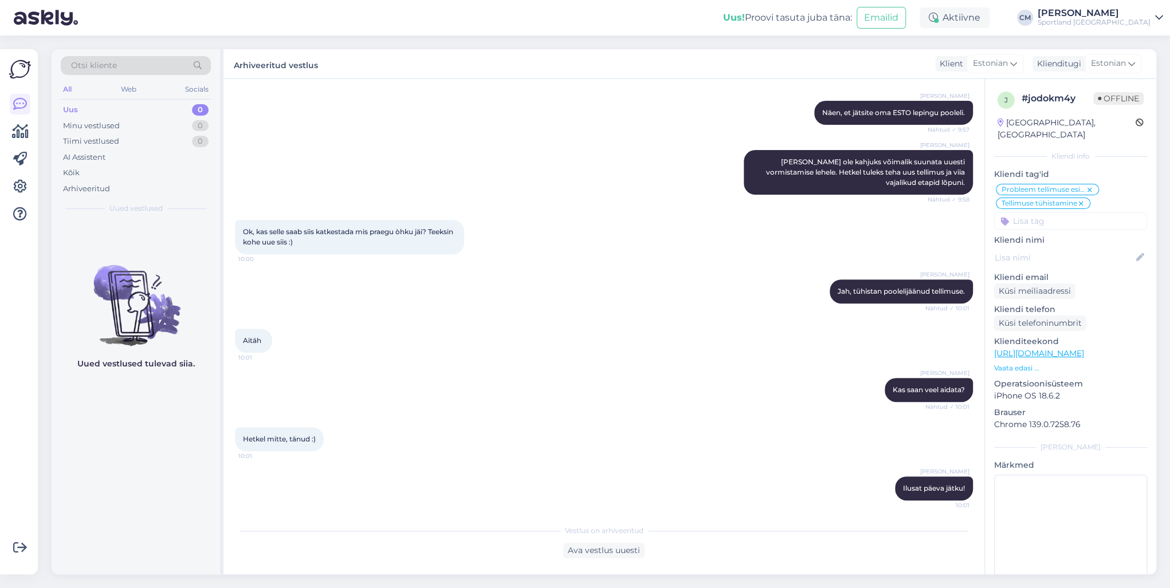
click at [496, 423] on div "[PERSON_NAME] Ilusat päeva jätku! 10:01" at bounding box center [604, 488] width 738 height 49
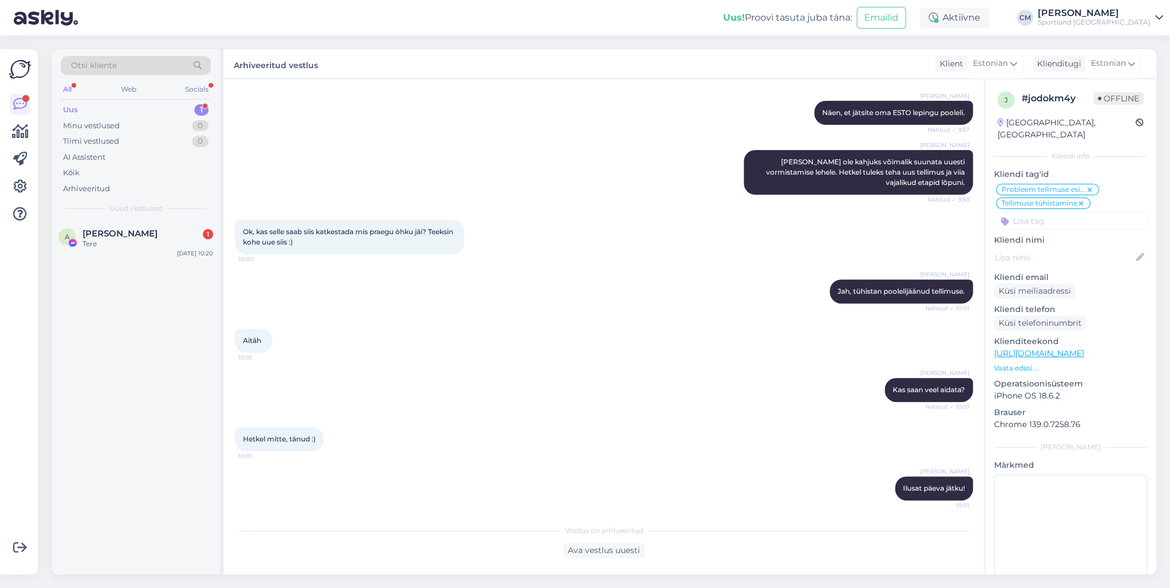
click at [364, 423] on div "Vestlus on arhiveeritud" at bounding box center [604, 531] width 738 height 10
click at [133, 250] on div "A [PERSON_NAME] 1 Tere [DATE] 10:20" at bounding box center [136, 241] width 168 height 41
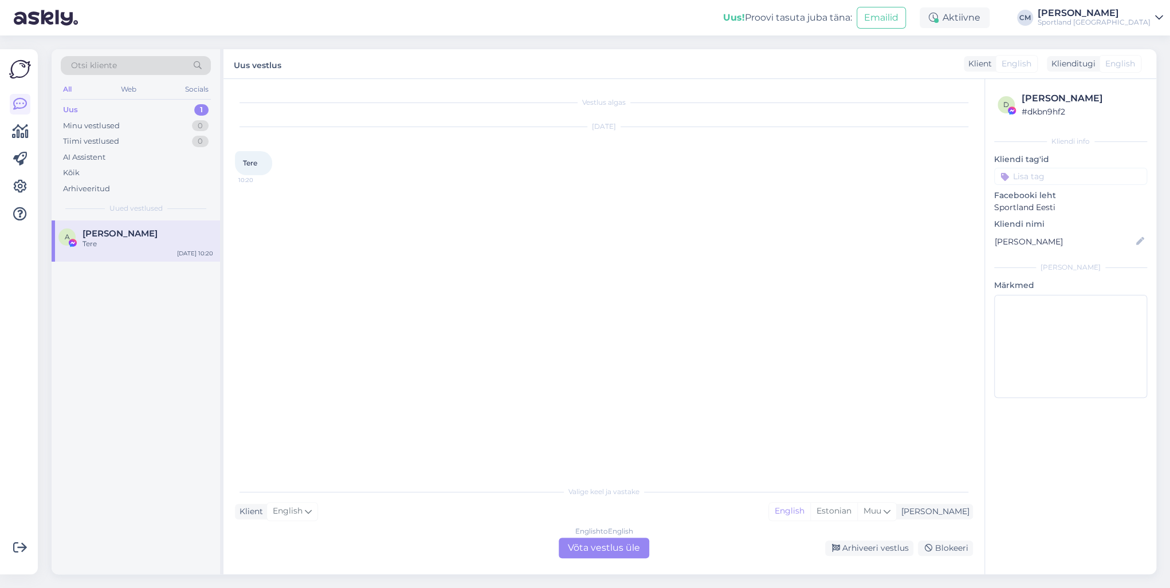
scroll to position [0, 0]
click at [857, 423] on div "Estonian" at bounding box center [833, 511] width 47 height 17
click at [620, 423] on div "English to Estonian Võta vestlus üle" at bounding box center [604, 548] width 91 height 21
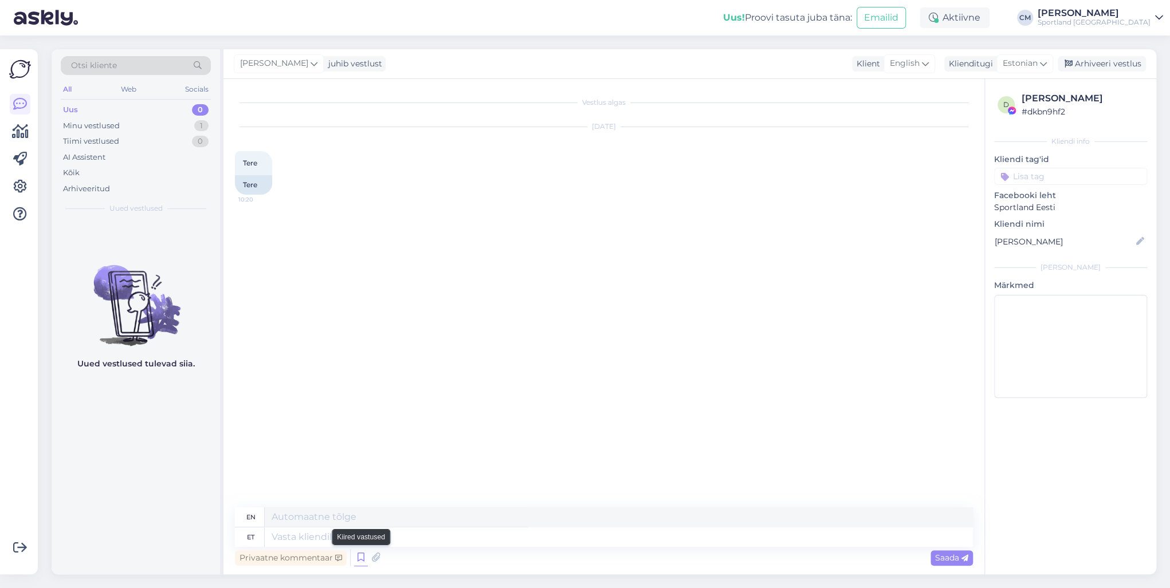
click at [354, 423] on icon at bounding box center [361, 557] width 14 height 17
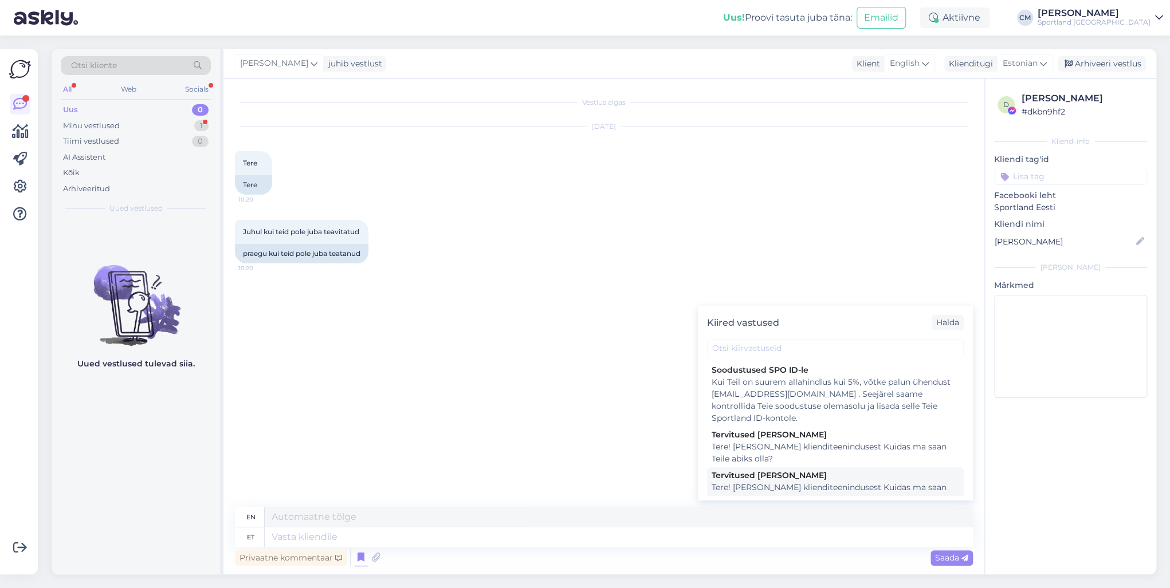
click at [791, 423] on div "Tere! [PERSON_NAME] klienditeenindusest Kuidas ma saan Teile abiks olla?" at bounding box center [836, 494] width 248 height 24
type textarea "Hello! I'm [PERSON_NAME] from customer service How can I help you?"
type textarea "Tere! [PERSON_NAME] klienditeenindusest Kuidas ma saan Teile abiks olla?"
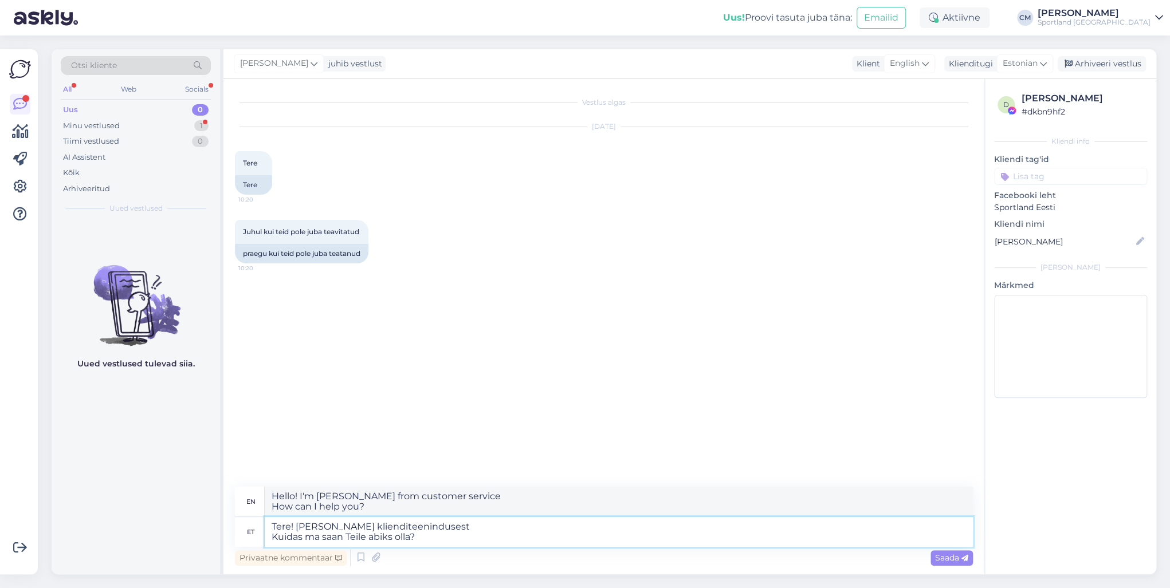
click at [524, 423] on textarea "Tere! [PERSON_NAME] klienditeenindusest Kuidas ma saan Teile abiks olla?" at bounding box center [619, 532] width 708 height 30
click at [876, 70] on div "Klient English Klienditugi [DEMOGRAPHIC_DATA]" at bounding box center [952, 63] width 201 height 15
click at [876, 68] on icon at bounding box center [925, 63] width 7 height 13
type input "est"
drag, startPoint x: 886, startPoint y: 108, endPoint x: 864, endPoint y: 139, distance: 38.6
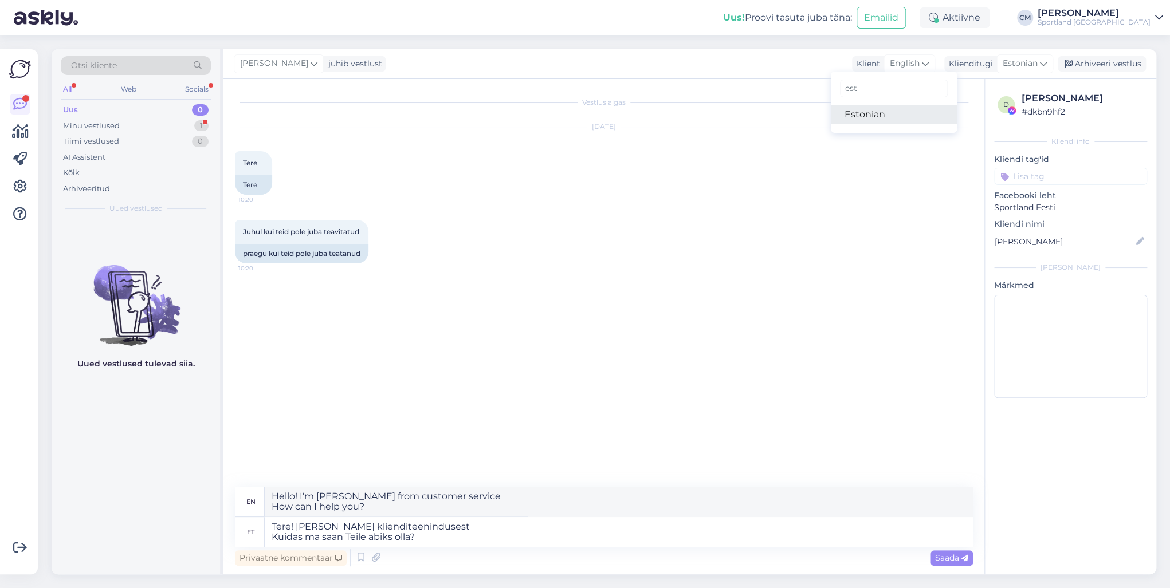
click at [876, 108] on link "Estonian" at bounding box center [894, 114] width 126 height 18
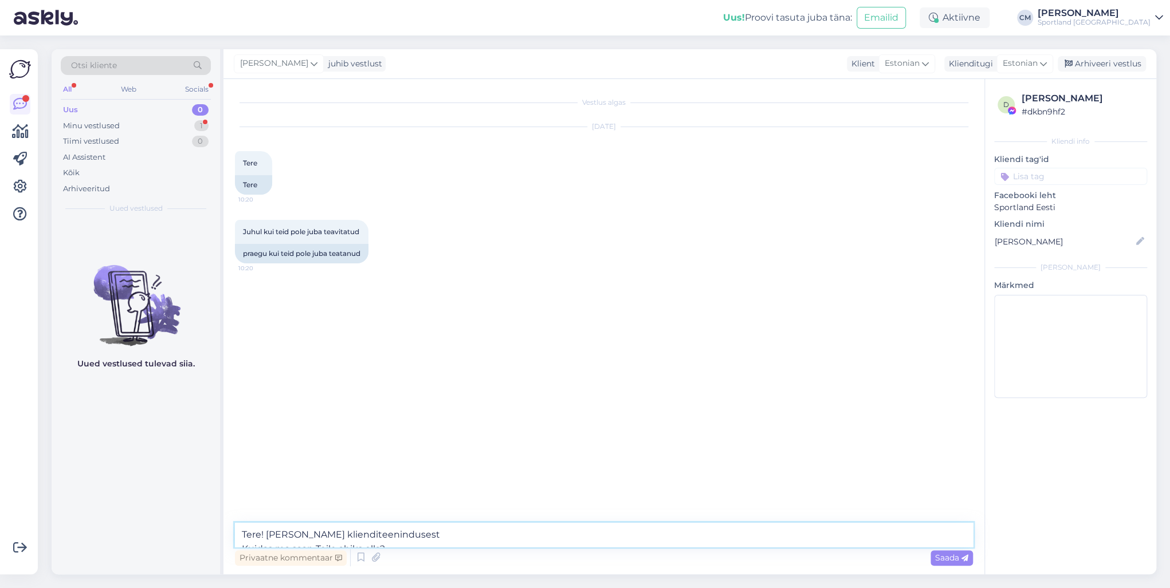
click at [461, 423] on textarea "Tere! [PERSON_NAME] klienditeenindusest Kuidas ma saan Teile abiks olla?" at bounding box center [604, 535] width 738 height 24
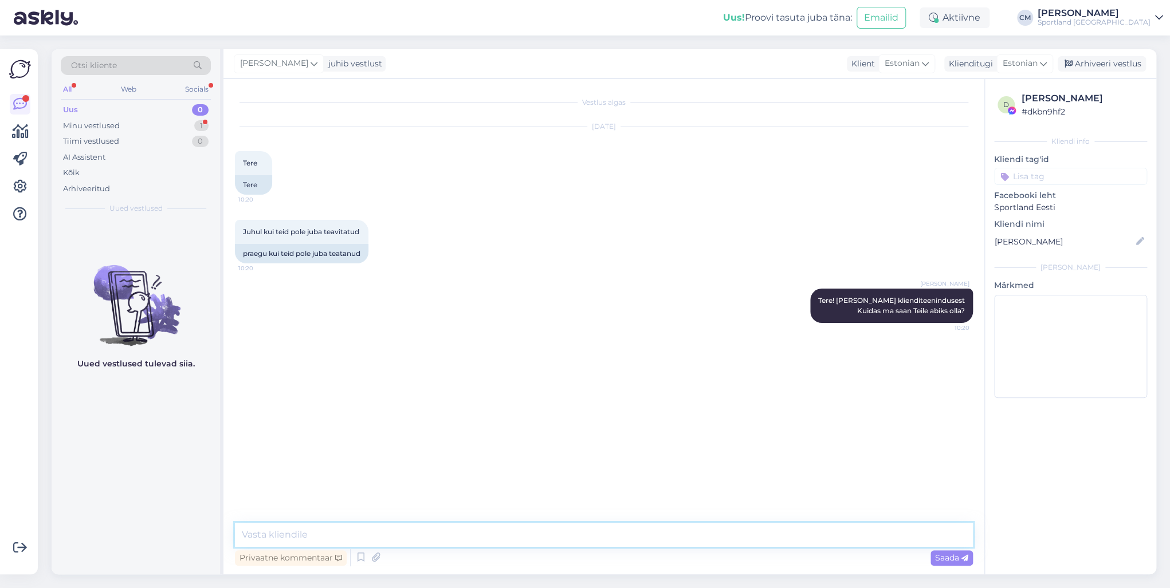
click at [492, 423] on textarea at bounding box center [604, 535] width 738 height 24
click at [133, 60] on div "Otsi kliente" at bounding box center [136, 65] width 150 height 19
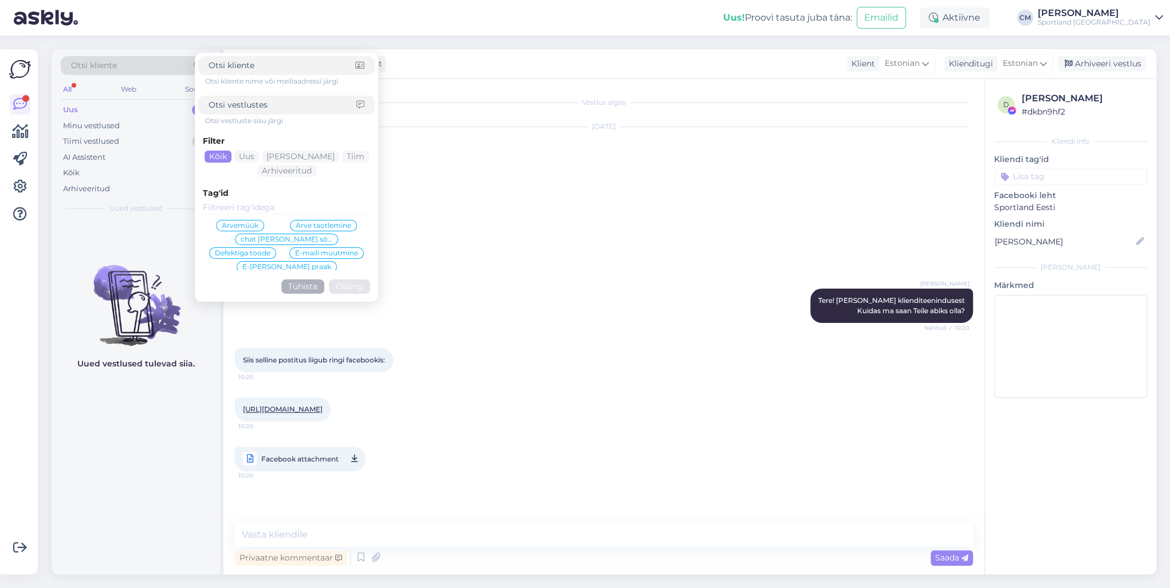
click at [233, 99] on input at bounding box center [283, 105] width 148 height 12
type input "pttus"
click button "Otsing" at bounding box center [349, 287] width 41 height 14
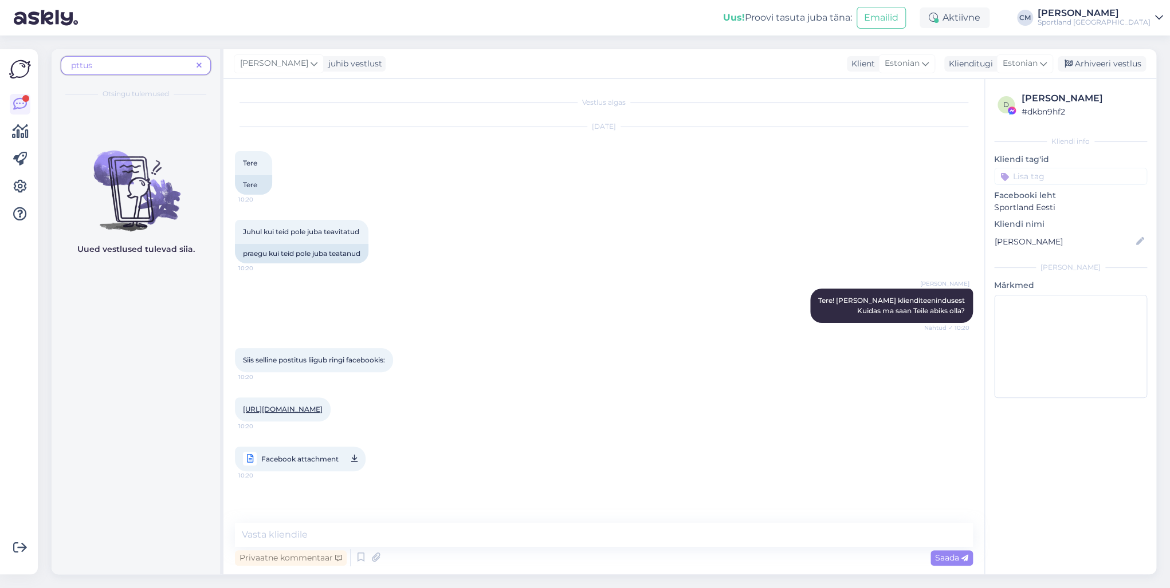
click at [82, 62] on span "pttus" at bounding box center [81, 65] width 21 height 10
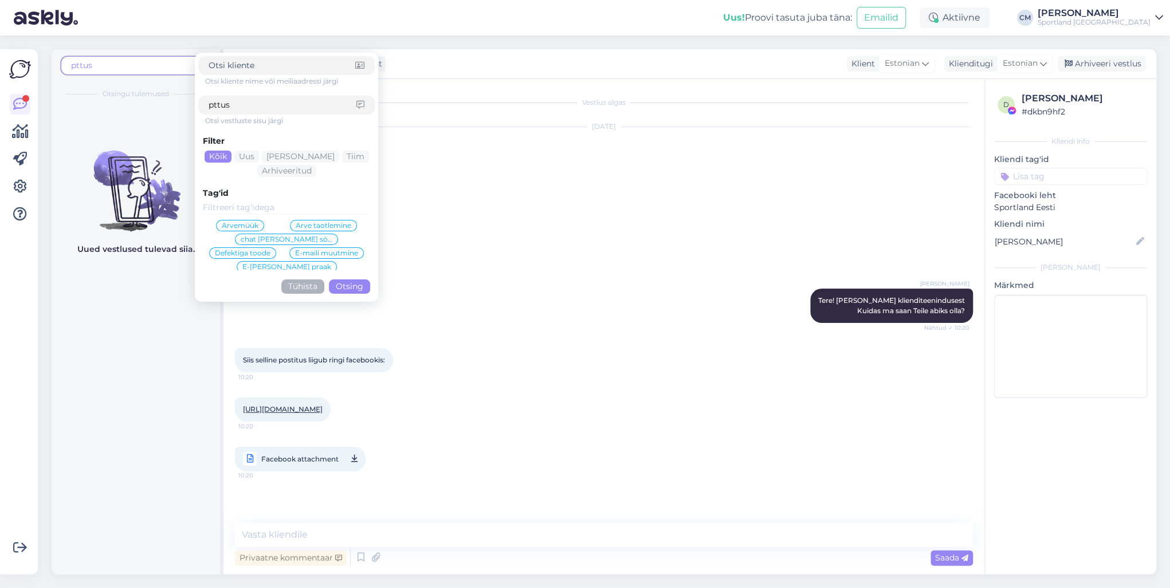
click at [213, 103] on input "pttus" at bounding box center [283, 105] width 148 height 12
type input "[PERSON_NAME]"
click at [337, 287] on button "Otsing" at bounding box center [349, 287] width 41 height 14
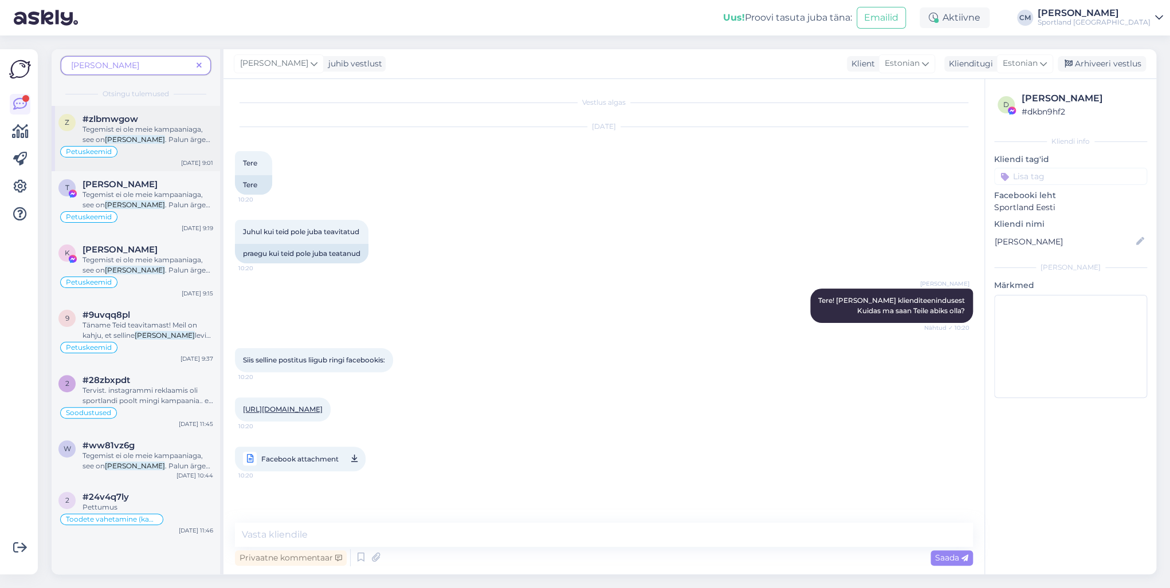
click at [166, 139] on span ". Palun ärge [MEDICAL_DATA] reklaamil kuvatud [PERSON_NAME] ning ärge sisestage…" at bounding box center [147, 160] width 128 height 50
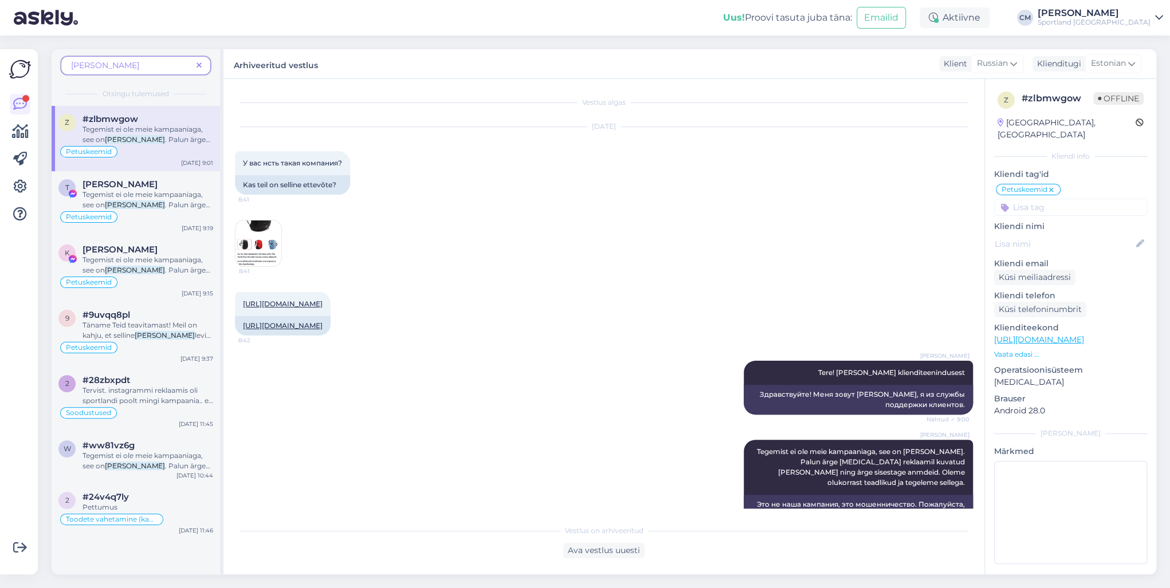
scroll to position [142, 0]
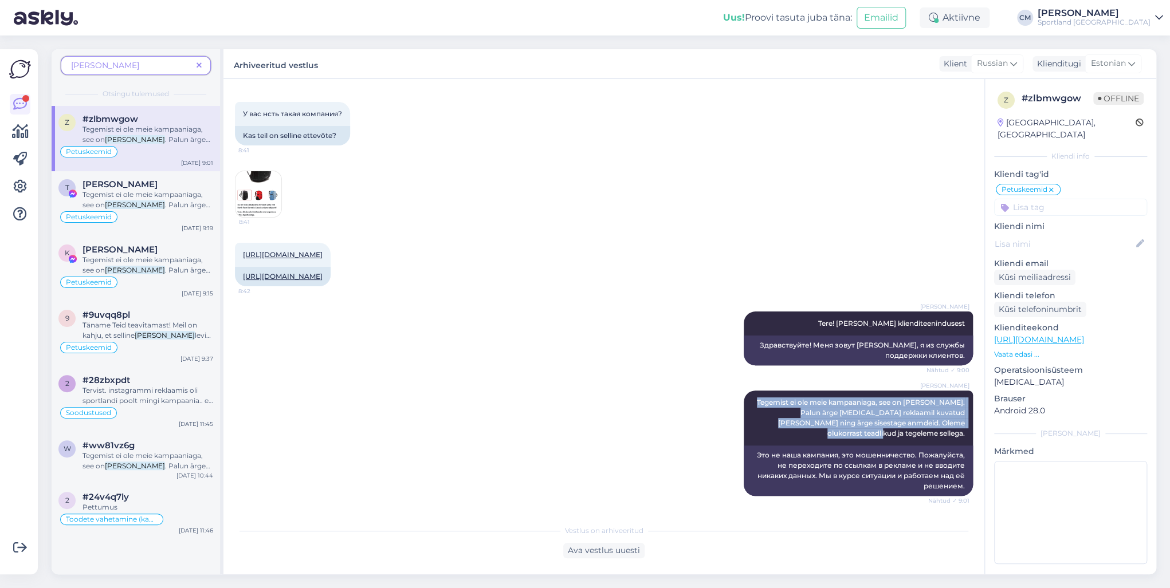
drag, startPoint x: 756, startPoint y: 404, endPoint x: 972, endPoint y: 435, distance: 218.2
click at [876, 423] on div "Vestlus algas [DATE] У вас нсть такая компания? 8:41 Kas teil on selline ettevõ…" at bounding box center [609, 300] width 748 height 418
copy span "Tegemist ei ole meie kampaaniaga, see on [PERSON_NAME]. Palun ärge [MEDICAL_DAT…"
click at [193, 62] on span at bounding box center [199, 66] width 14 height 12
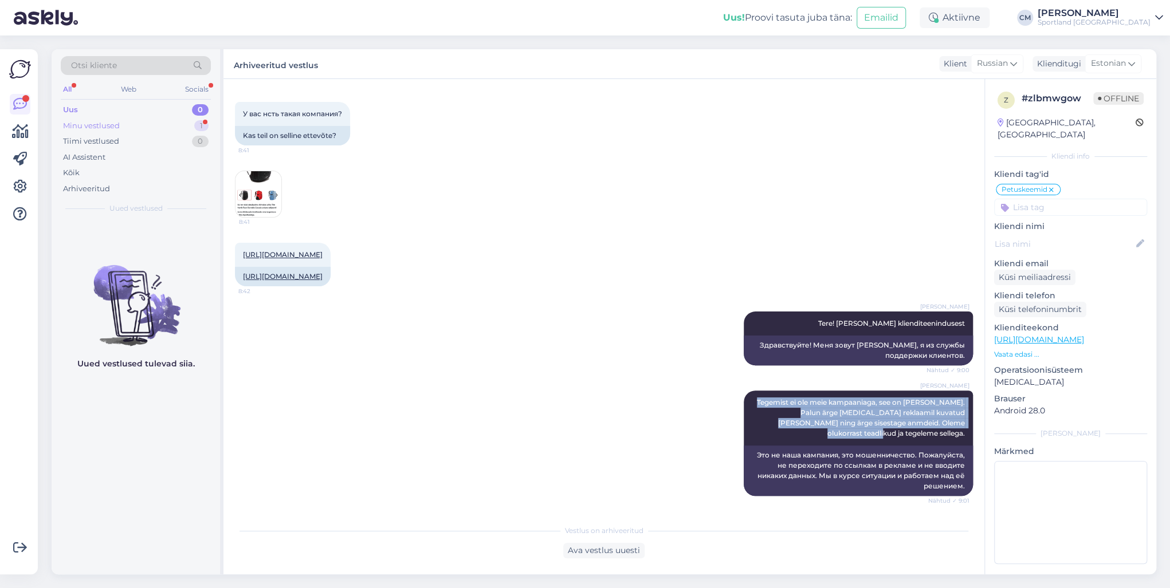
click at [184, 127] on div "Minu vestlused 1" at bounding box center [136, 126] width 150 height 16
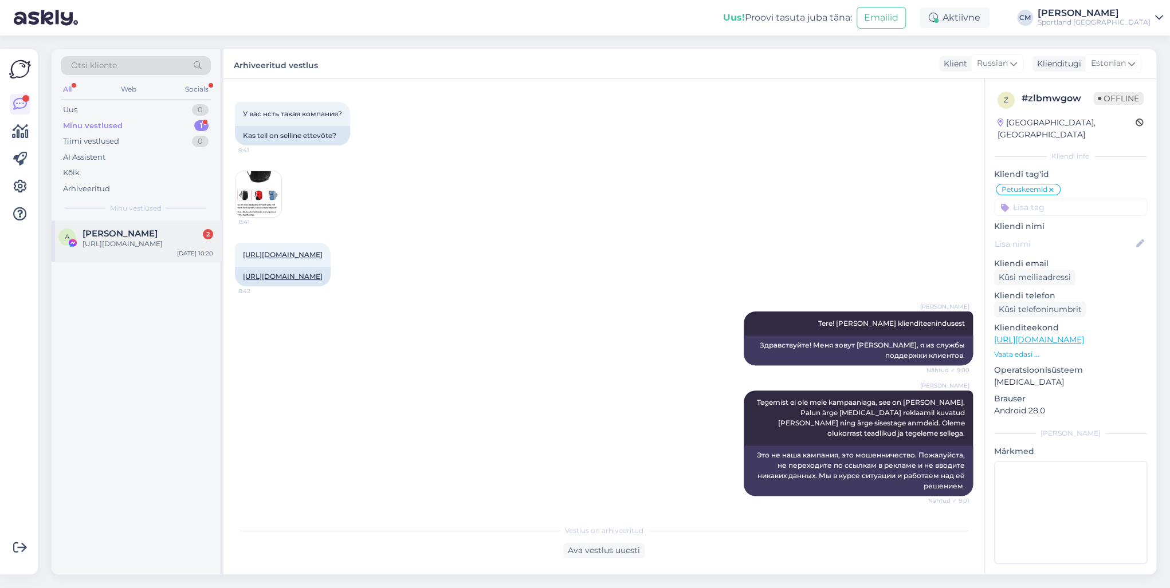
click at [167, 262] on div "A [PERSON_NAME] 2 [URL][DOMAIN_NAME] [DATE] 10:20" at bounding box center [136, 241] width 168 height 41
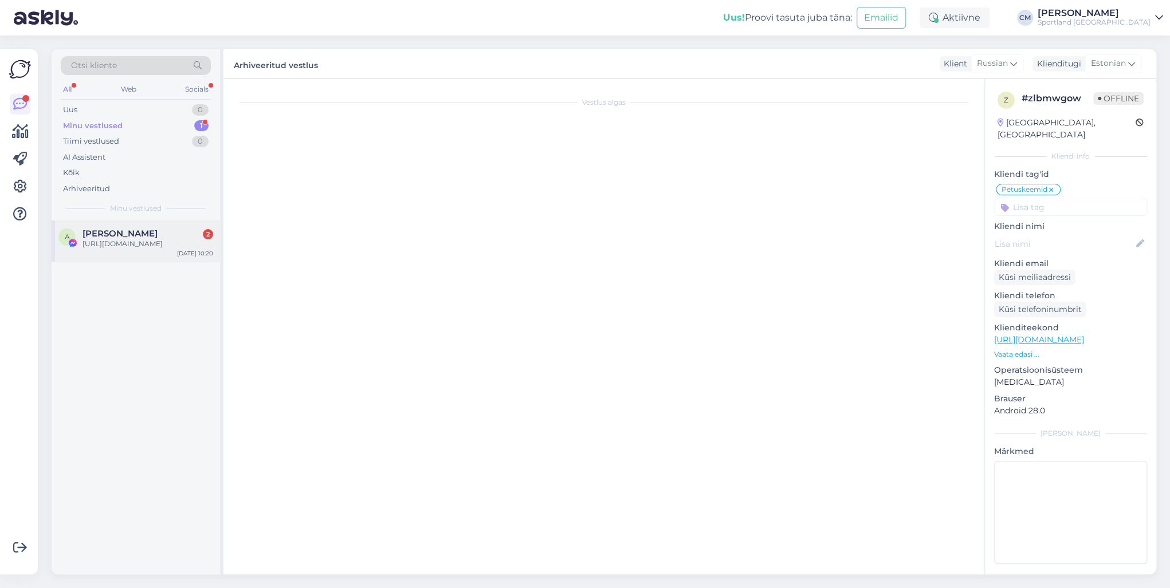
scroll to position [0, 0]
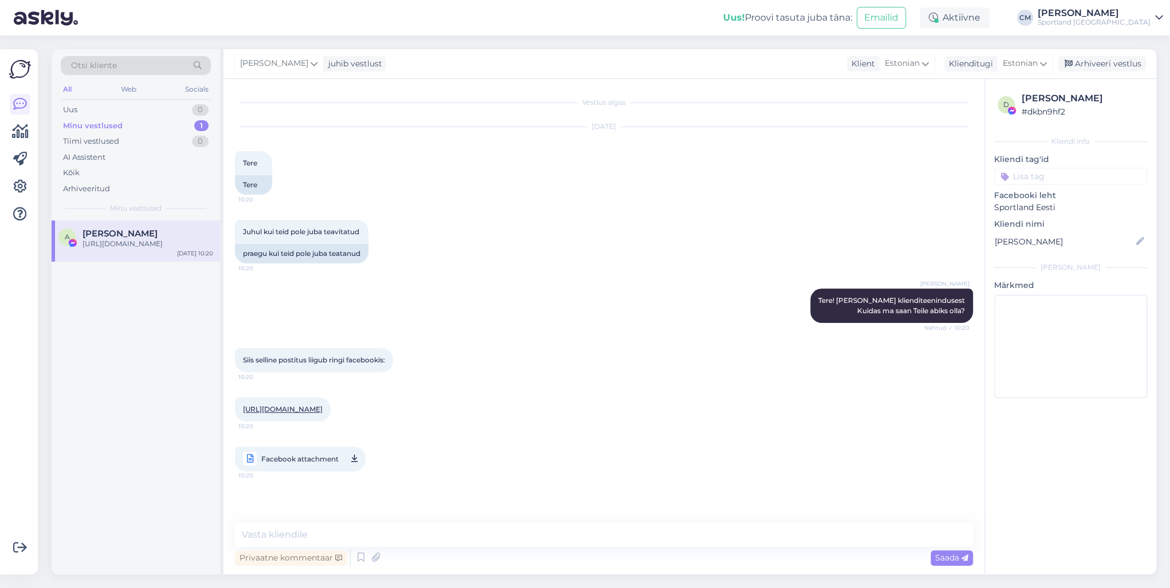
click at [322, 423] on span "Facebook attachment" at bounding box center [299, 459] width 77 height 14
click at [327, 423] on textarea at bounding box center [604, 535] width 738 height 24
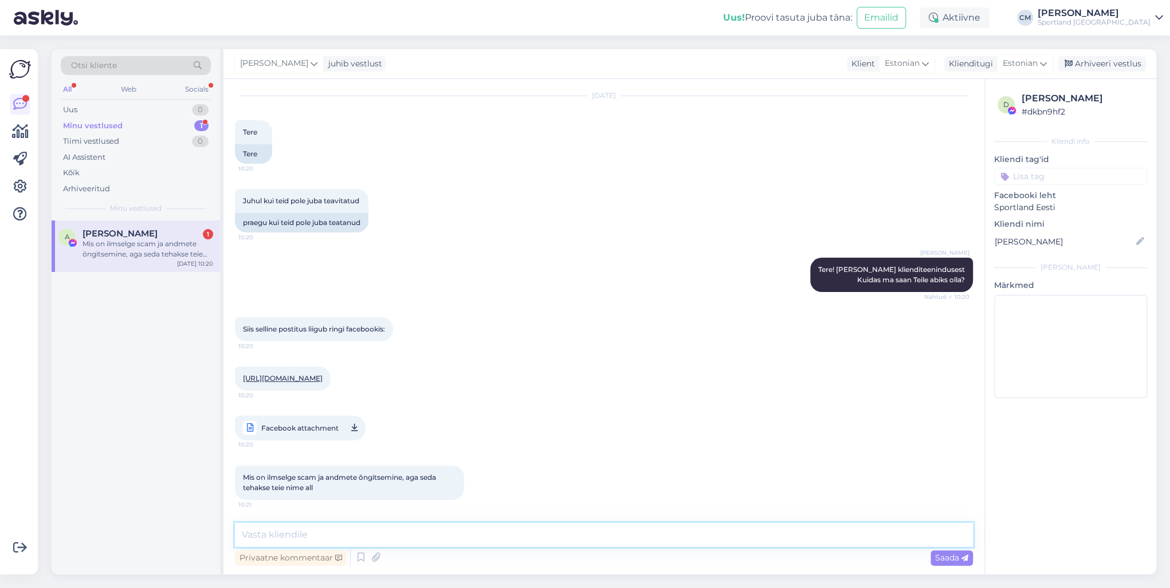
paste textarea "Tegemist ei ole meie kampaaniaga, see on [PERSON_NAME]. Palun ärge [MEDICAL_DAT…"
type textarea "Tegemist ei ole meie kampaaniaga, see on [PERSON_NAME]. Palun ärge [MEDICAL_DAT…"
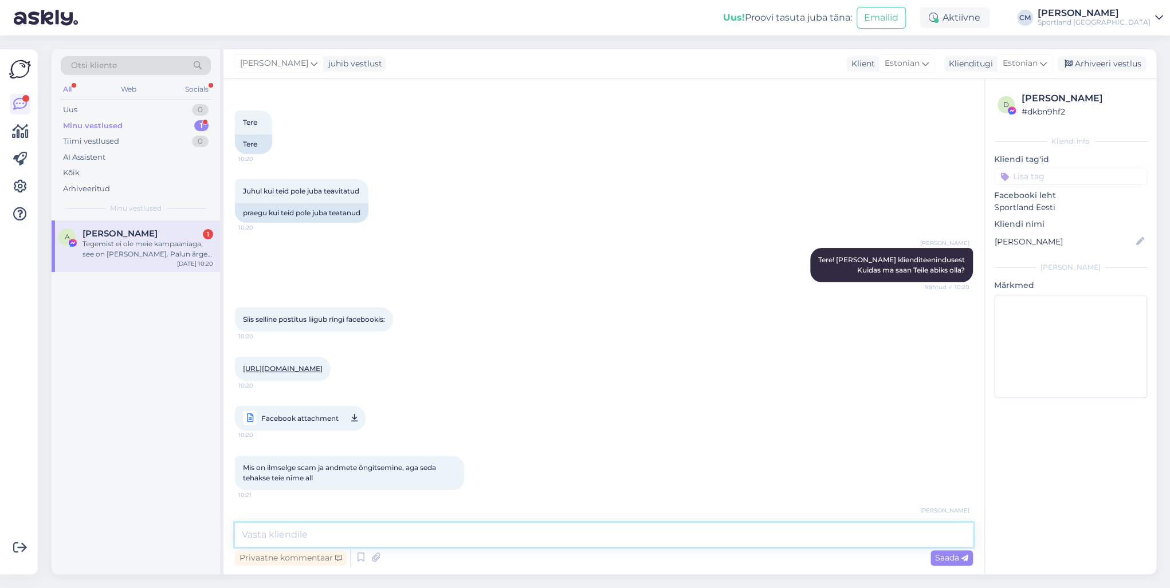
scroll to position [111, 0]
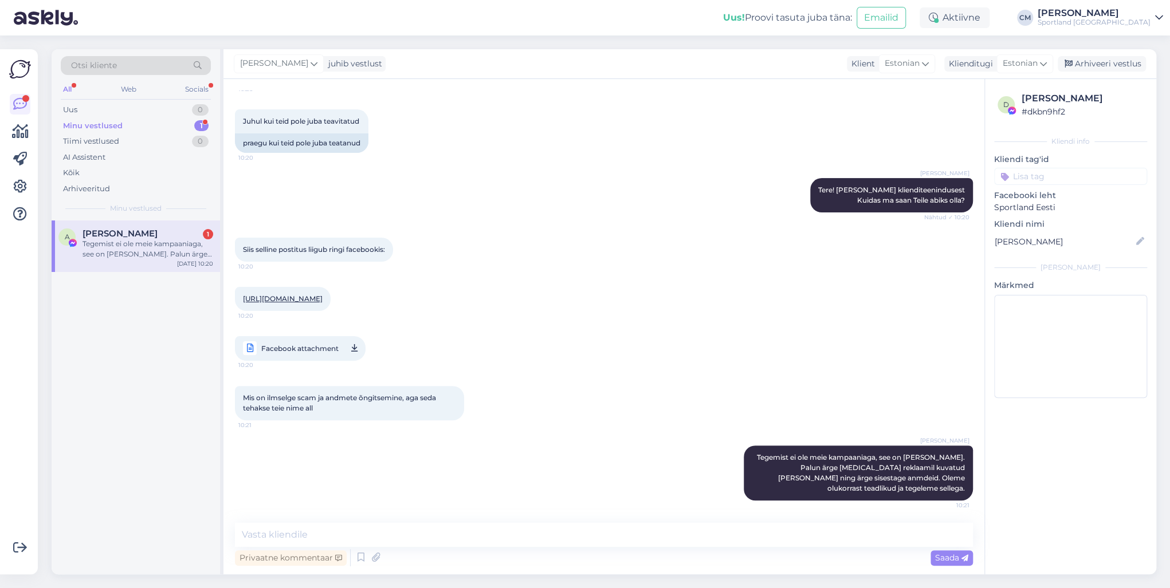
click at [876, 170] on input at bounding box center [1070, 176] width 153 height 17
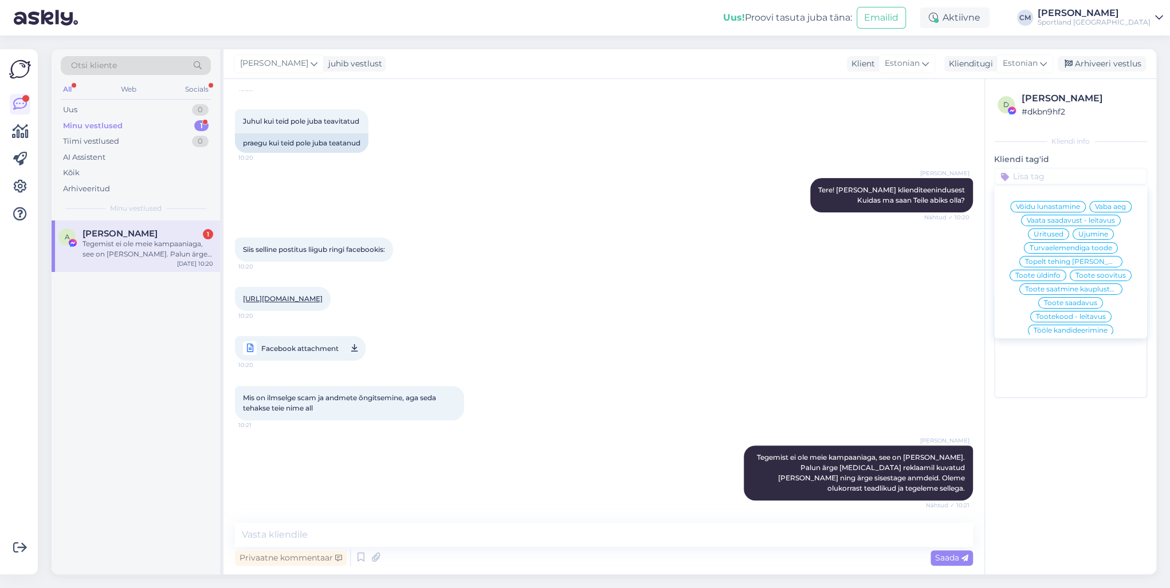
type input "P"
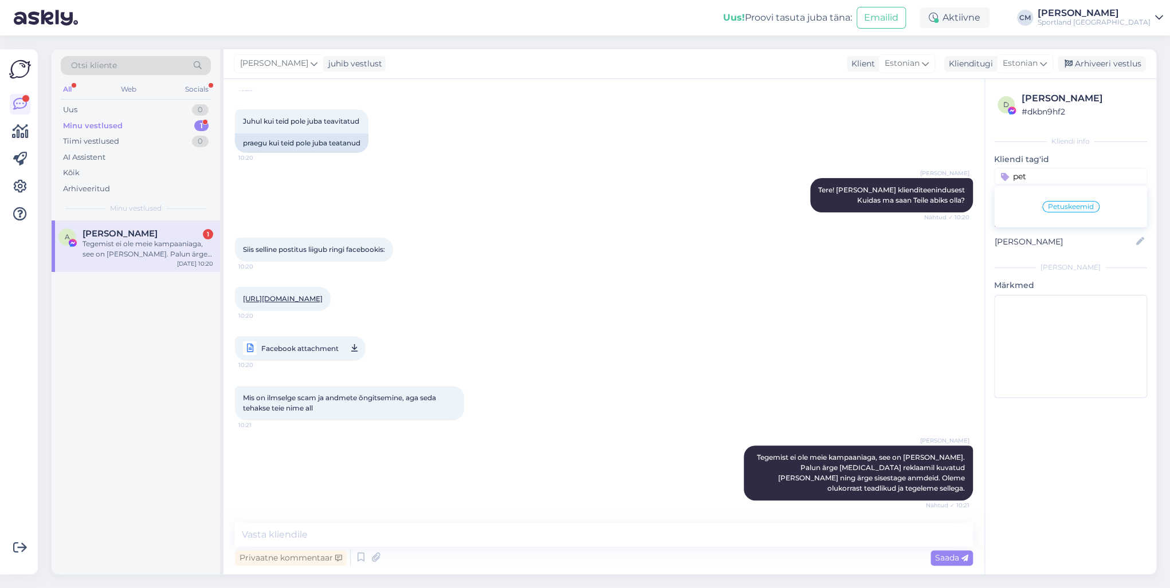
type input "pet"
click at [876, 200] on div "Petuskeemid" at bounding box center [1070, 207] width 153 height 32
click at [876, 208] on span "Petuskeemid" at bounding box center [1071, 206] width 46 height 7
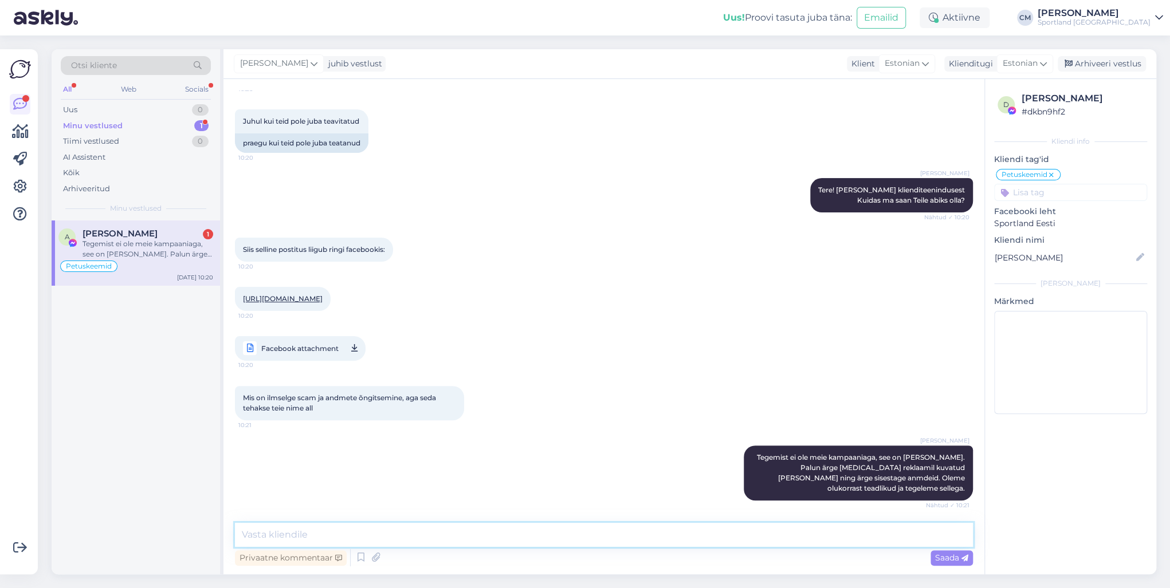
click at [513, 423] on textarea at bounding box center [604, 535] width 738 height 24
type textarea "Võimalusel palun"
click at [140, 62] on div "Otsi kliente" at bounding box center [136, 65] width 150 height 19
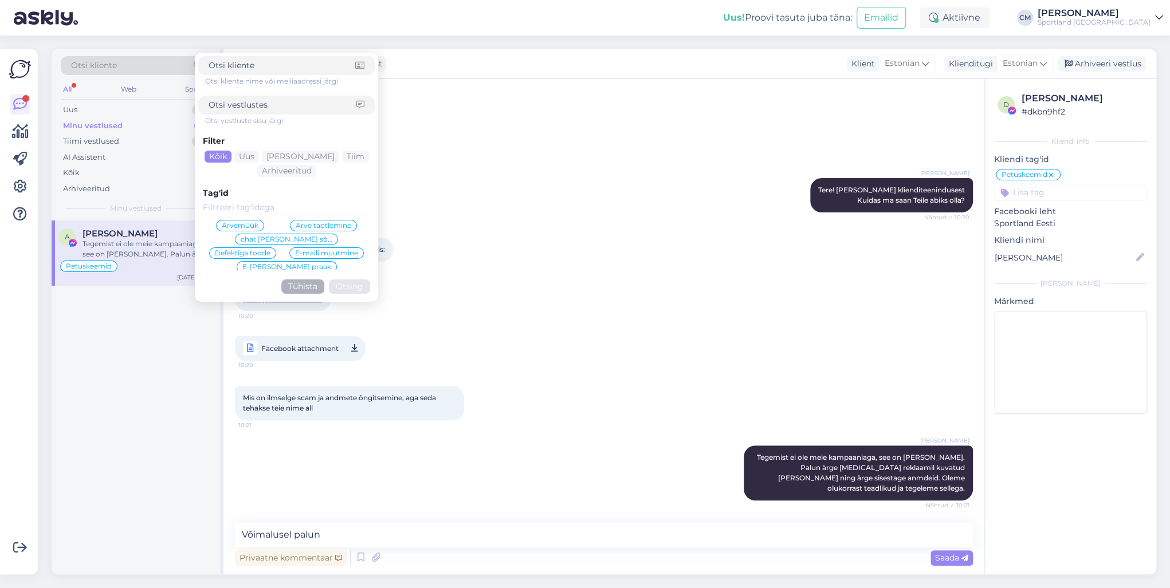
click at [248, 106] on input at bounding box center [283, 105] width 148 height 12
type input "petuskeem"
click button "Otsing" at bounding box center [349, 287] width 41 height 14
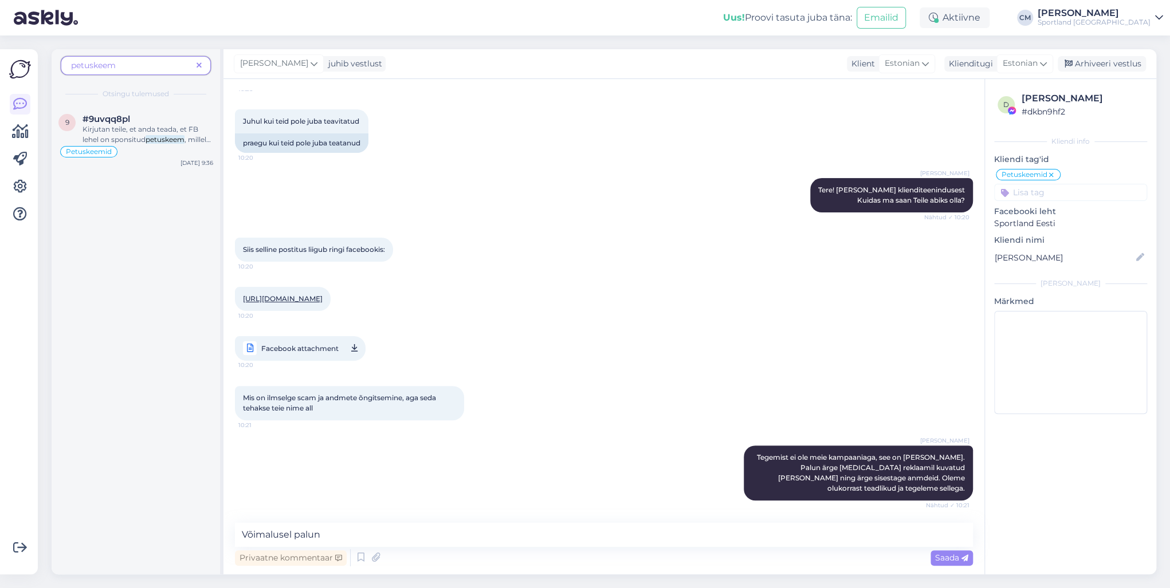
click at [140, 57] on div "petuskeem" at bounding box center [136, 65] width 150 height 19
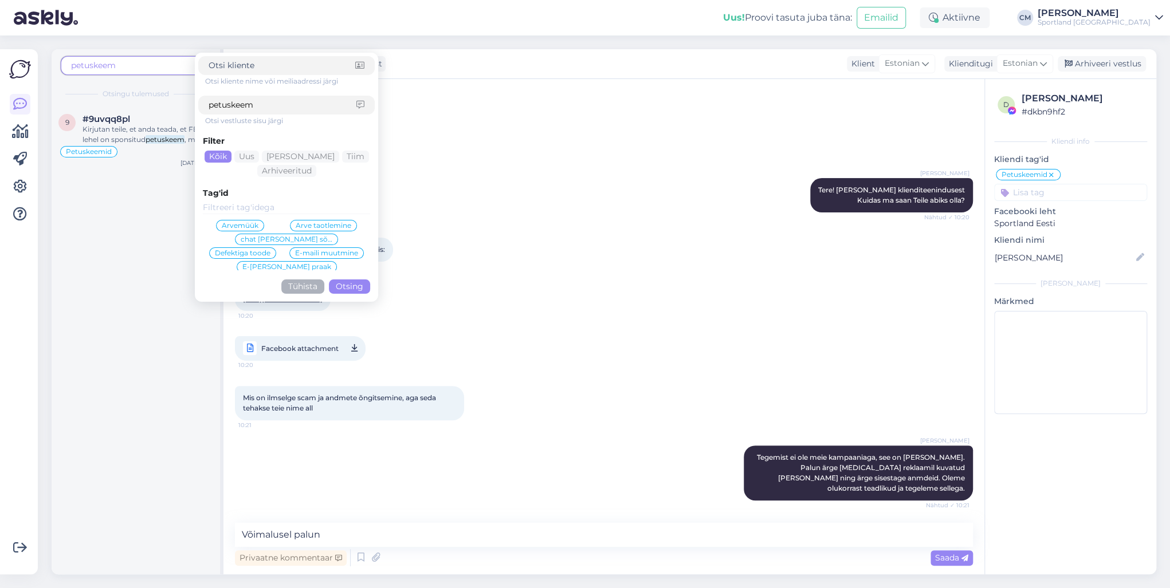
click at [269, 102] on input "petuskeem" at bounding box center [283, 105] width 148 height 12
type input "petuskeemid"
click button "Otsing" at bounding box center [349, 287] width 41 height 14
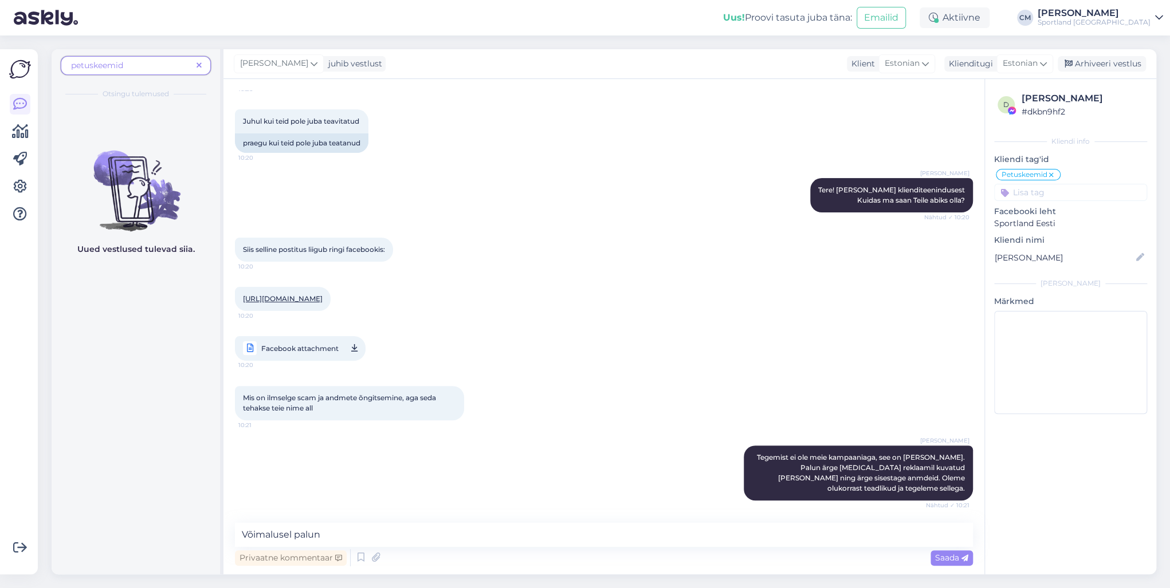
click at [170, 60] on span "petuskeemid" at bounding box center [131, 66] width 121 height 12
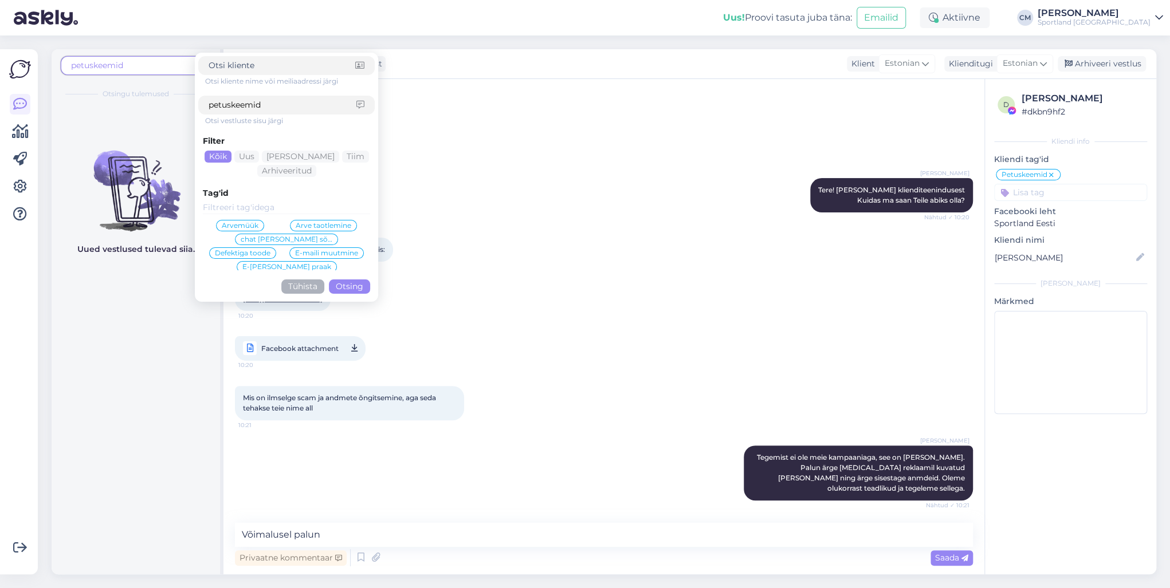
click at [183, 67] on span "petuskeemid" at bounding box center [131, 66] width 121 height 12
drag, startPoint x: 282, startPoint y: 103, endPoint x: 203, endPoint y: 104, distance: 79.1
click at [213, 103] on input "petuskeemid" at bounding box center [283, 105] width 148 height 12
type input "p"
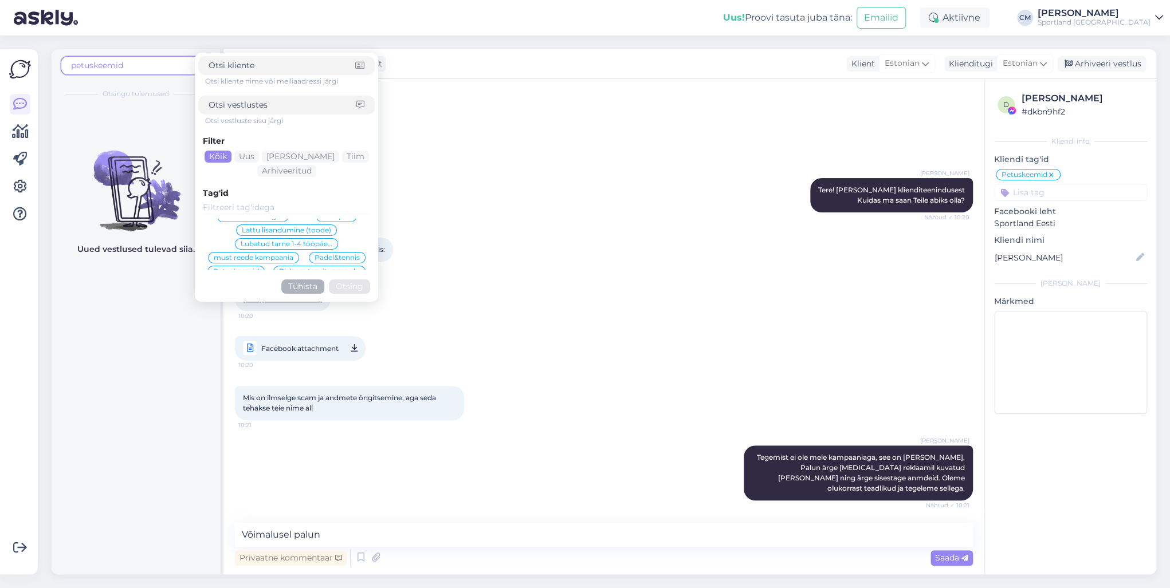
click at [245, 268] on span "Petuskeemid" at bounding box center [236, 271] width 46 height 7
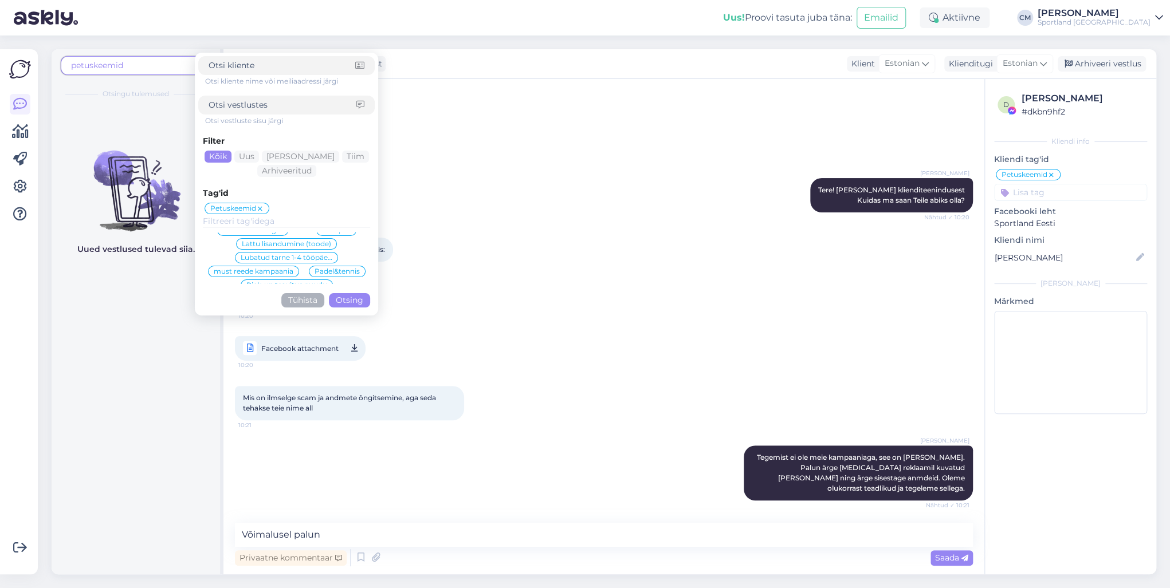
click at [345, 306] on button "Otsing" at bounding box center [349, 300] width 41 height 14
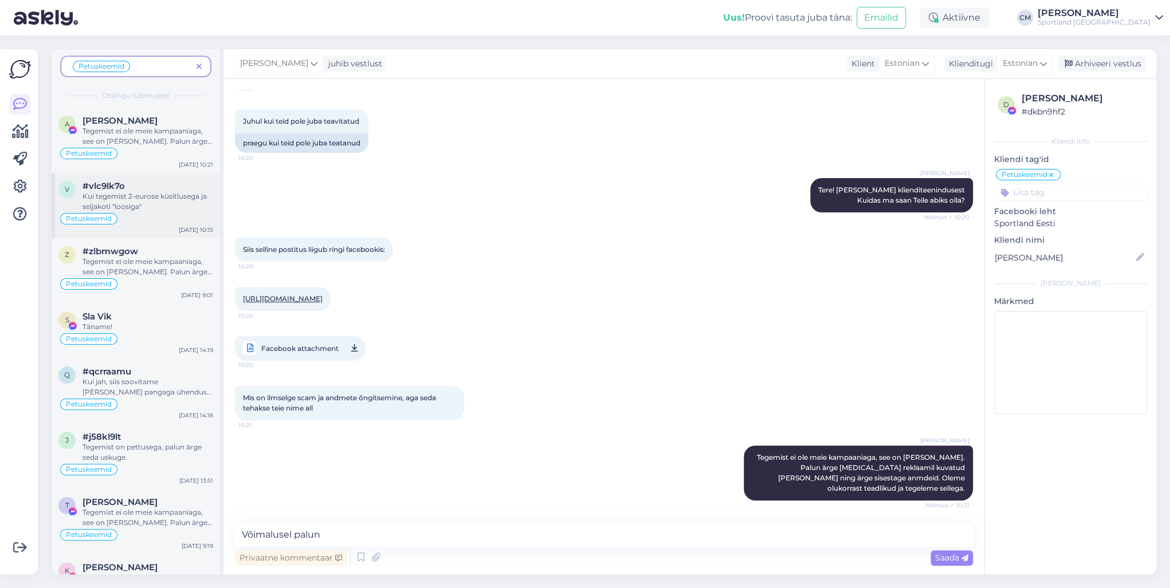
click at [188, 187] on div "#vlc9lk7o" at bounding box center [148, 186] width 131 height 10
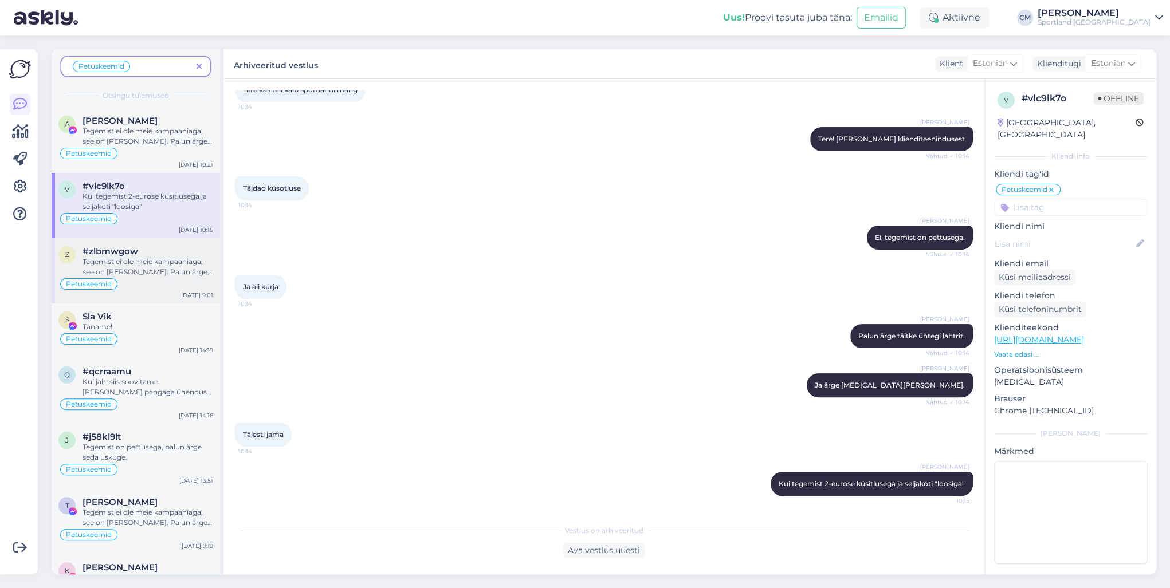
click at [175, 267] on div "Tegemist ei ole meie kampaaniaga, see on [PERSON_NAME]. Palun ärge [MEDICAL_DAT…" at bounding box center [148, 267] width 131 height 21
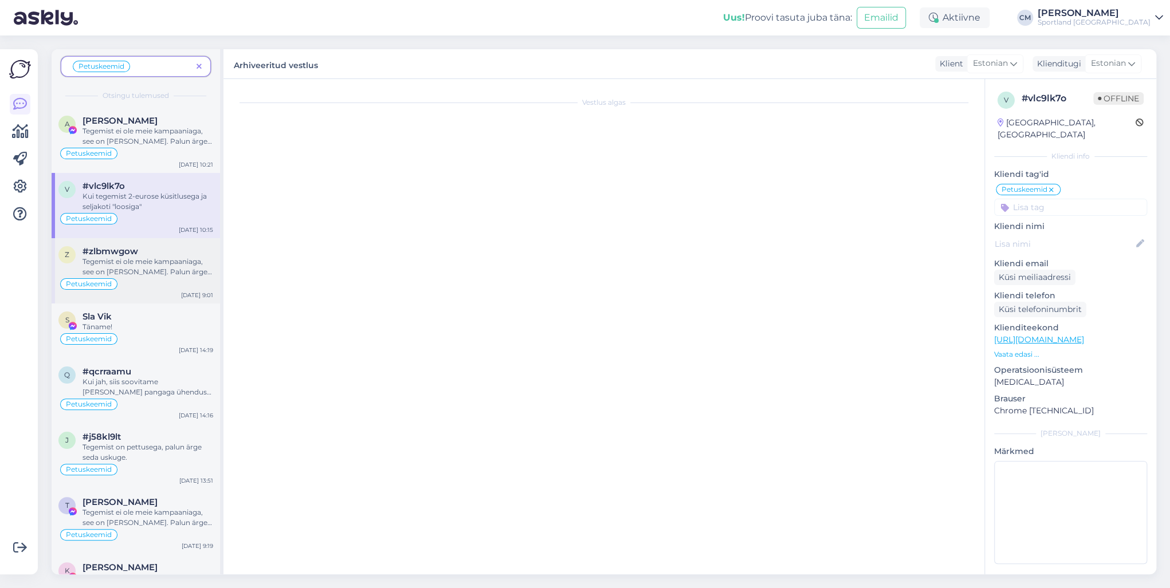
scroll to position [142, 0]
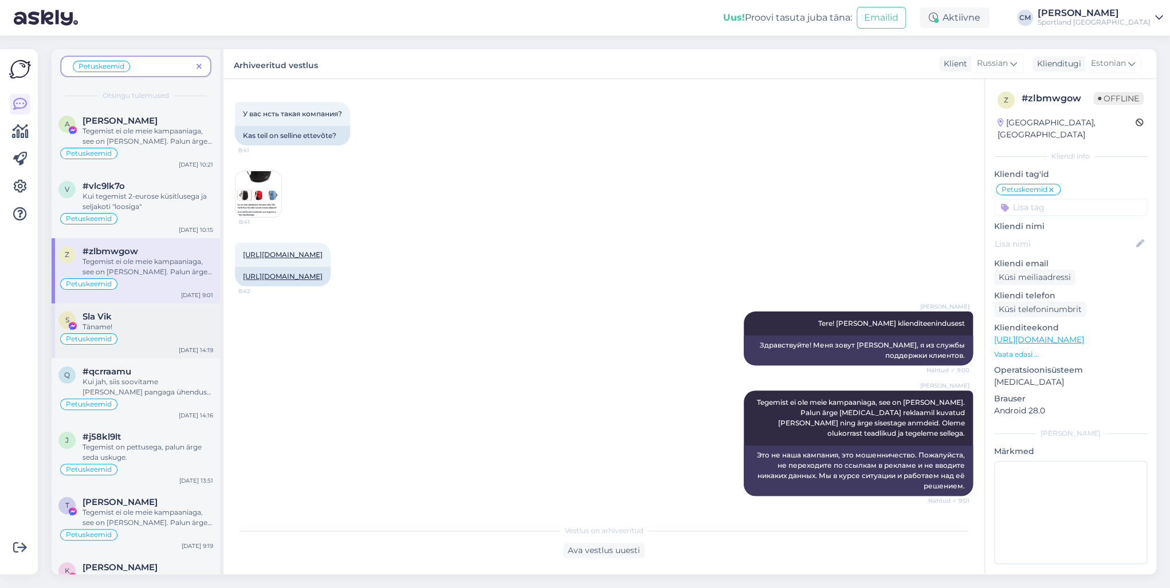
click at [166, 322] on div "Täname!" at bounding box center [148, 327] width 131 height 10
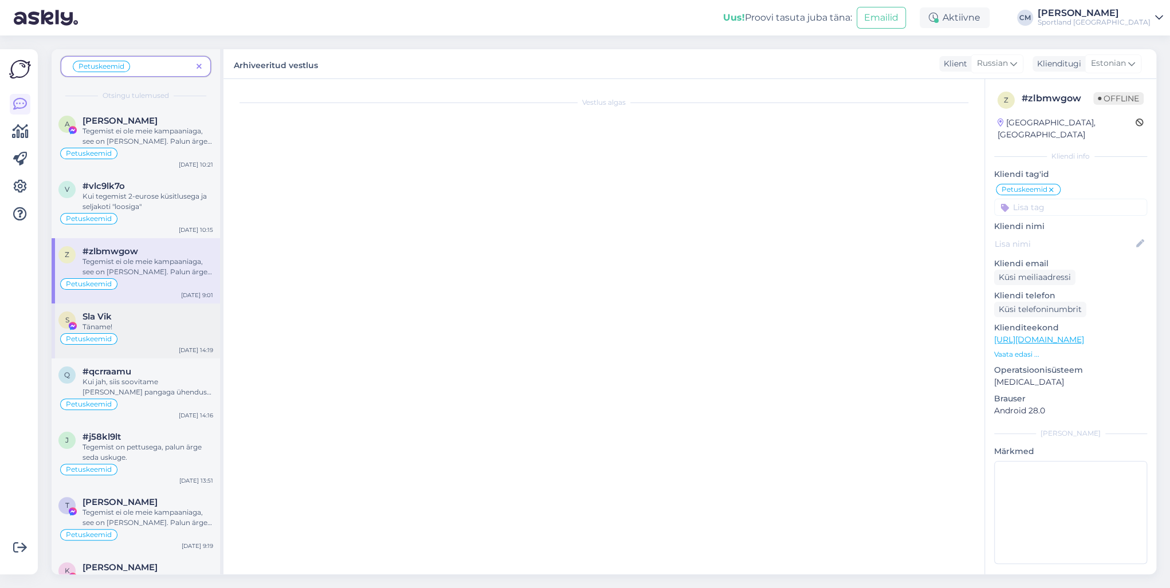
scroll to position [61, 0]
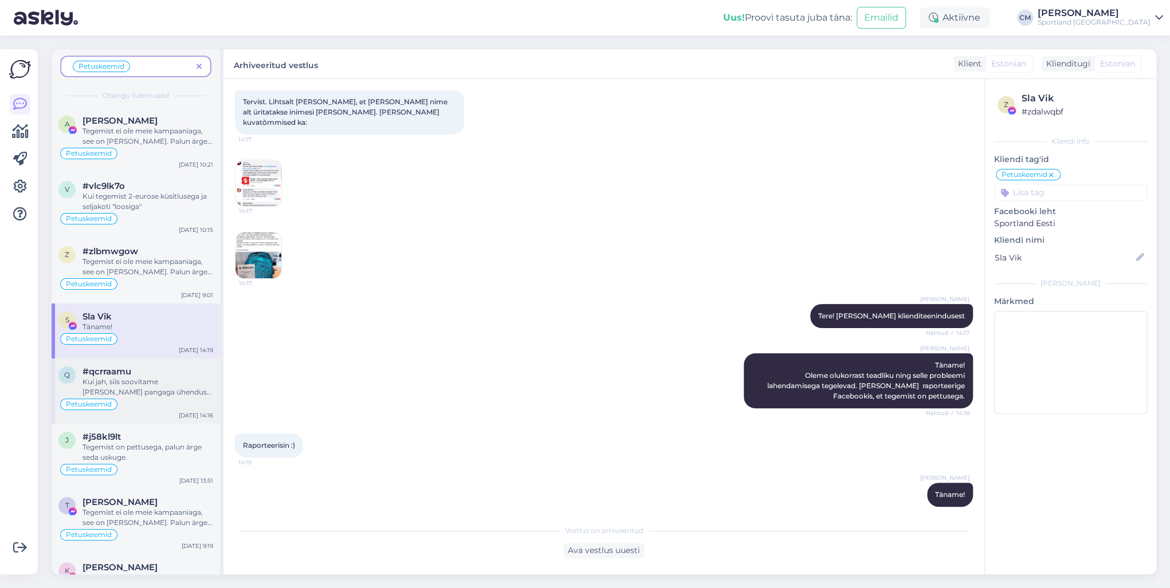
click at [133, 375] on div "#qcrraamu" at bounding box center [148, 372] width 131 height 10
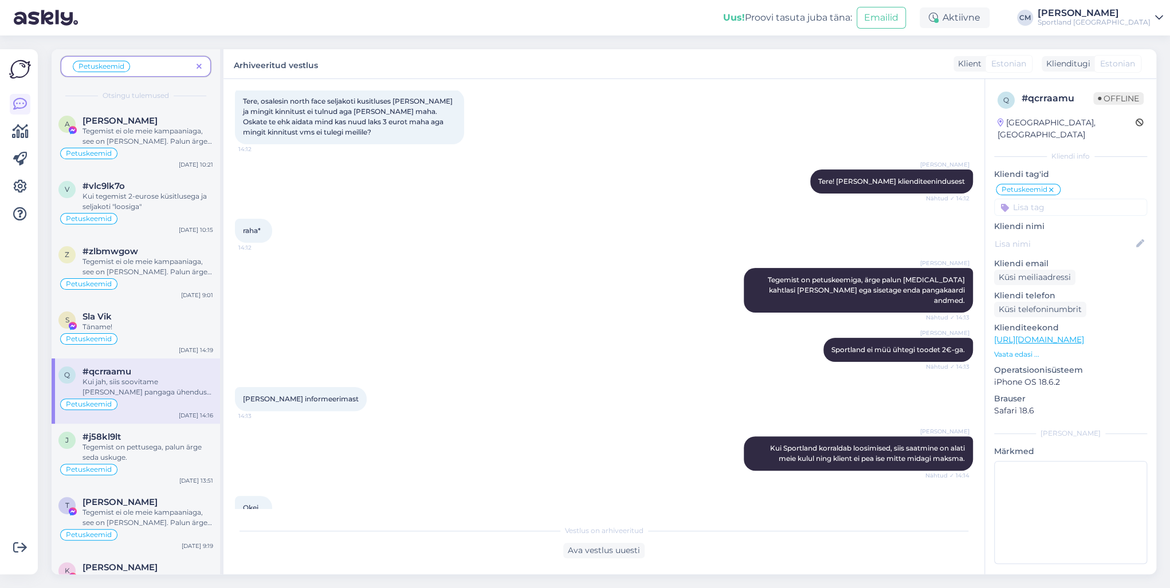
scroll to position [57, 0]
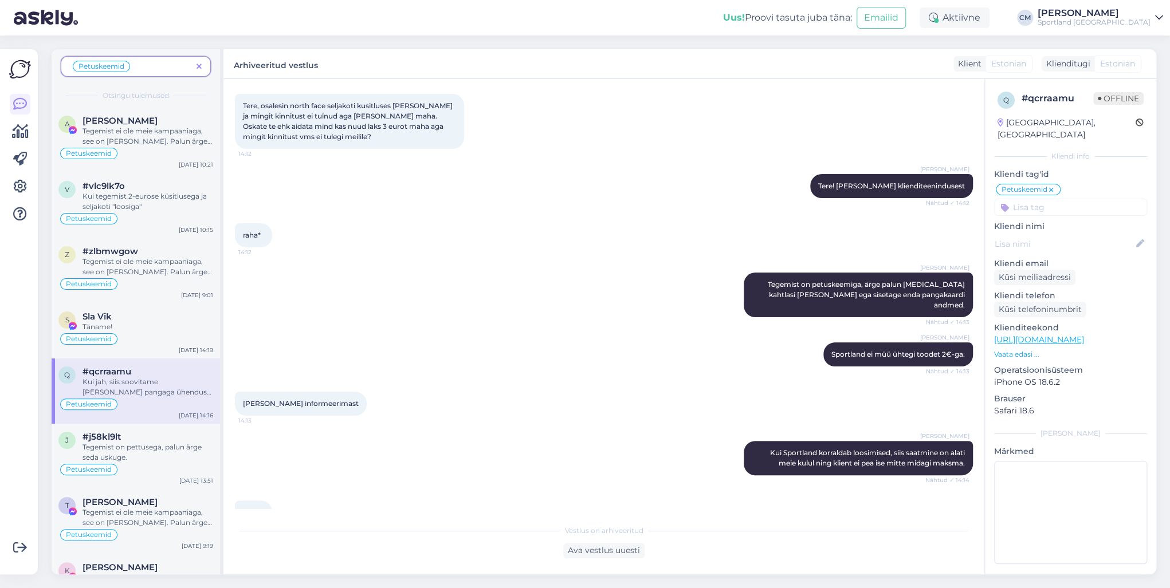
click at [129, 419] on div "q #qcrraamu Kui jah, siis soovitame [PERSON_NAME] pangaga ühendust ja asendada …" at bounding box center [136, 391] width 168 height 65
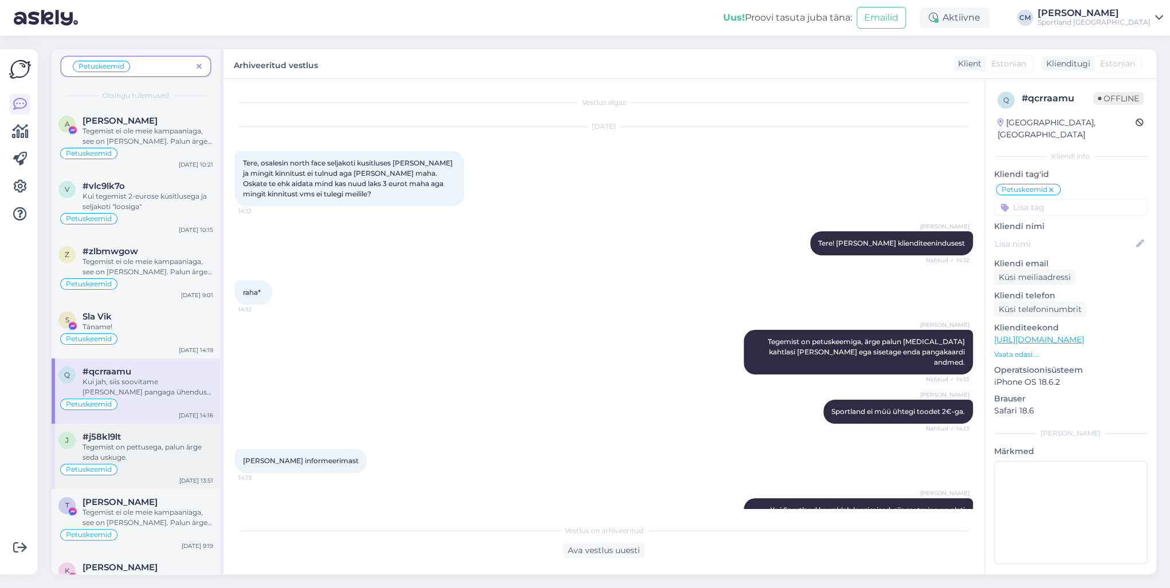
click at [128, 423] on div "#j58kl9lt" at bounding box center [148, 437] width 131 height 10
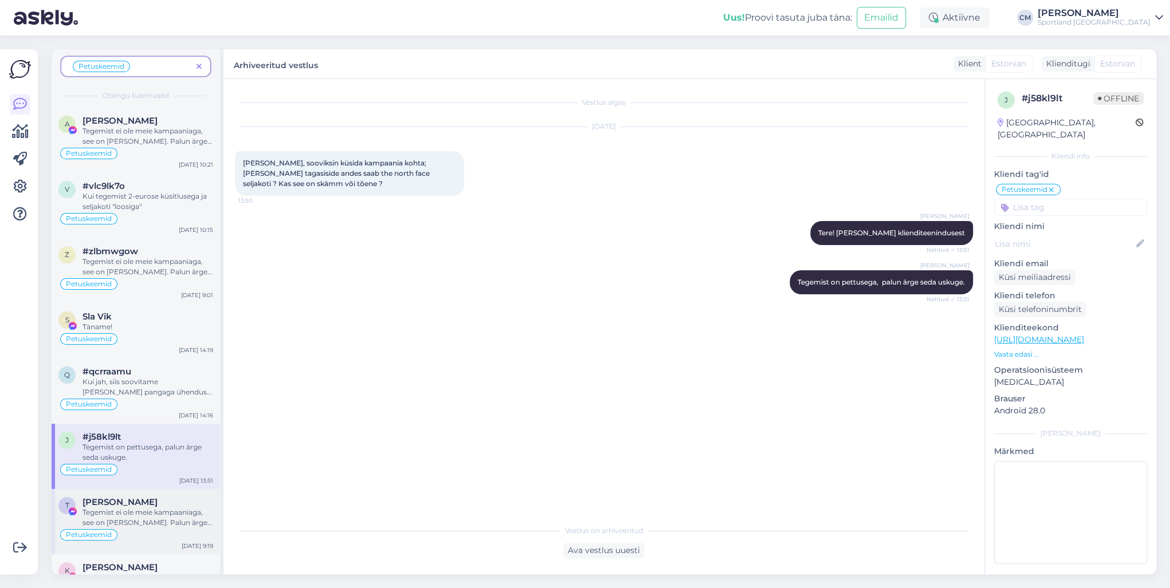
click at [140, 423] on span "[PERSON_NAME]" at bounding box center [120, 502] width 75 height 10
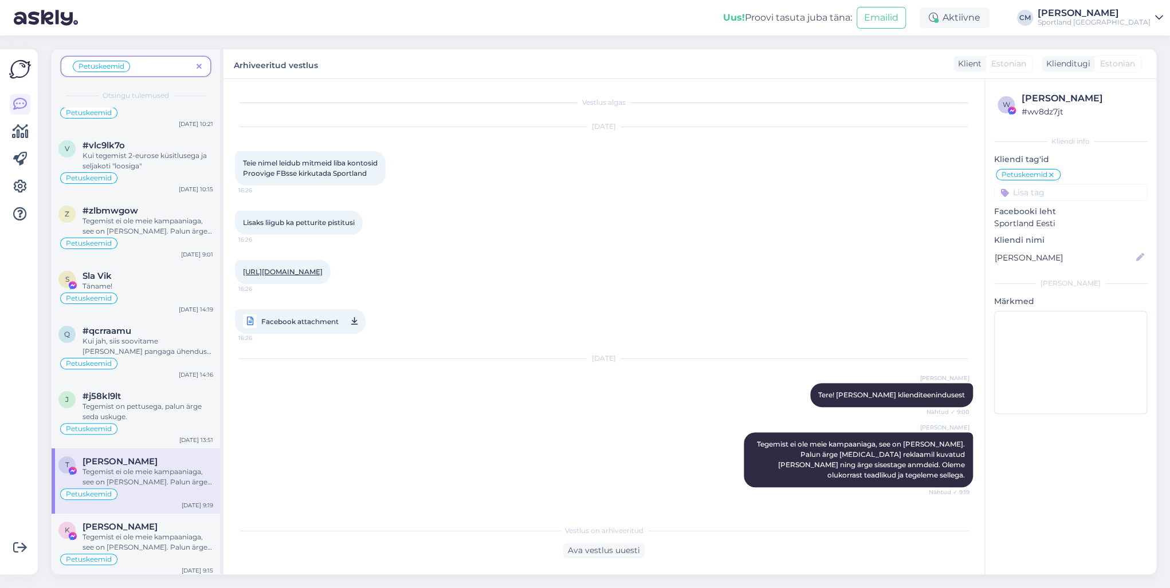
scroll to position [92, 0]
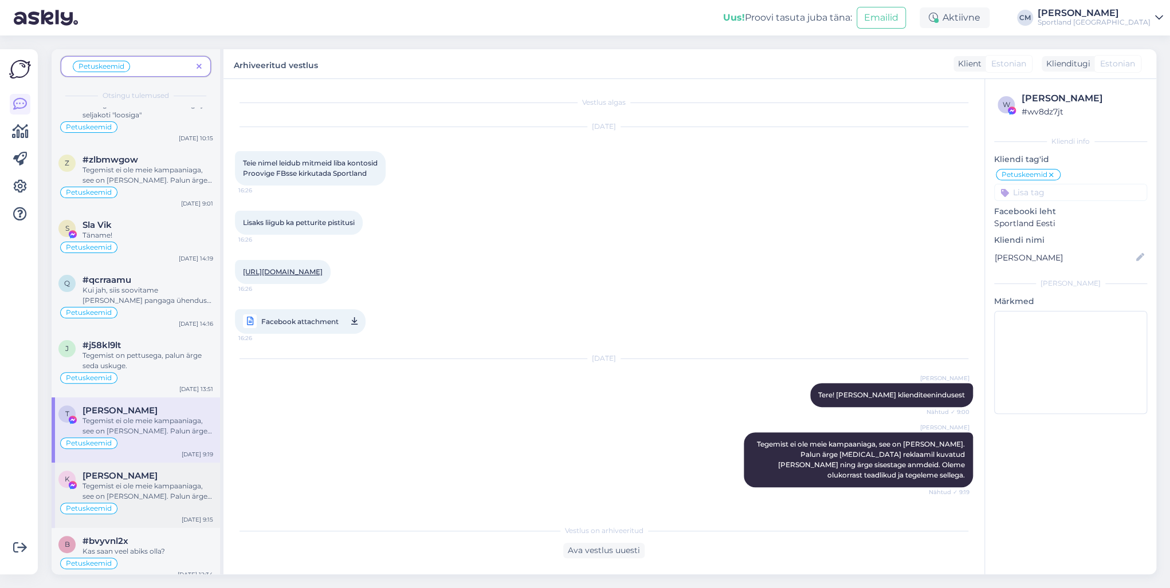
click at [146, 423] on div "K [PERSON_NAME] Tegemist ei ole meie kampaaniaga, see on [PERSON_NAME]. Palun ä…" at bounding box center [136, 495] width 168 height 65
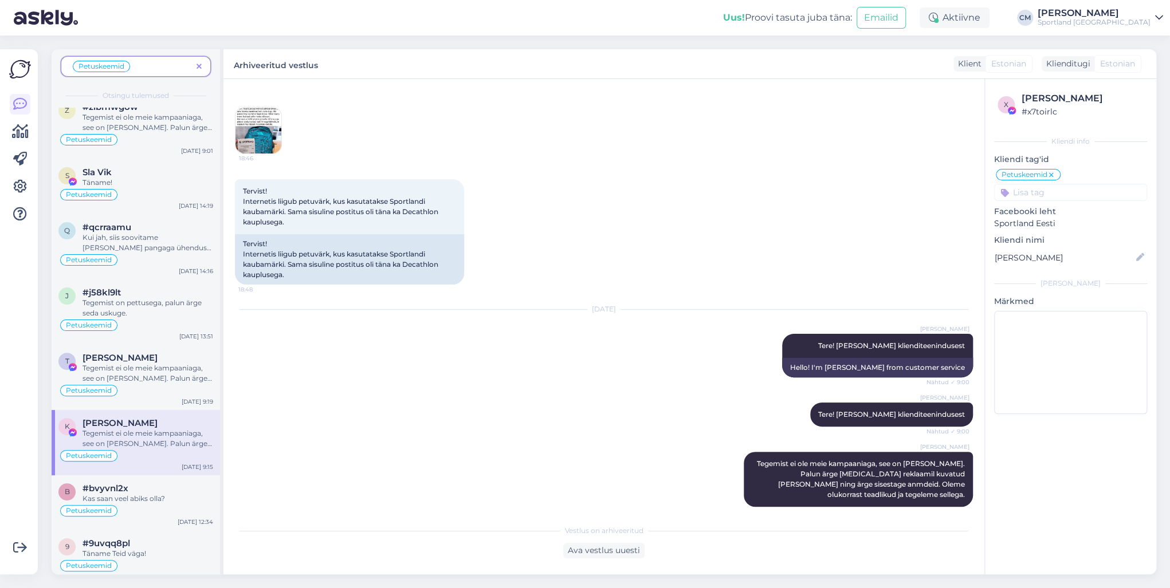
scroll to position [152, 0]
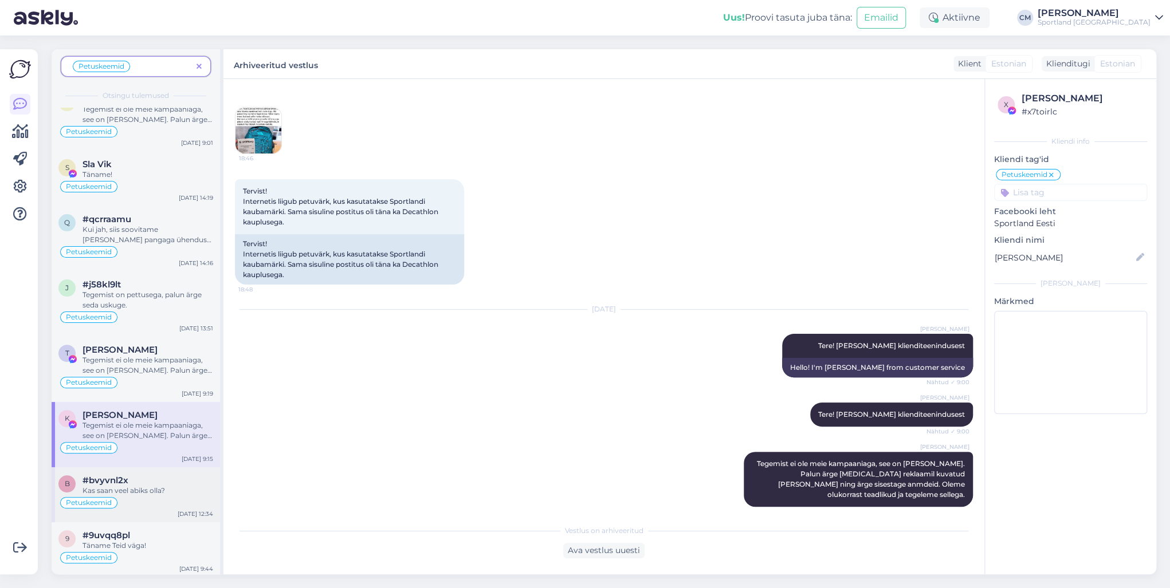
click at [97, 423] on div "Petuskeemid" at bounding box center [88, 502] width 57 height 11
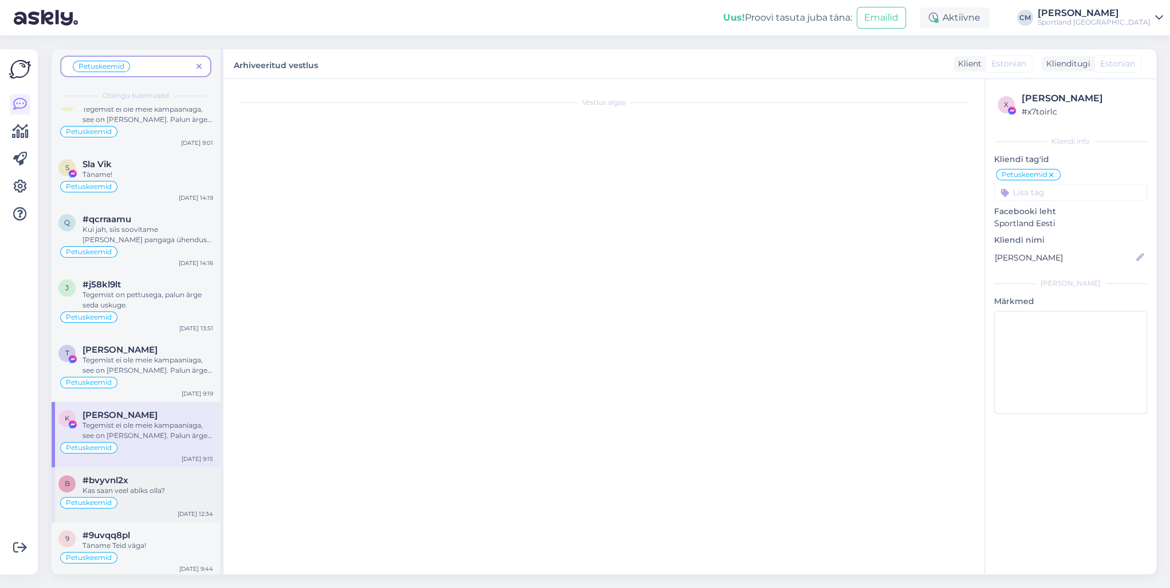
scroll to position [0, 0]
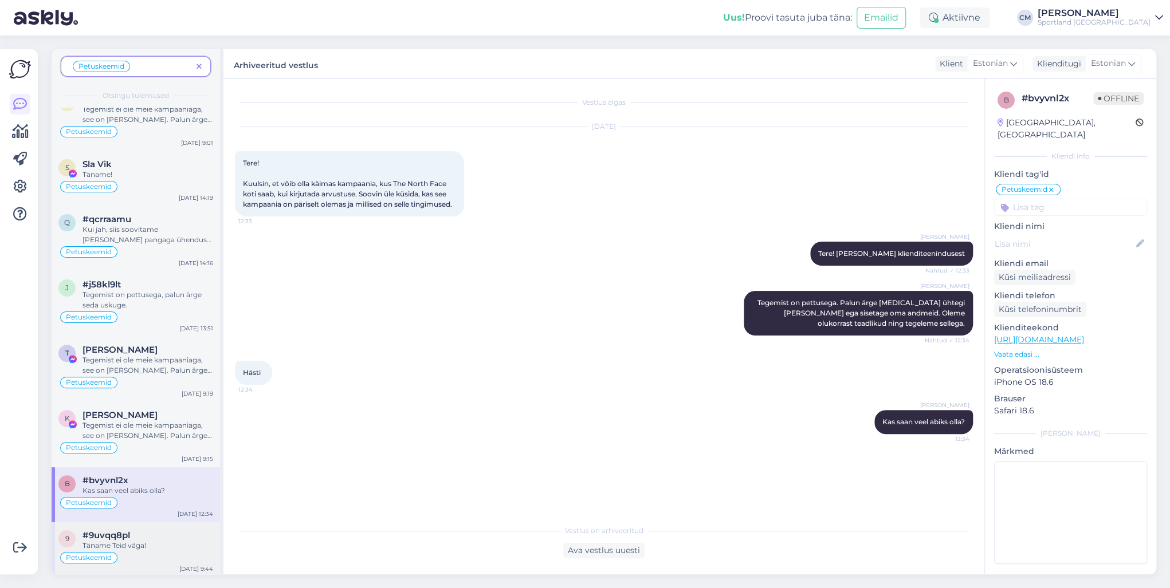
click at [108, 423] on div "Täname Teid väga!" at bounding box center [148, 546] width 131 height 10
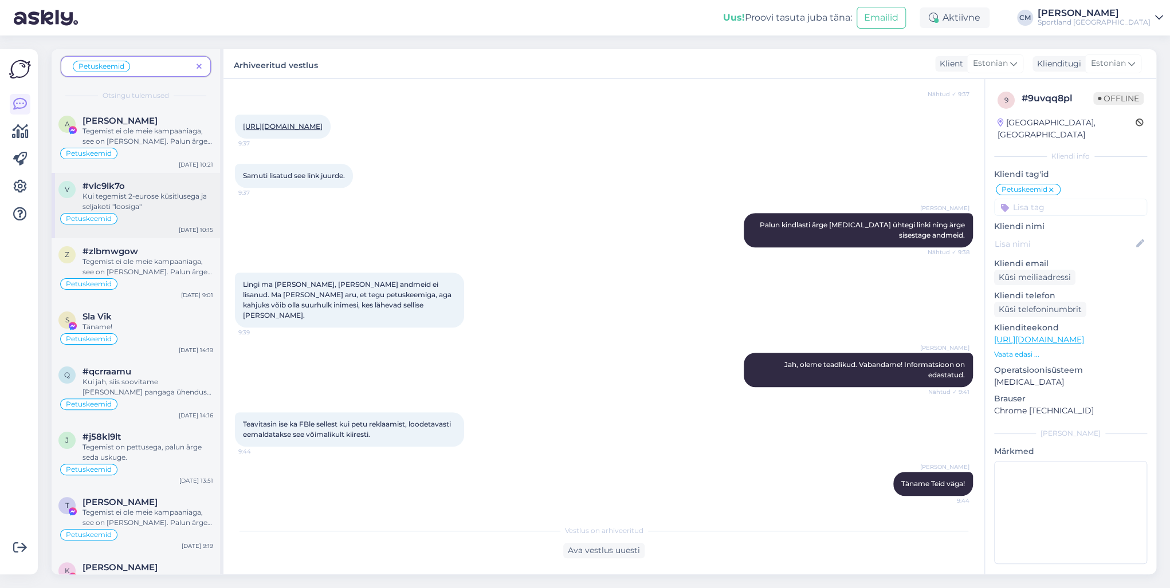
click at [144, 217] on div "Petuskeemid" at bounding box center [135, 219] width 155 height 14
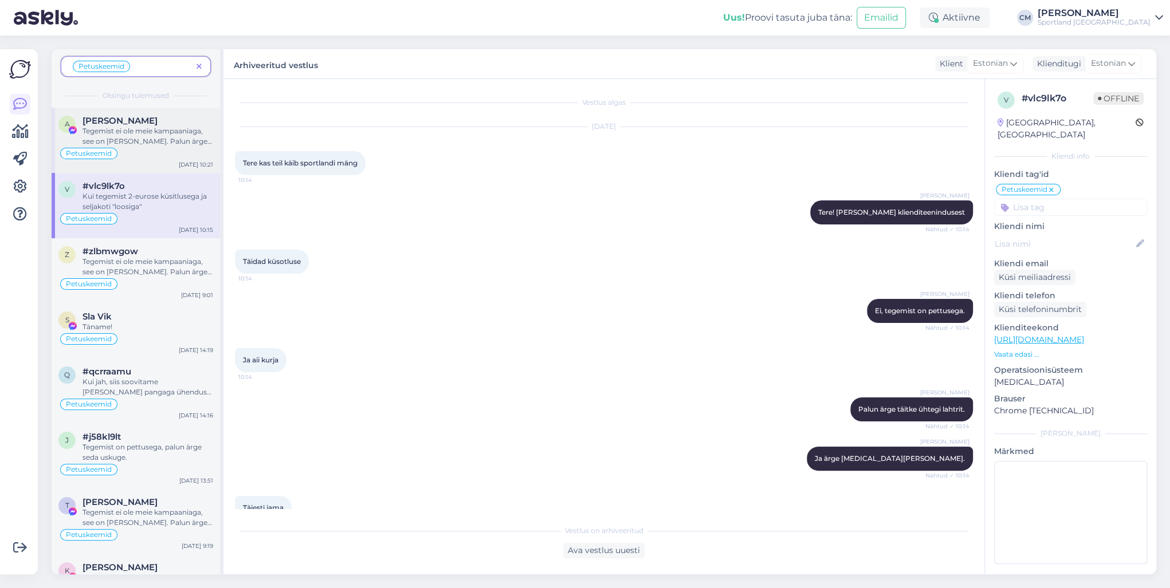
click at [126, 147] on div "Petuskeemid" at bounding box center [135, 154] width 155 height 14
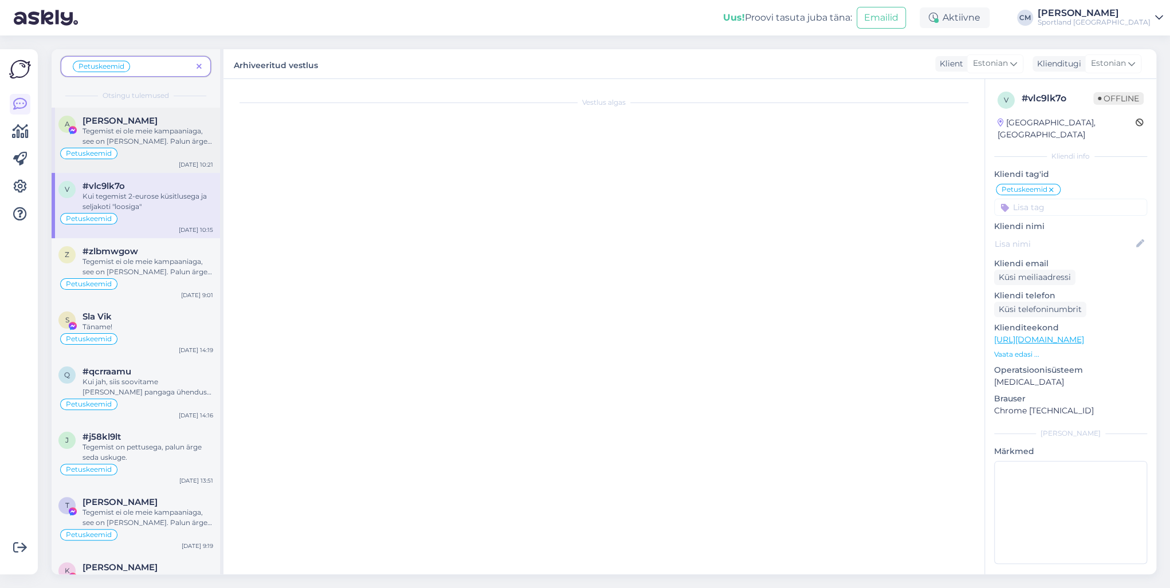
scroll to position [111, 0]
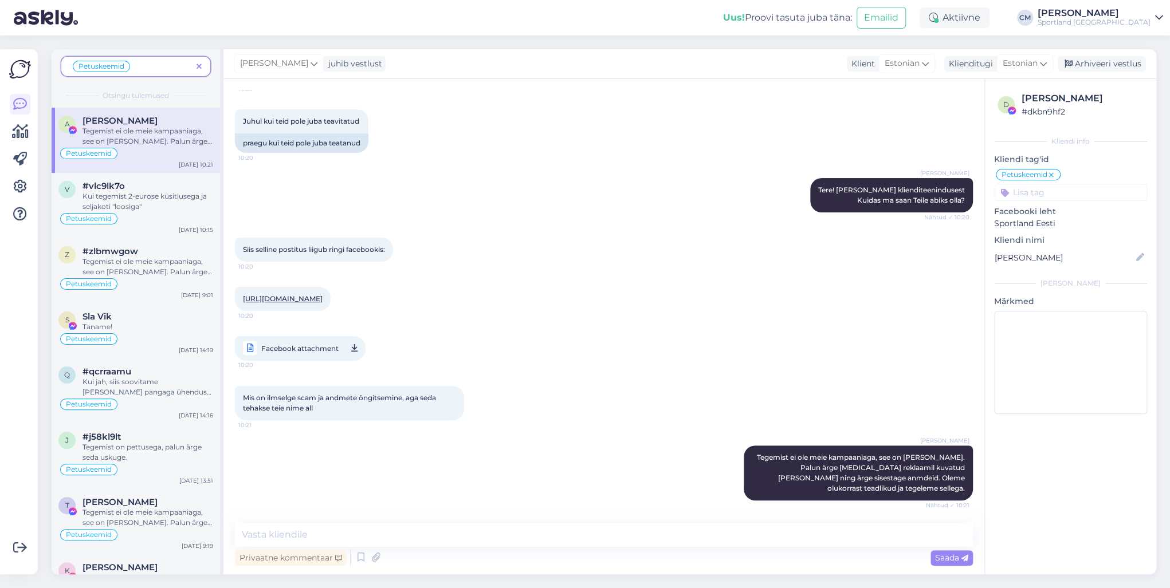
click at [198, 63] on icon at bounding box center [199, 67] width 5 height 8
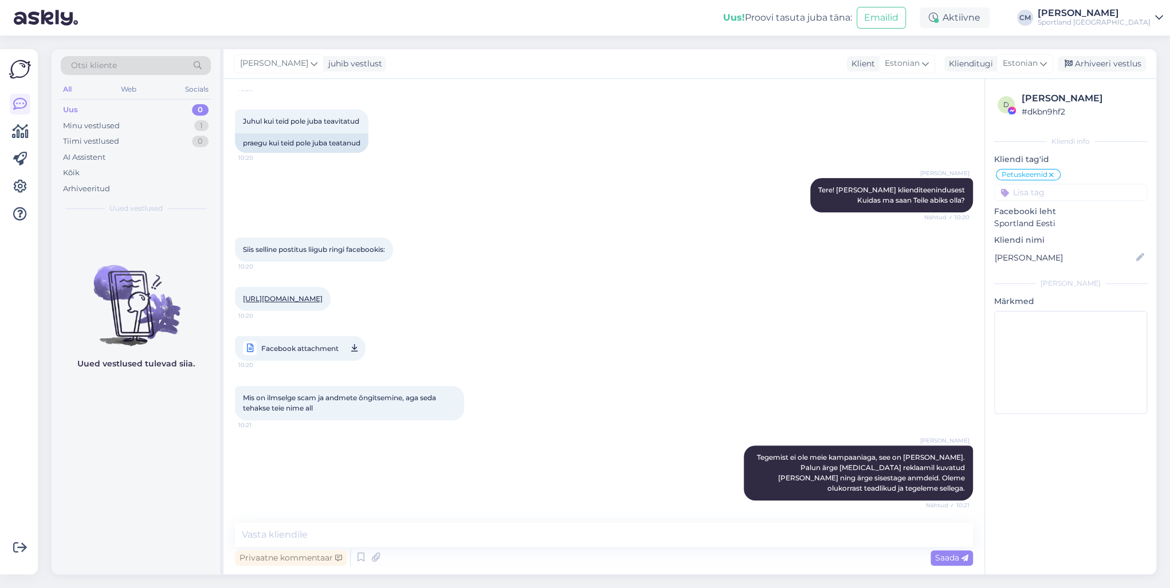
click at [148, 68] on div "Otsi kliente" at bounding box center [136, 65] width 150 height 19
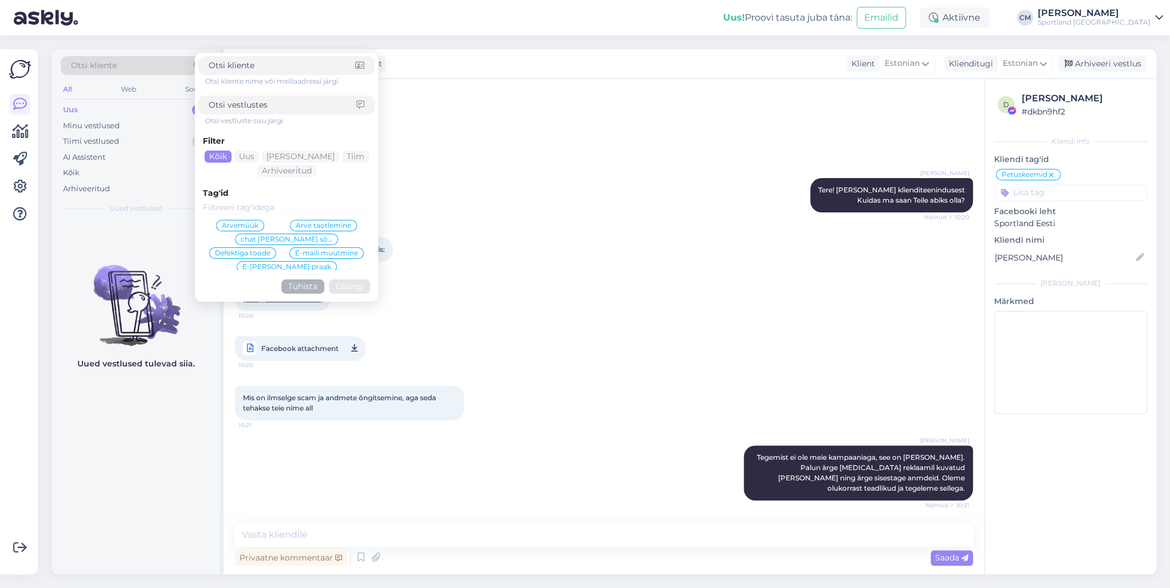
click at [248, 105] on input at bounding box center [283, 105] width 148 height 12
type input "report"
click button "Otsing" at bounding box center [349, 287] width 41 height 14
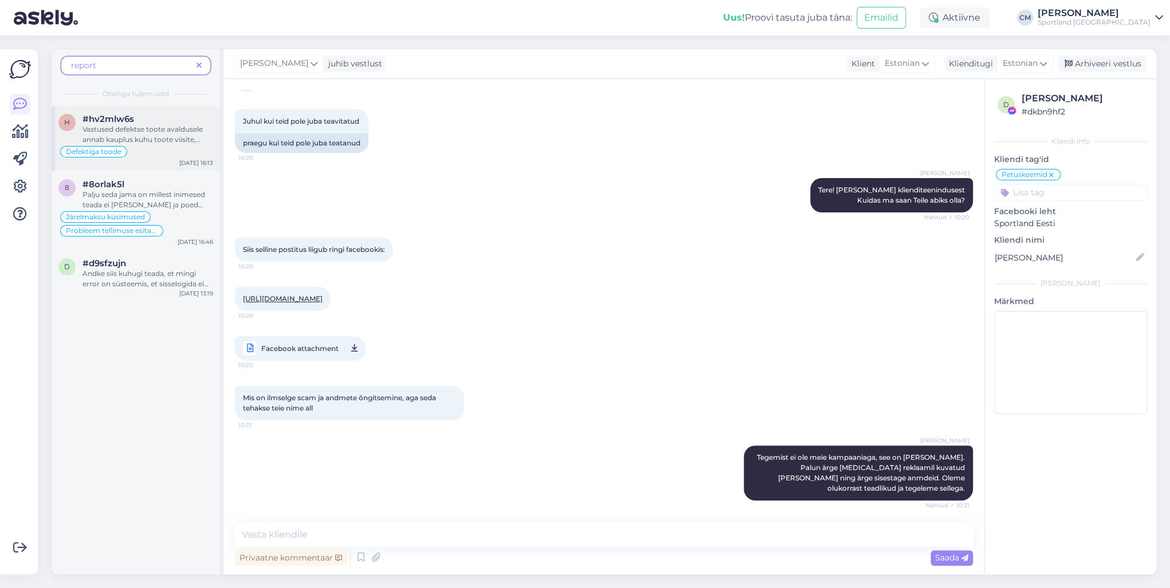
click at [163, 125] on span "Vastused defektse toote avaldusele annab kauplus kuhu toote viisite, palun võtk…" at bounding box center [146, 145] width 126 height 40
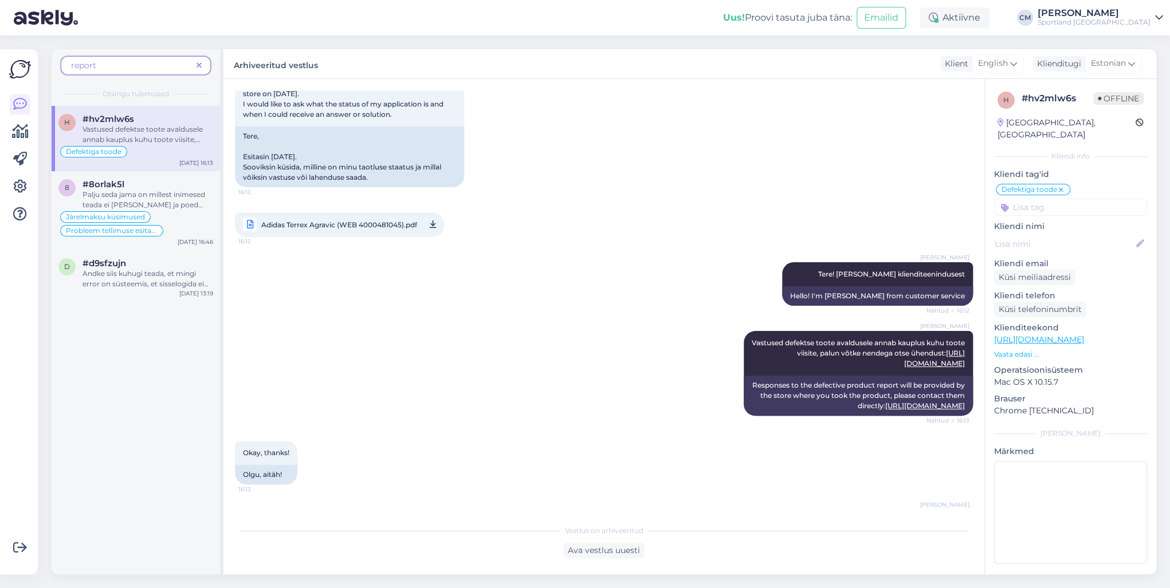
scroll to position [305, 0]
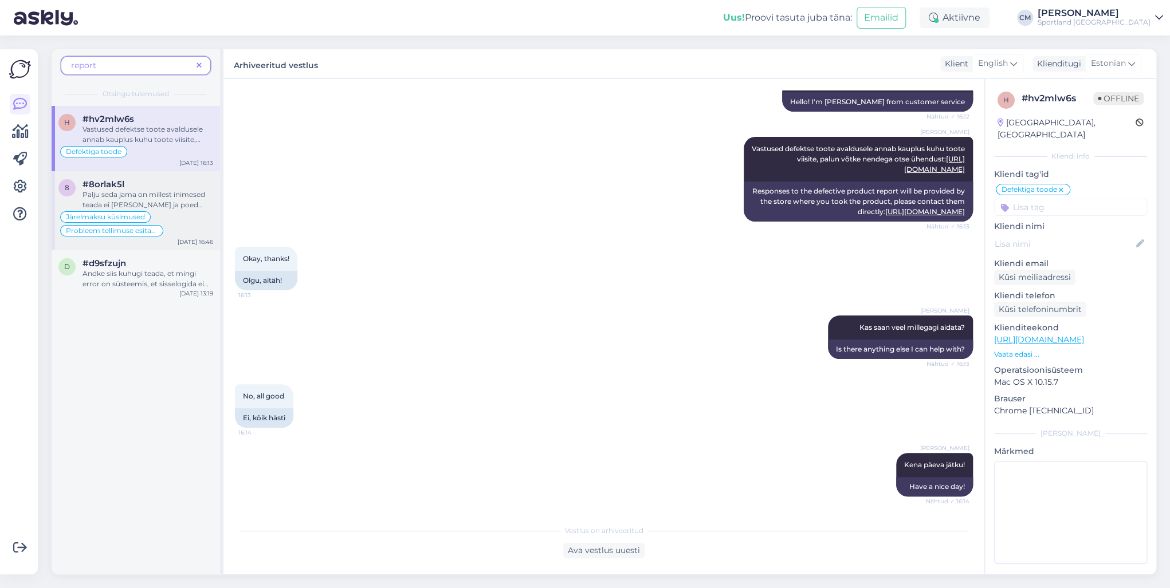
click at [179, 186] on div "#8orlak5l" at bounding box center [148, 184] width 131 height 10
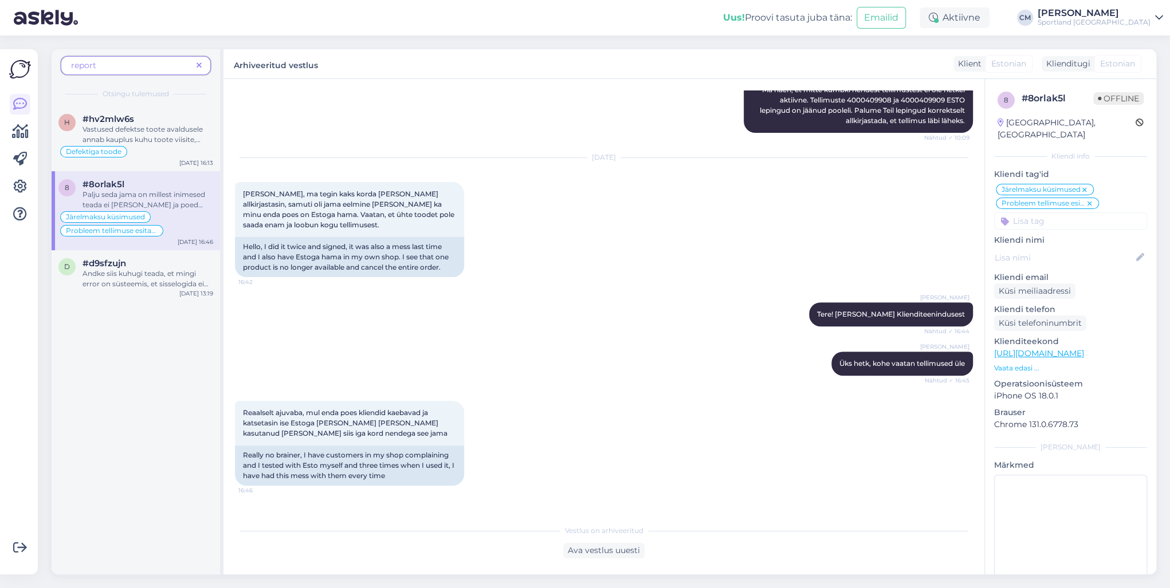
scroll to position [300, 0]
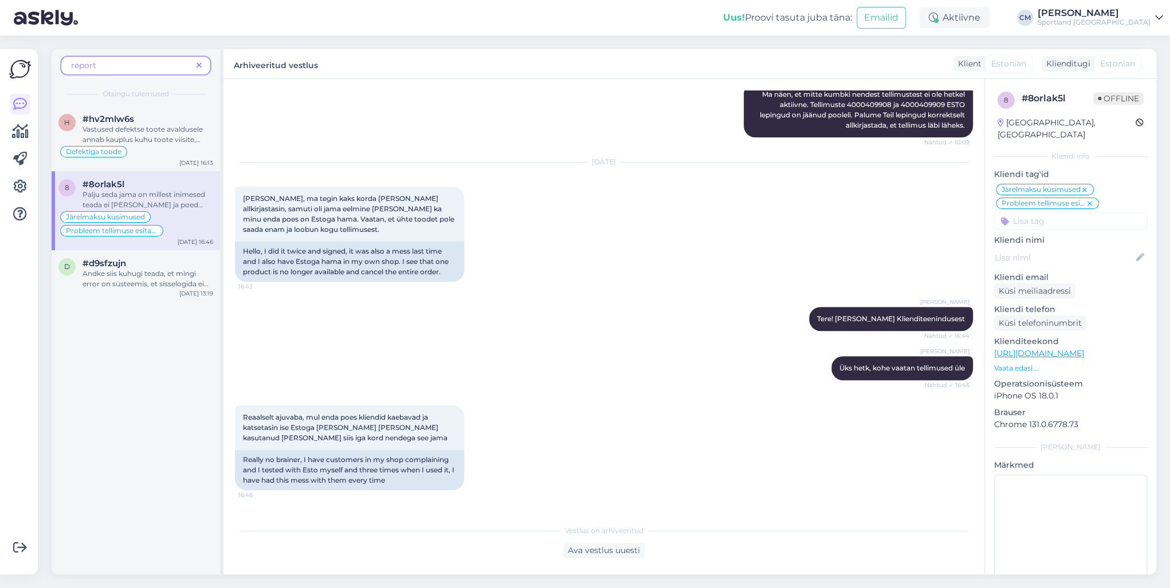
click at [202, 68] on span at bounding box center [199, 66] width 14 height 12
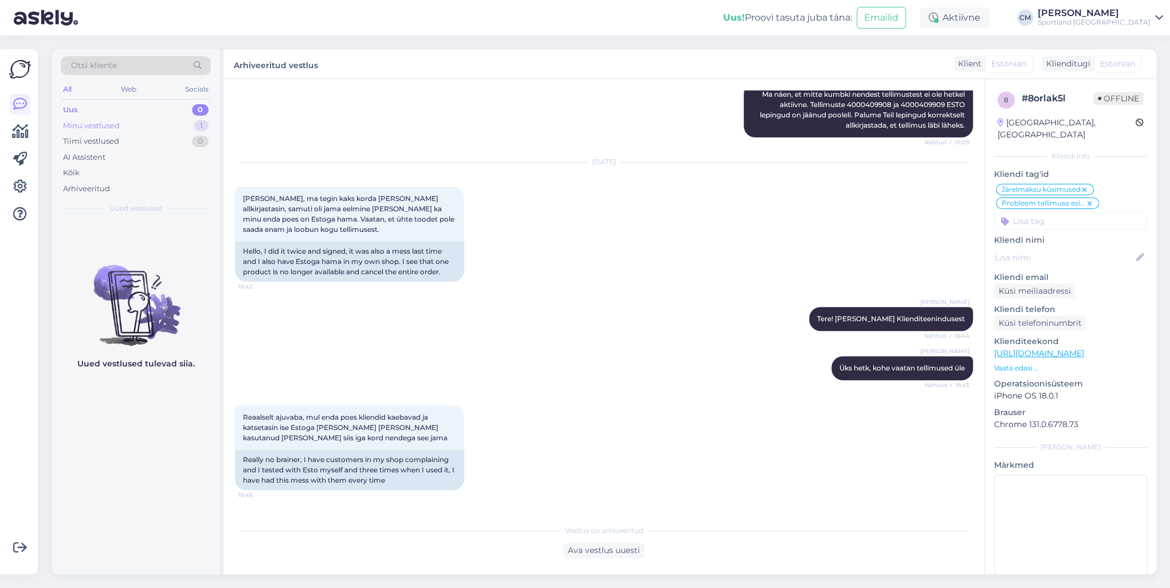
click at [168, 126] on div "Minu vestlused 1" at bounding box center [136, 126] width 150 height 16
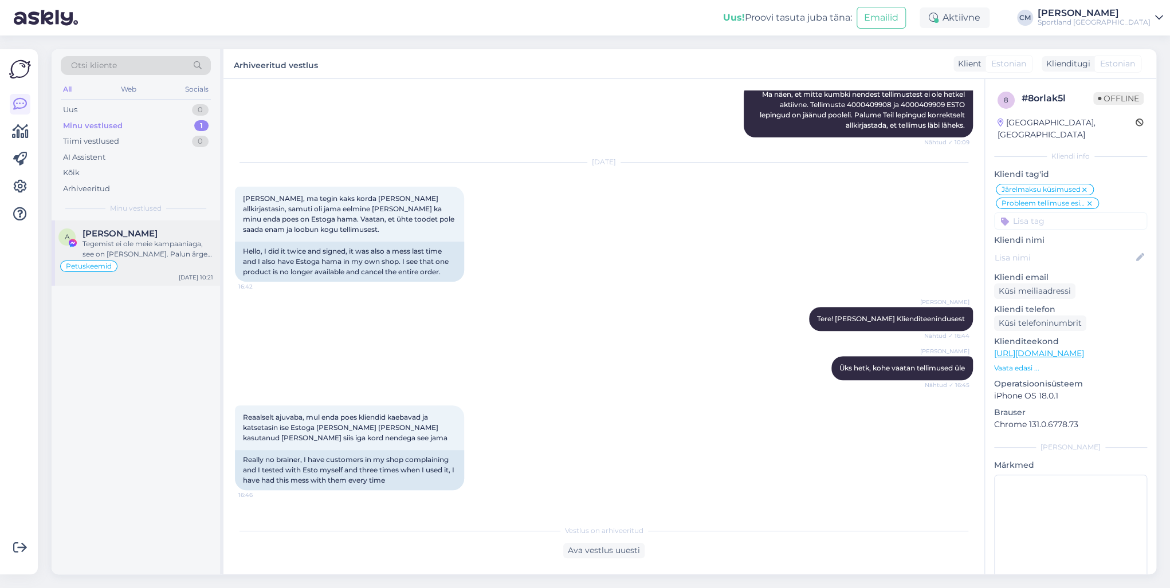
click at [156, 248] on div "Tegemist ei ole meie kampaaniaga, see on [PERSON_NAME]. Palun ärge [MEDICAL_DAT…" at bounding box center [148, 249] width 131 height 21
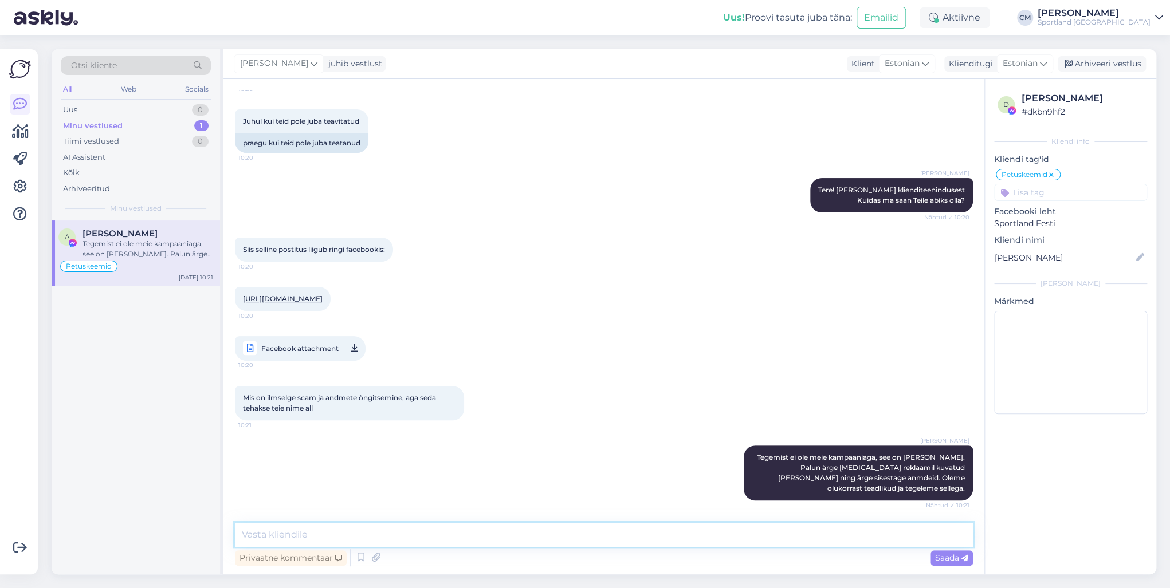
click at [442, 423] on textarea at bounding box center [604, 535] width 738 height 24
type textarea "Kas hetkel saame veel abiks olla?"
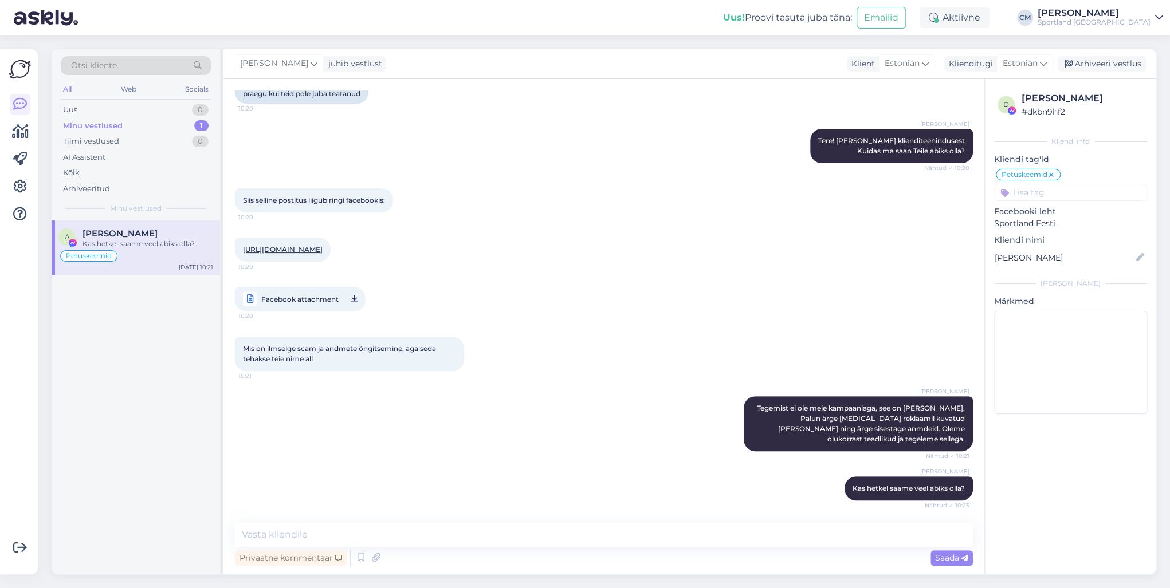
scroll to position [209, 0]
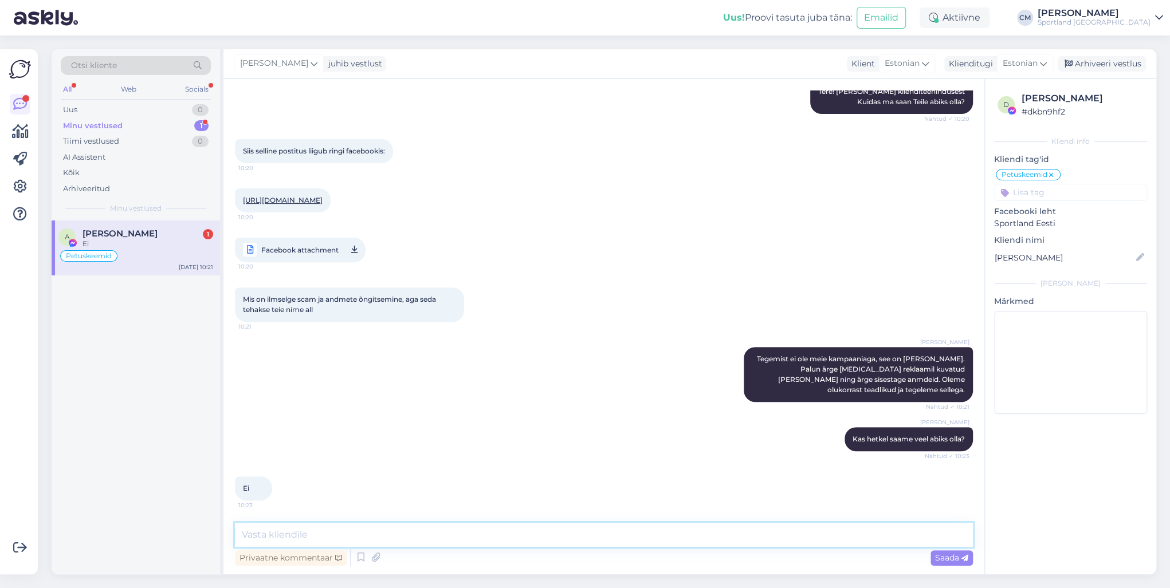
click at [342, 423] on textarea at bounding box center [604, 535] width 738 height 24
type textarea "S"
type textarea "Täname teavitamast ja soovime Teile ilusat päeva jätku!"
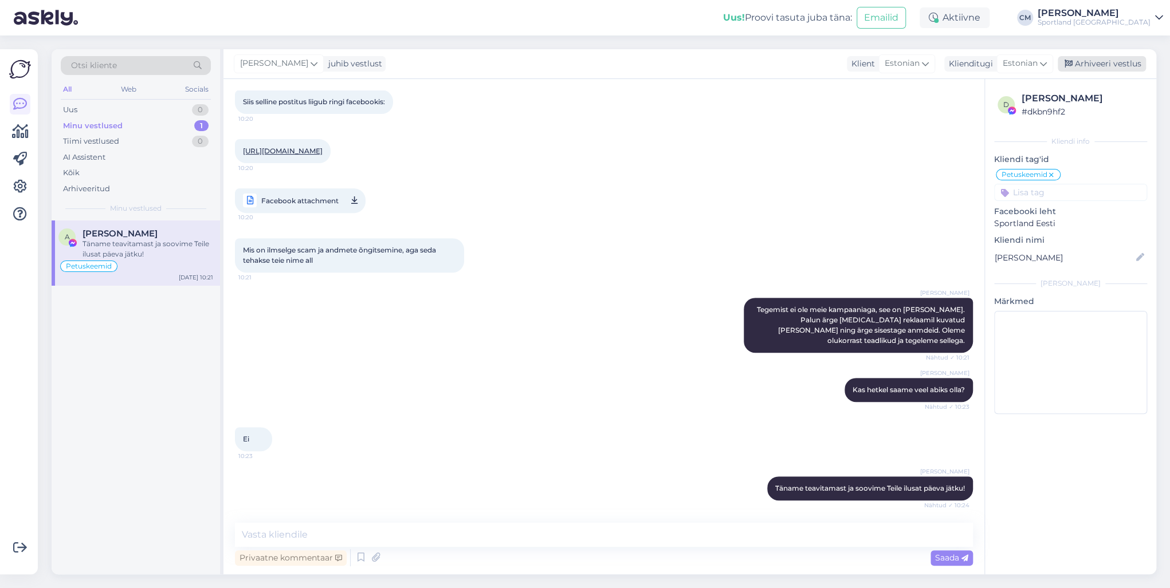
click at [876, 66] on div "Arhiveeri vestlus" at bounding box center [1102, 63] width 88 height 15
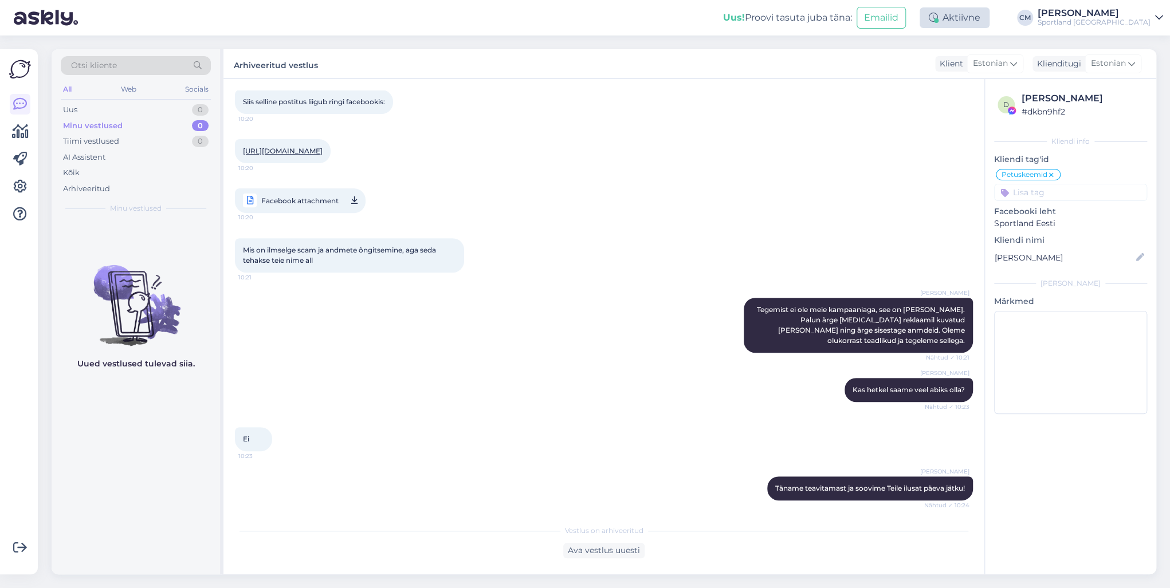
click at [876, 14] on div "Aktiivne" at bounding box center [955, 17] width 70 height 21
click at [876, 66] on button "15 minutit" at bounding box center [885, 71] width 49 height 13
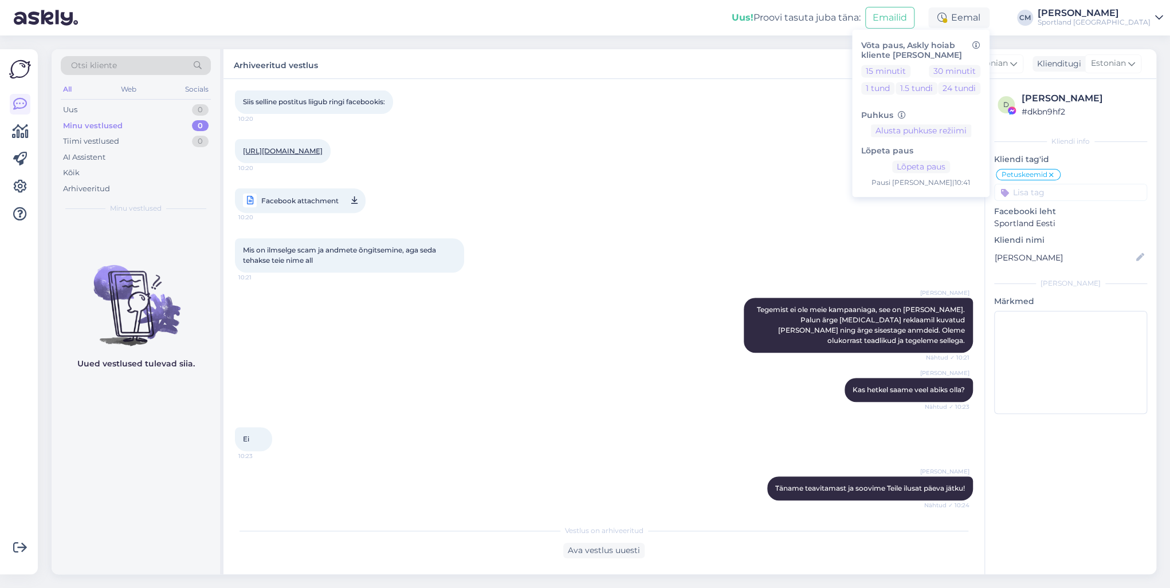
click at [876, 18] on div "Sportland [GEOGRAPHIC_DATA]" at bounding box center [1094, 22] width 113 height 9
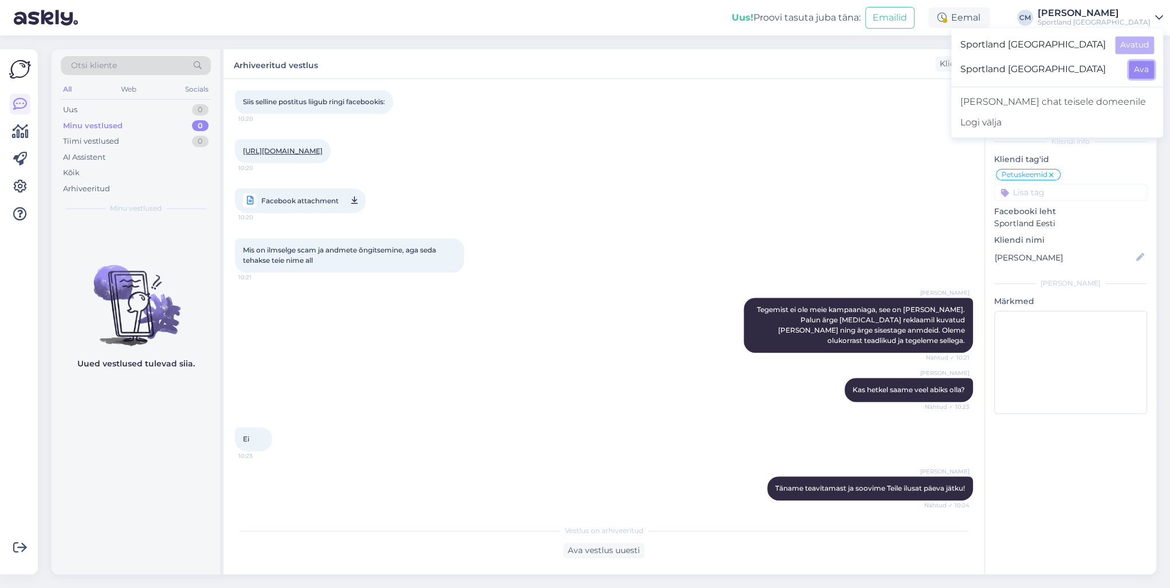
click at [876, 62] on button "Ava" at bounding box center [1141, 70] width 25 height 18
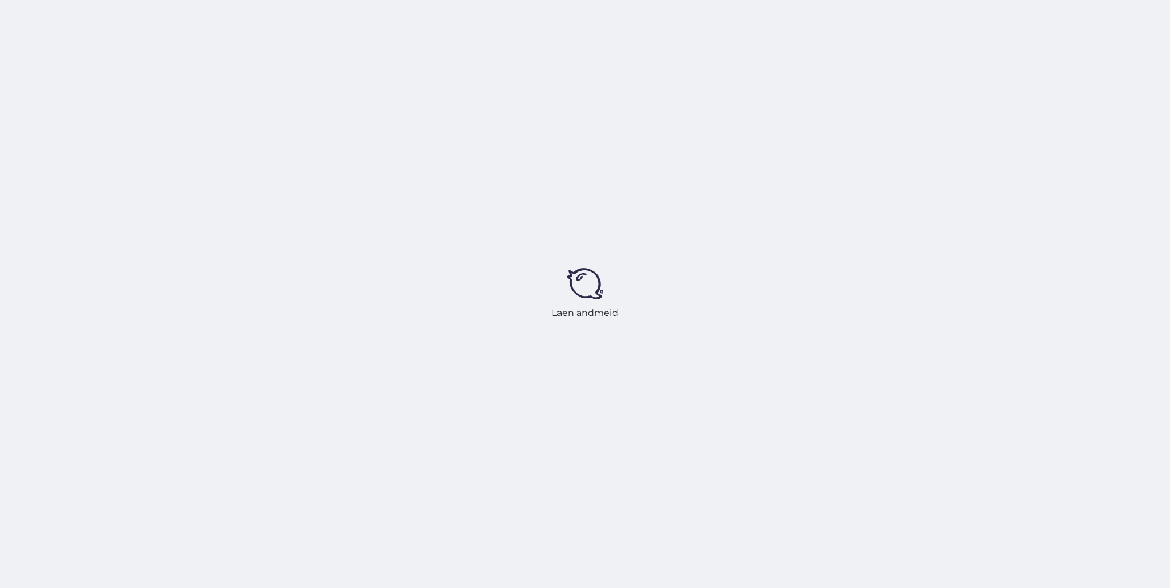
click at [876, 23] on div "Laen andmeid" at bounding box center [585, 294] width 1170 height 588
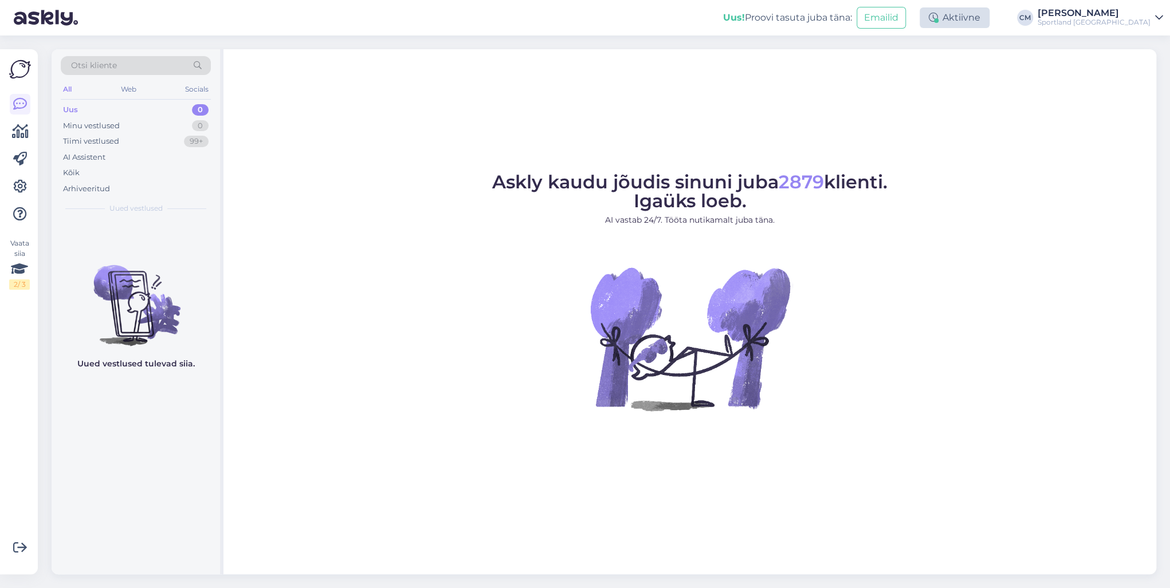
click at [876, 18] on div "Aktiivne" at bounding box center [955, 17] width 70 height 21
click at [876, 75] on button "15 minutit" at bounding box center [885, 71] width 49 height 13
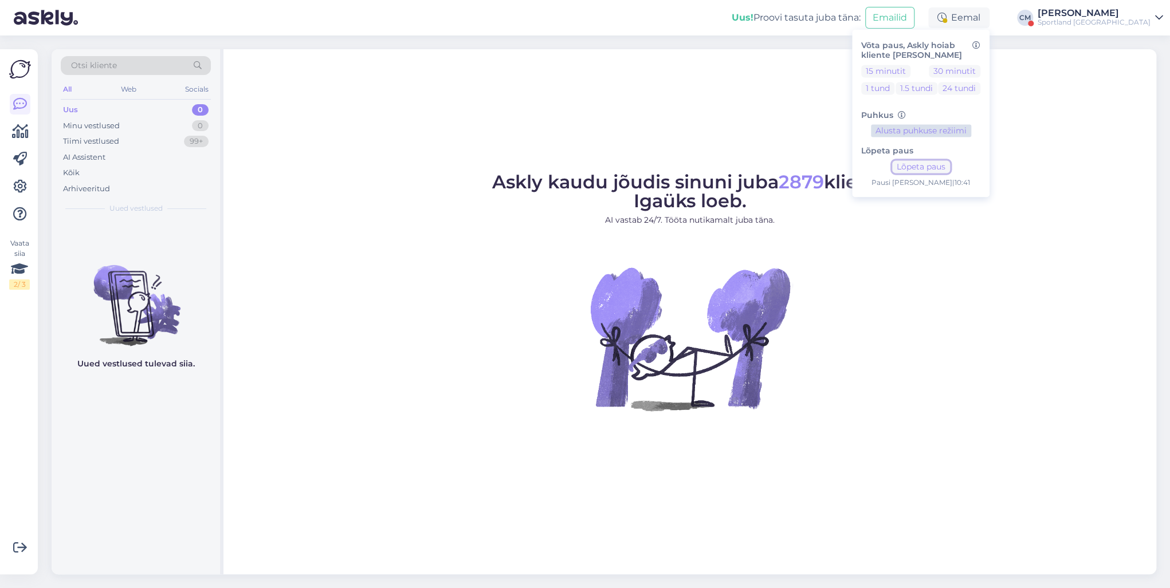
drag, startPoint x: 960, startPoint y: 164, endPoint x: 997, endPoint y: 131, distance: 49.9
click at [876, 164] on button "Lõpeta paus" at bounding box center [921, 167] width 58 height 13
click at [876, 23] on div "Sportland [GEOGRAPHIC_DATA]" at bounding box center [1094, 22] width 113 height 9
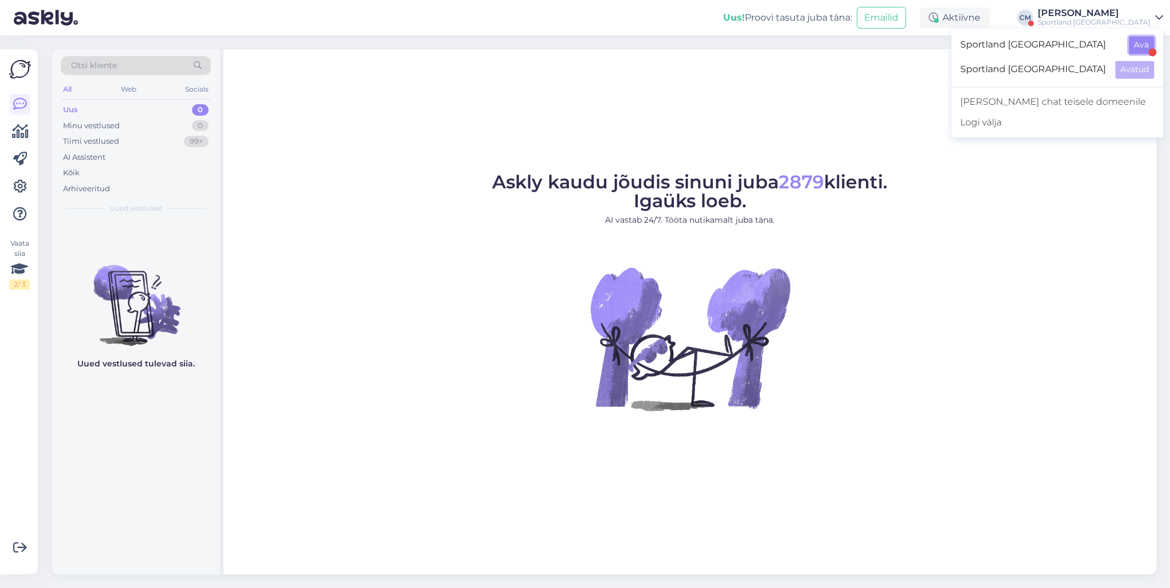
click at [876, 47] on button "Ava" at bounding box center [1141, 45] width 25 height 18
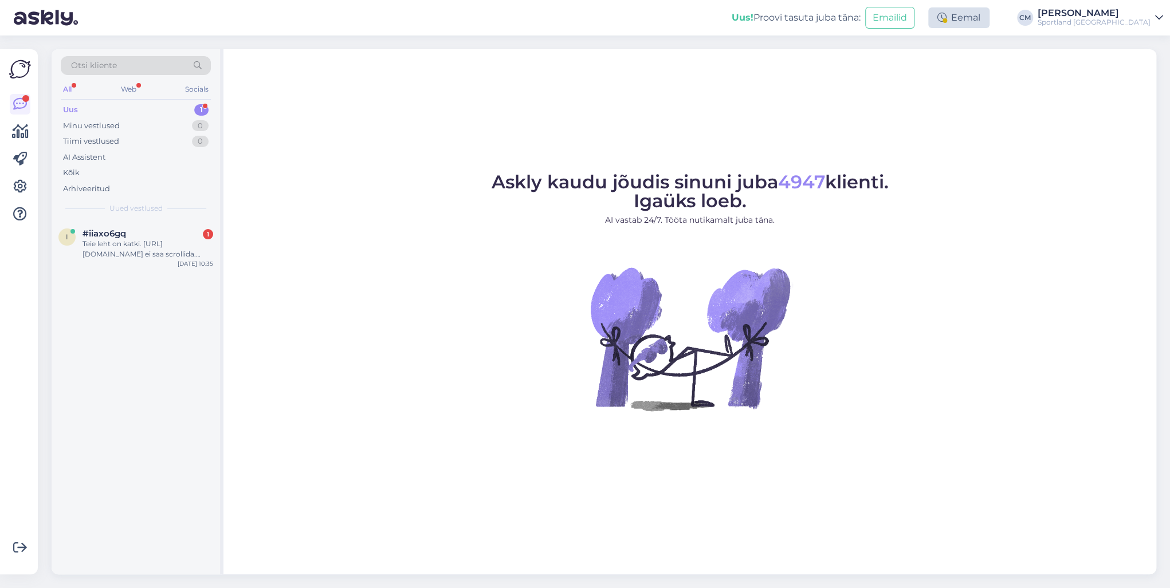
click at [876, 26] on div "Eemal" at bounding box center [958, 17] width 61 height 21
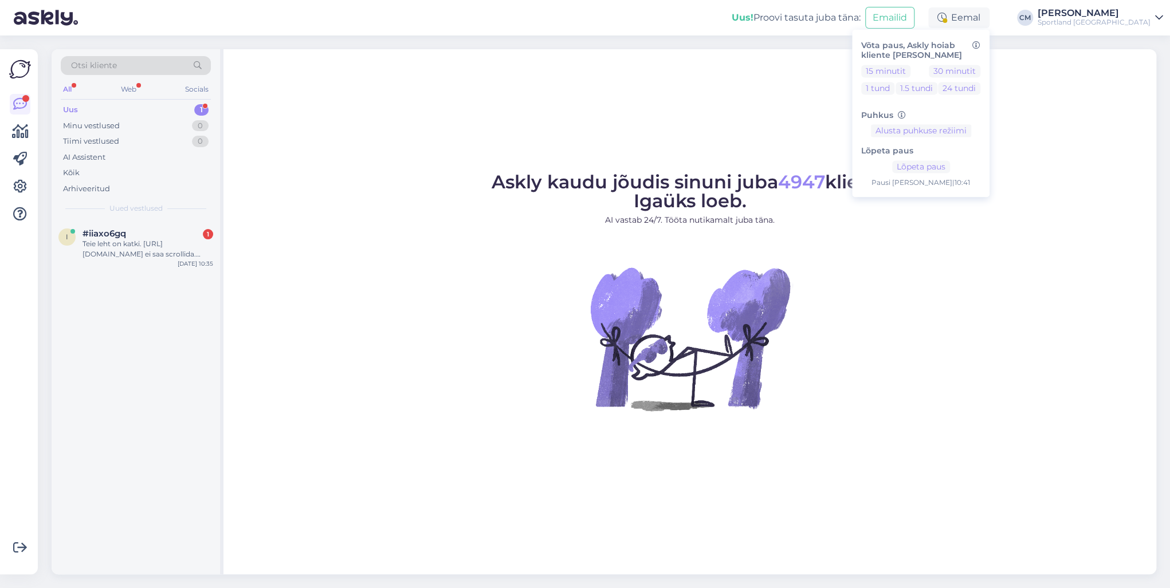
click at [876, 160] on div "Lõpeta paus Lõpeta paus Pausi [PERSON_NAME] | 10:41" at bounding box center [920, 163] width 119 height 51
click at [876, 163] on button "Lõpeta paus" at bounding box center [921, 167] width 58 height 13
click at [148, 256] on div "Teie leht on katki. [URL][DOMAIN_NAME] ei saa scrollida. Viimast Chrome versioo…" at bounding box center [148, 249] width 131 height 21
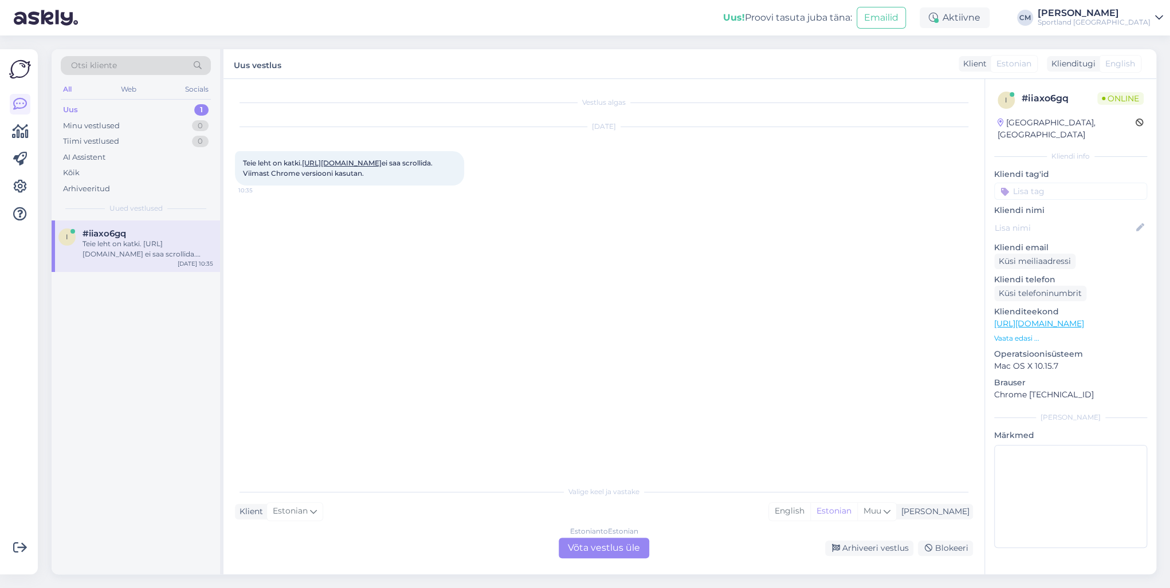
click at [596, 423] on div "Estonian to Estonian Võta vestlus üle" at bounding box center [604, 548] width 91 height 21
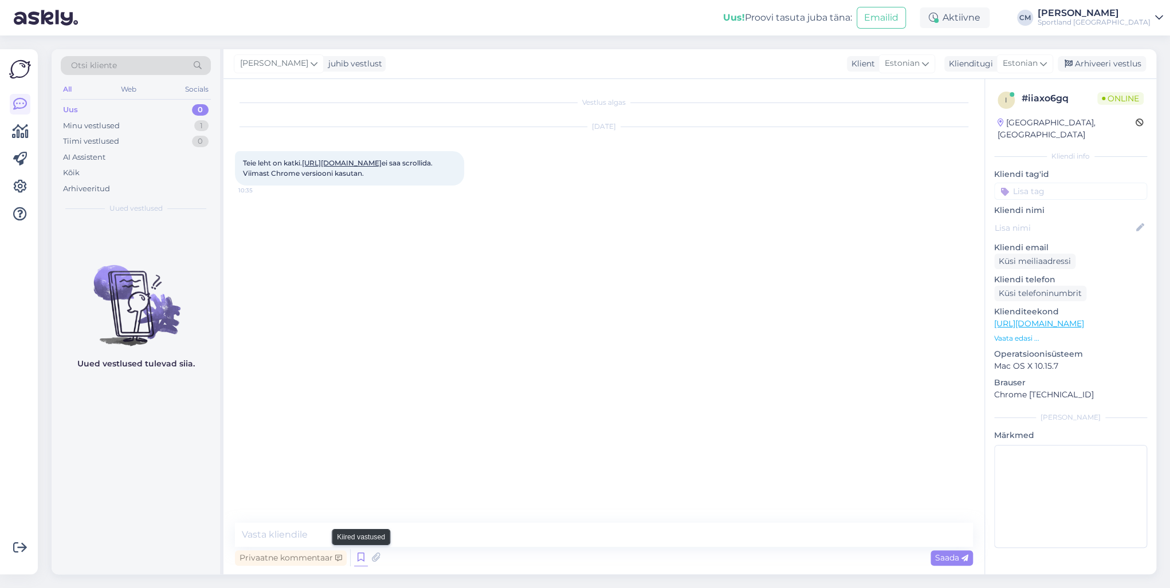
click at [363, 423] on icon at bounding box center [361, 557] width 14 height 17
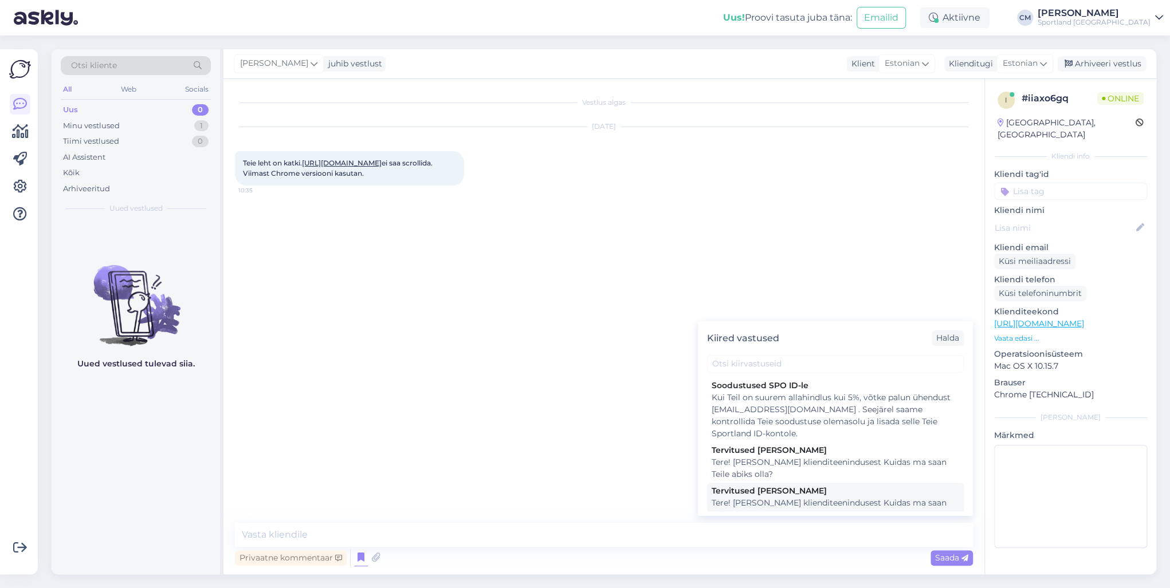
click at [745, 423] on div "Tervitused [PERSON_NAME]" at bounding box center [836, 491] width 248 height 12
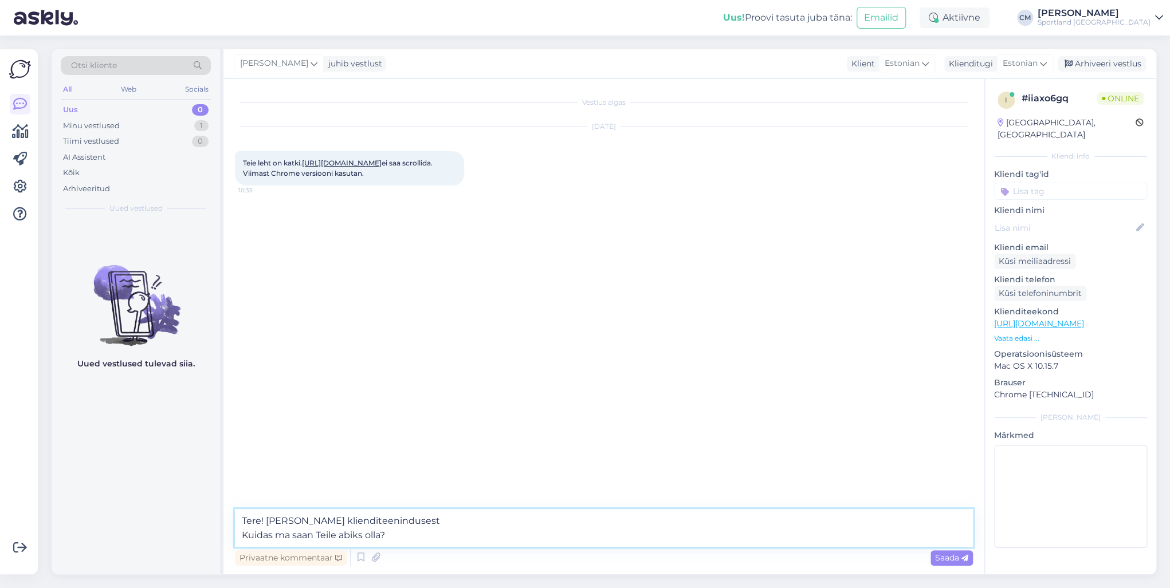
drag, startPoint x: 449, startPoint y: 544, endPoint x: 195, endPoint y: 551, distance: 254.5
click at [195, 423] on div "Otsi kliente All Web Socials Uus 0 Minu vestlused 1 Tiimi vestlused 0 AI Assist…" at bounding box center [604, 311] width 1105 height 525
type textarea "Tere! [PERSON_NAME] klienditeenindusest"
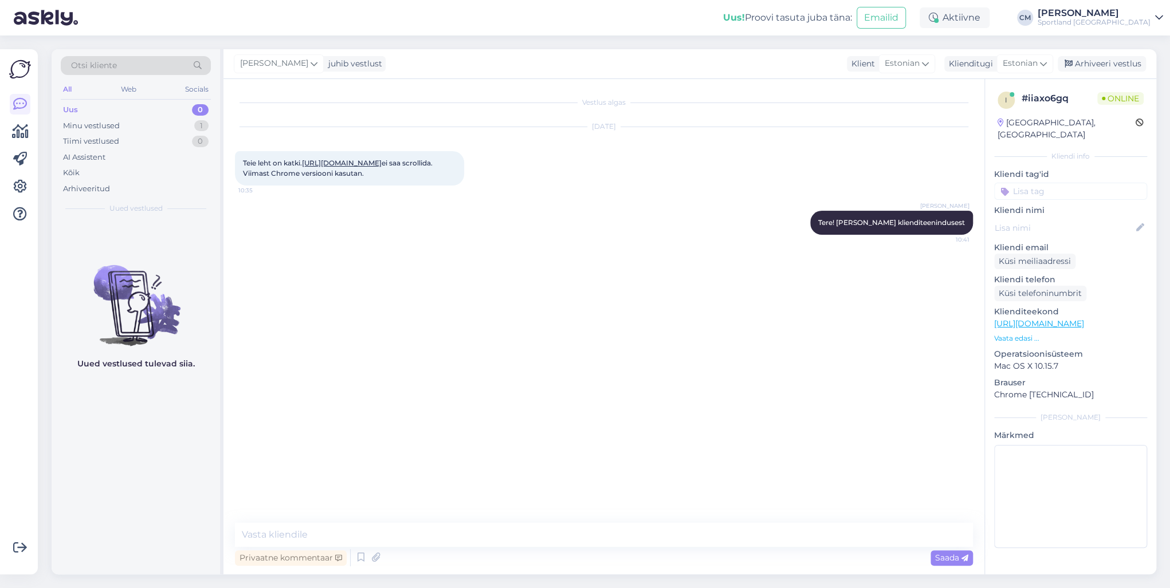
click at [316, 167] on link "[URL][DOMAIN_NAME]" at bounding box center [342, 163] width 80 height 9
click at [365, 423] on textarea at bounding box center [604, 535] width 738 height 24
type textarea "P"
type textarea "Ka Teil ei kuva neid tooteid:"
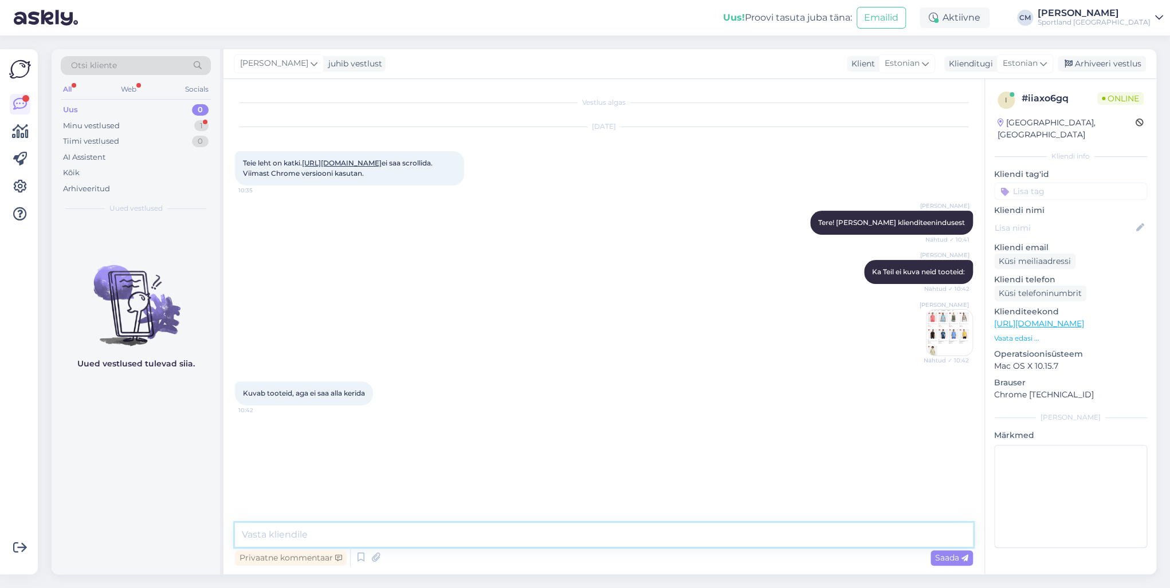
click at [305, 423] on textarea at bounding box center [604, 535] width 738 height 24
type textarea "M"
type textarea "Mis te täpsemalt selle all mõtlete? Kas Te ei näe alumist osa e-poes?"
paste textarea
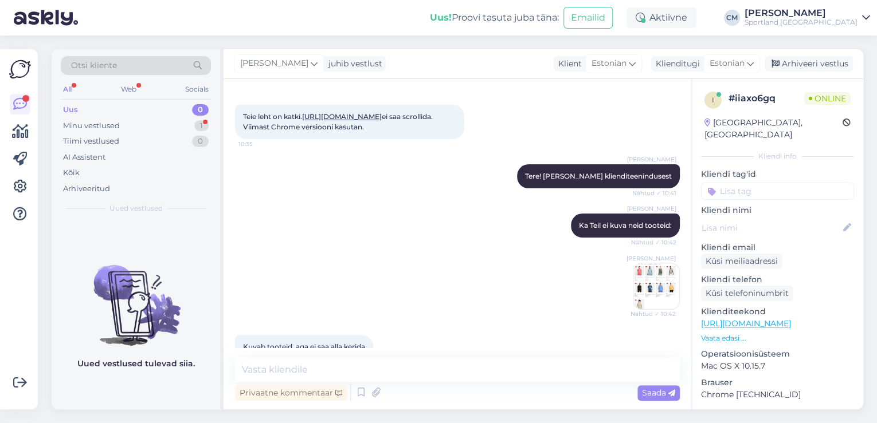
scroll to position [261, 0]
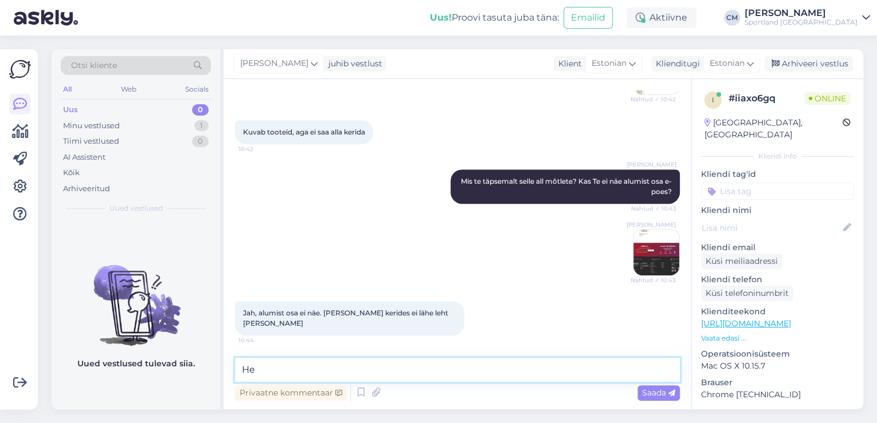
type textarea "H"
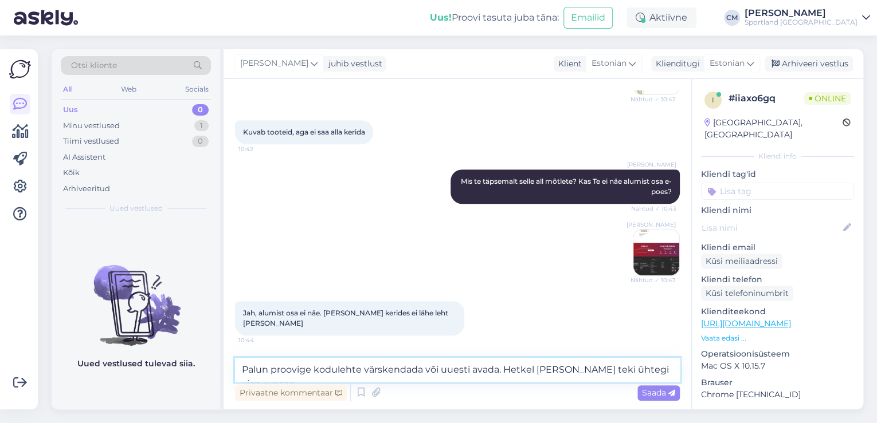
scroll to position [273, 0]
type textarea "Palun proovige kodulehte värskendada või uuesti avada. Hetkel [PERSON_NAME] tek…"
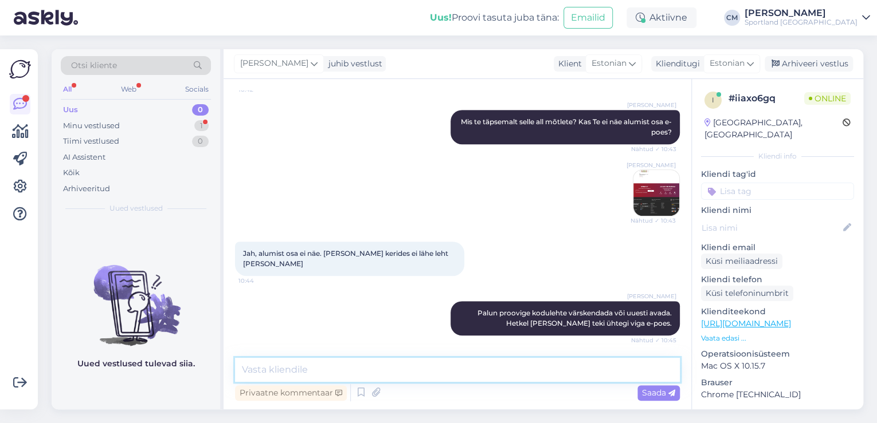
scroll to position [429, 0]
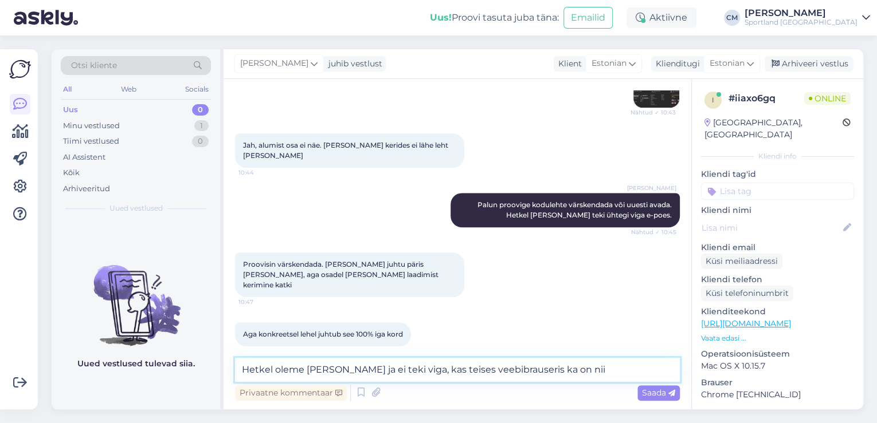
type textarea "Hetkel oleme [PERSON_NAME] ja ei teki viga, kas teises veebibrauseris ka on nii?"
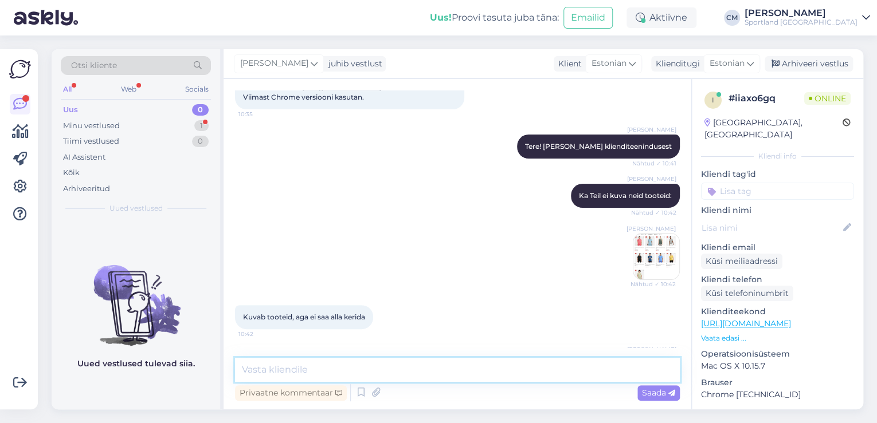
scroll to position [548, 0]
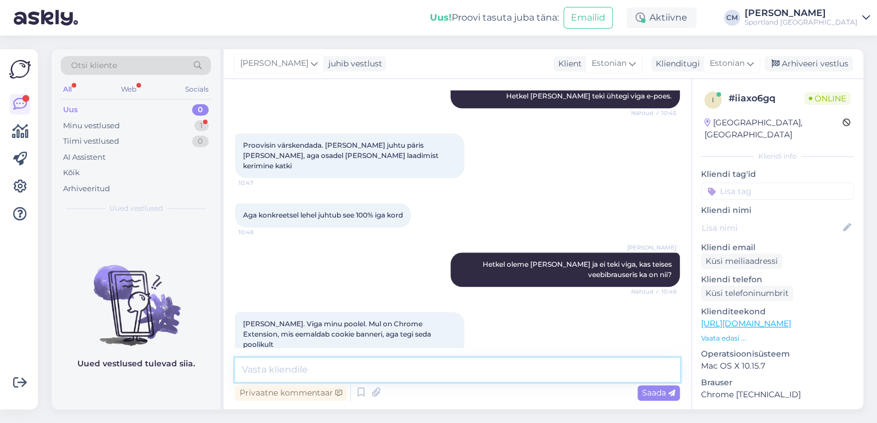
click at [374, 360] on textarea at bounding box center [457, 370] width 445 height 24
type textarea "[PERSON_NAME]. Kas hetkel saan veel abiks olla?"
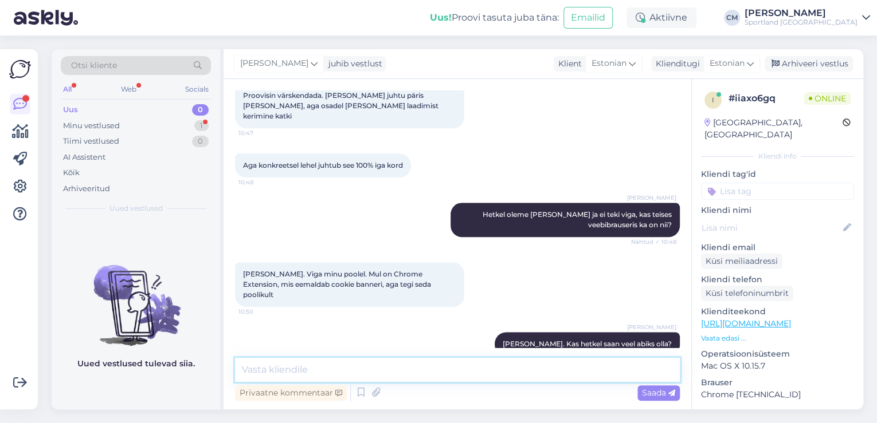
scroll to position [647, 0]
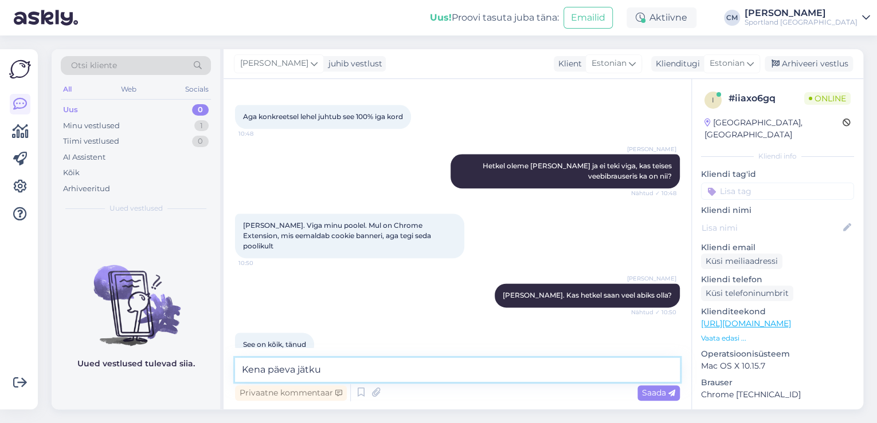
type textarea "Kena päeva jätku!"
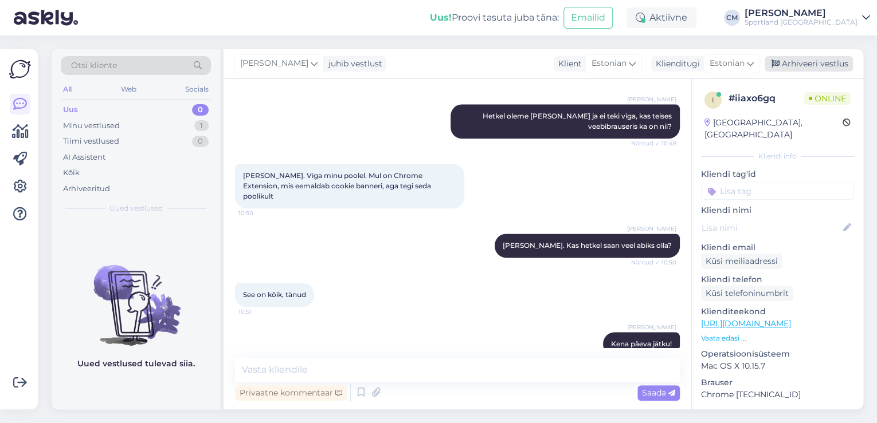
click at [777, 60] on icon at bounding box center [775, 64] width 8 height 8
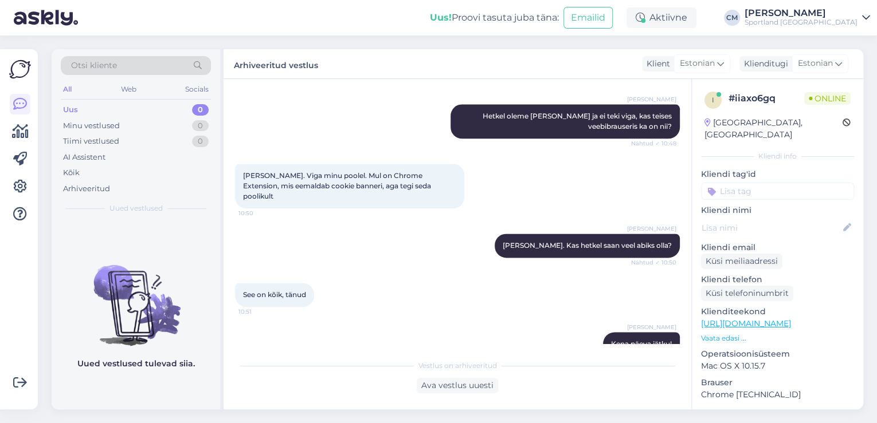
click at [796, 170] on div "Kliendi tag'id" at bounding box center [777, 184] width 153 height 32
click at [796, 183] on input at bounding box center [777, 191] width 153 height 17
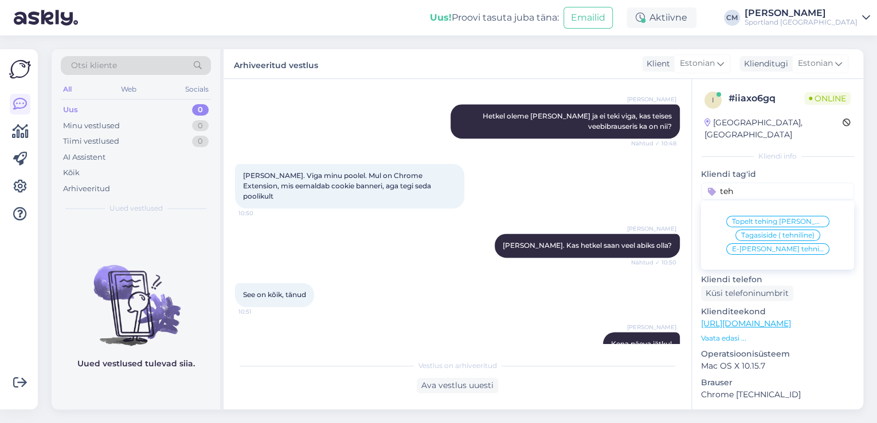
type input "teh"
click at [791, 232] on span "Tagasiside ( tehniline)" at bounding box center [777, 235] width 73 height 7
